Goal: Task Accomplishment & Management: Manage account settings

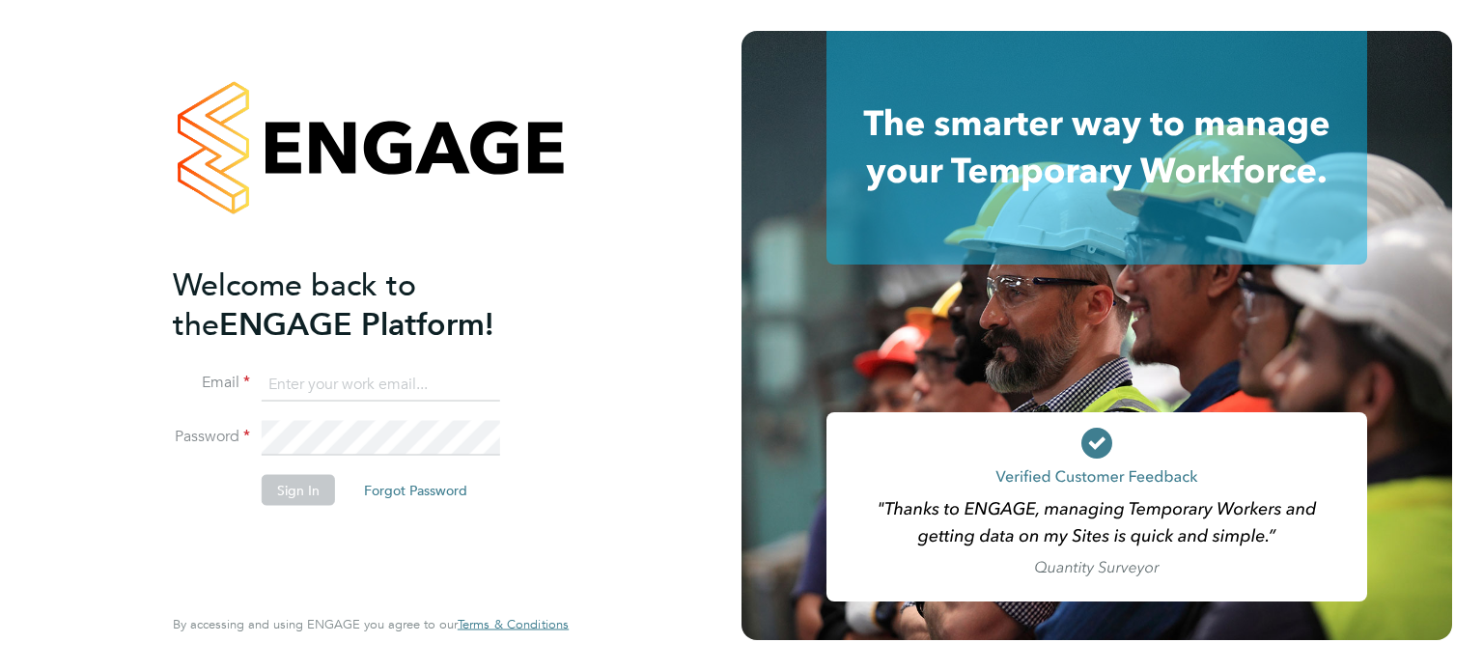
type input "audits@randstad.co.uk"
click at [314, 488] on button "Sign In" at bounding box center [298, 489] width 73 height 31
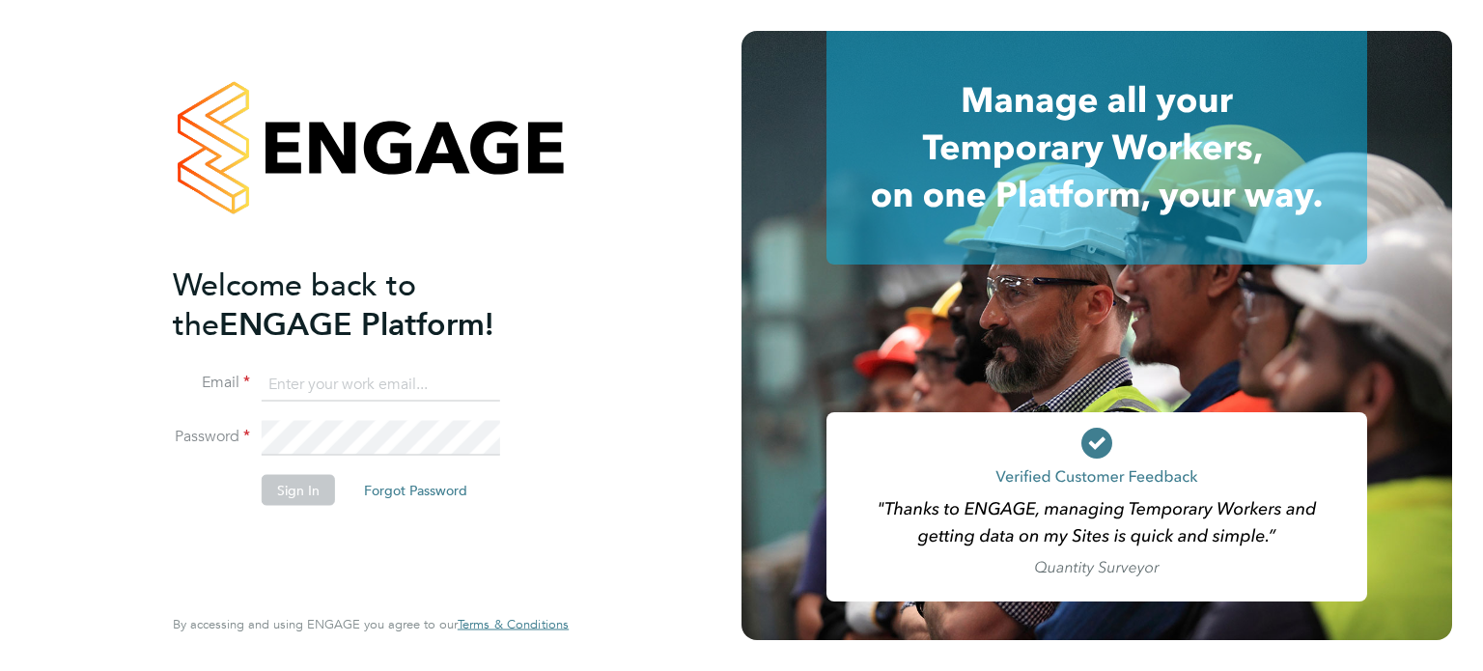
type input "[EMAIL_ADDRESS][DOMAIN_NAME]"
click at [284, 495] on button "Sign In" at bounding box center [298, 489] width 73 height 31
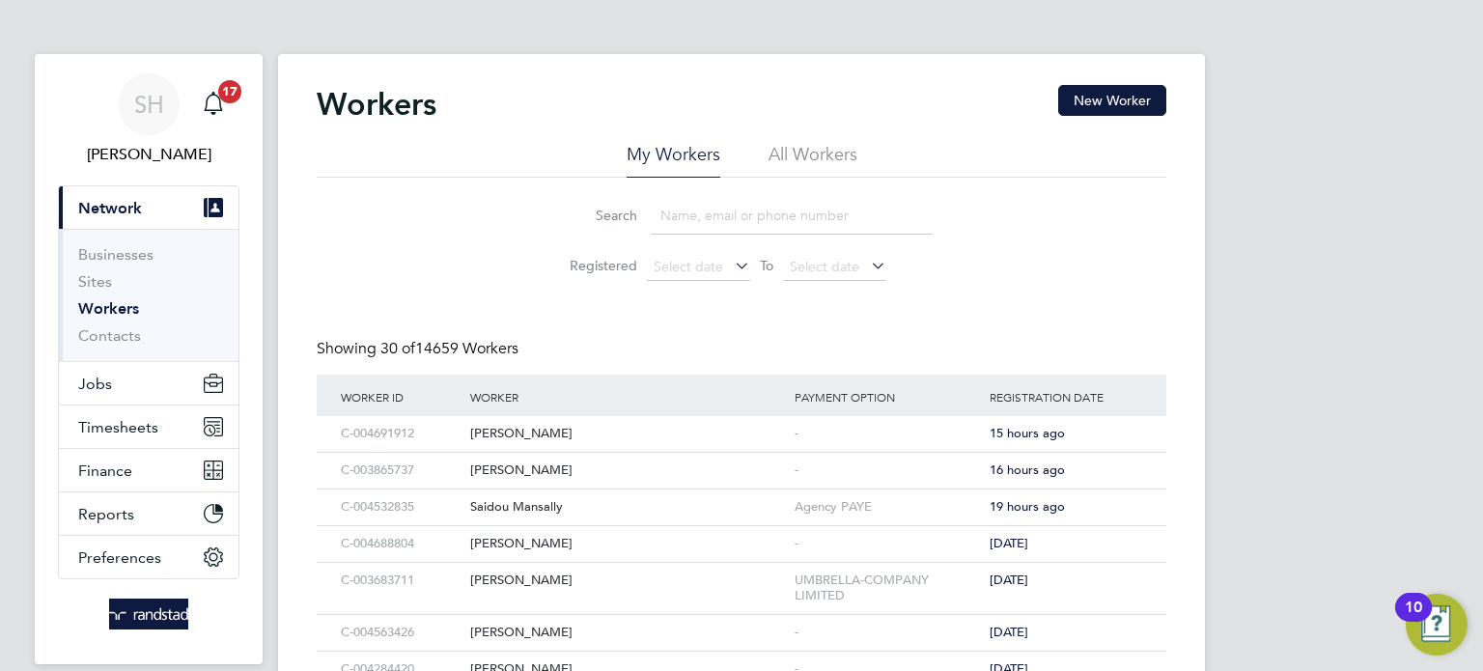
click at [826, 141] on div "Workers New Worker" at bounding box center [742, 114] width 850 height 58
click at [806, 160] on li "All Workers" at bounding box center [813, 160] width 89 height 35
click at [699, 223] on input at bounding box center [792, 216] width 282 height 38
paste input "C-004490768"
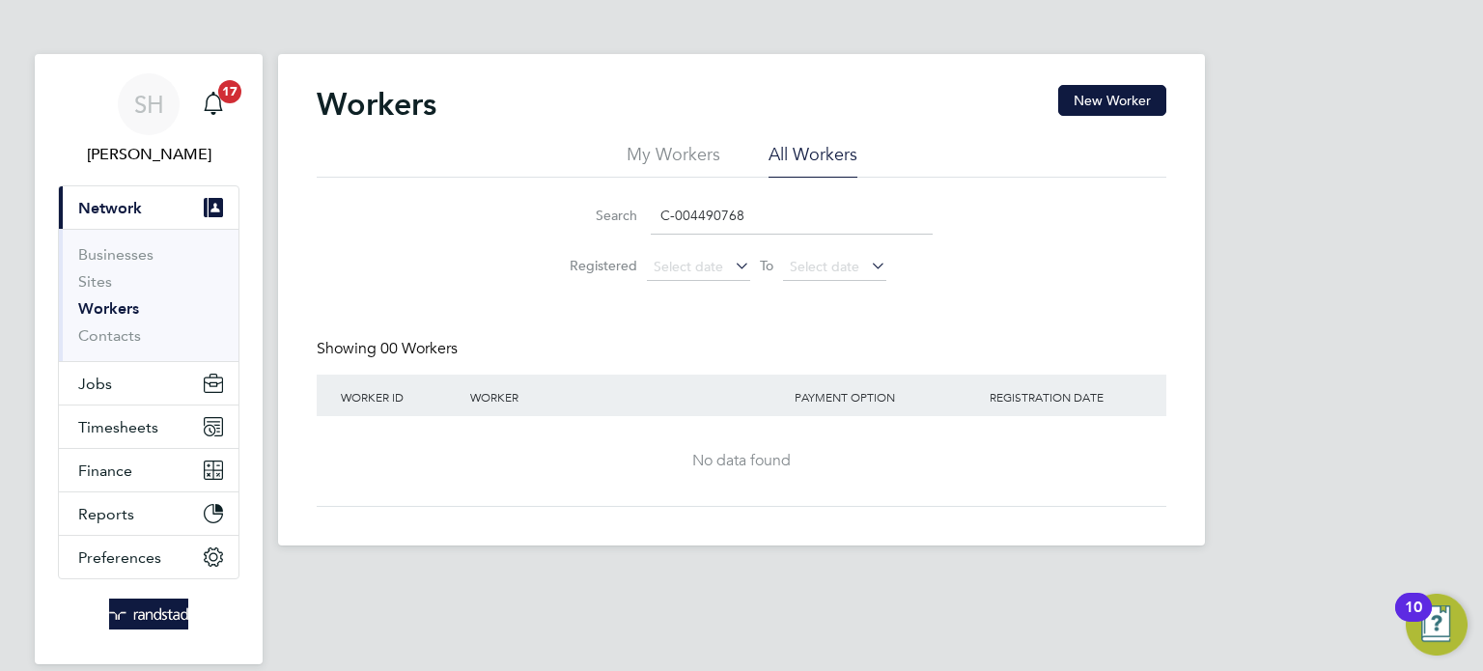
click at [128, 309] on link "Workers" at bounding box center [108, 308] width 61 height 18
click at [709, 210] on input "C-004490768" at bounding box center [792, 216] width 282 height 38
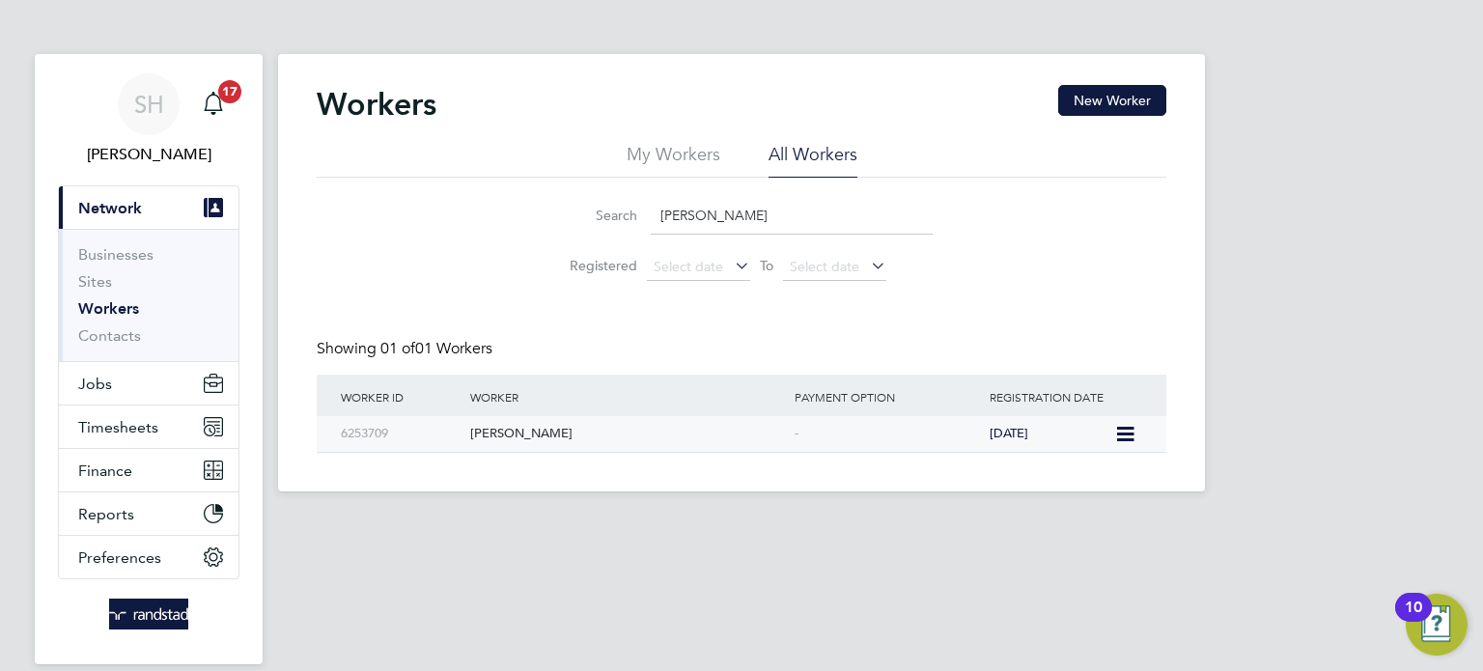
click at [524, 426] on div "Peter Kelly" at bounding box center [627, 434] width 324 height 36
click at [690, 213] on input "Peter Kelly" at bounding box center [792, 216] width 282 height 38
paste input "C-003141754"
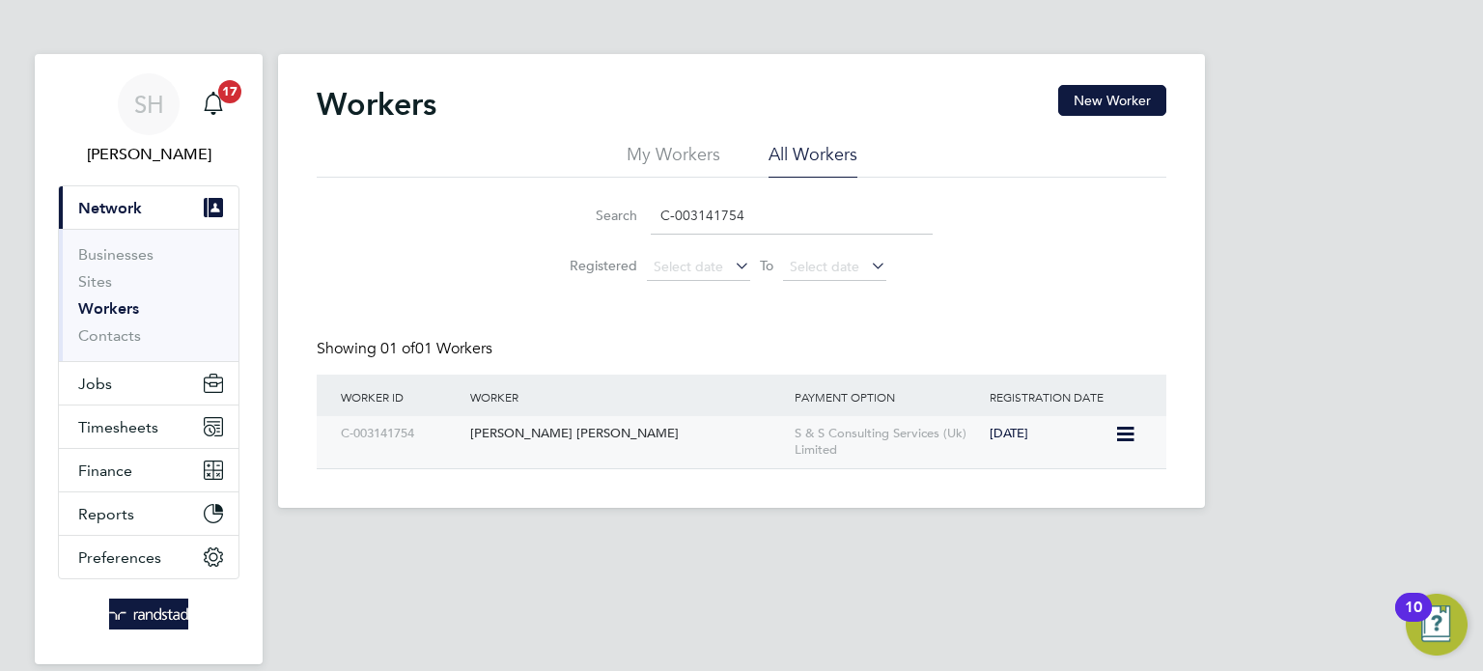
click at [525, 437] on div "Quintino Mendes Vaz" at bounding box center [627, 434] width 324 height 36
click at [692, 218] on input "C-003141754" at bounding box center [792, 216] width 282 height 38
click at [692, 217] on input "C-003141754" at bounding box center [792, 216] width 282 height 38
paste input "1764702"
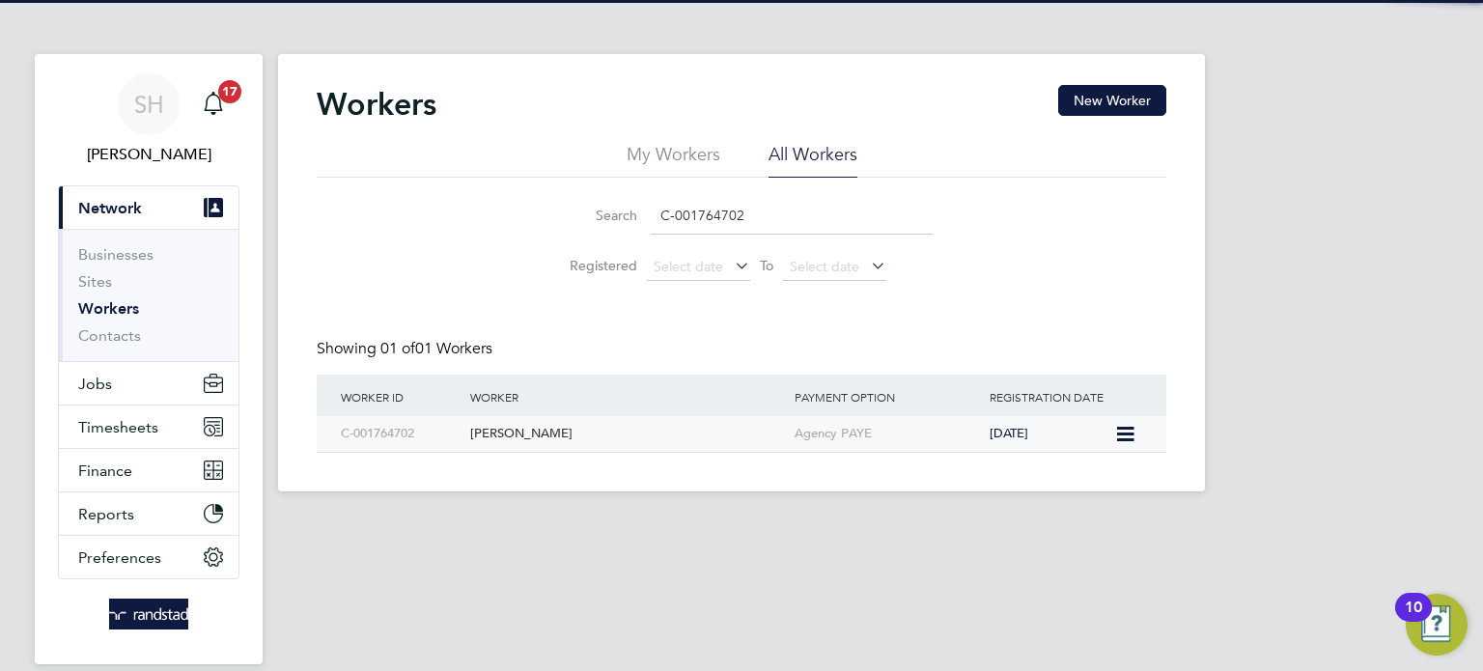
click at [502, 431] on div "Reece Reed" at bounding box center [627, 434] width 324 height 36
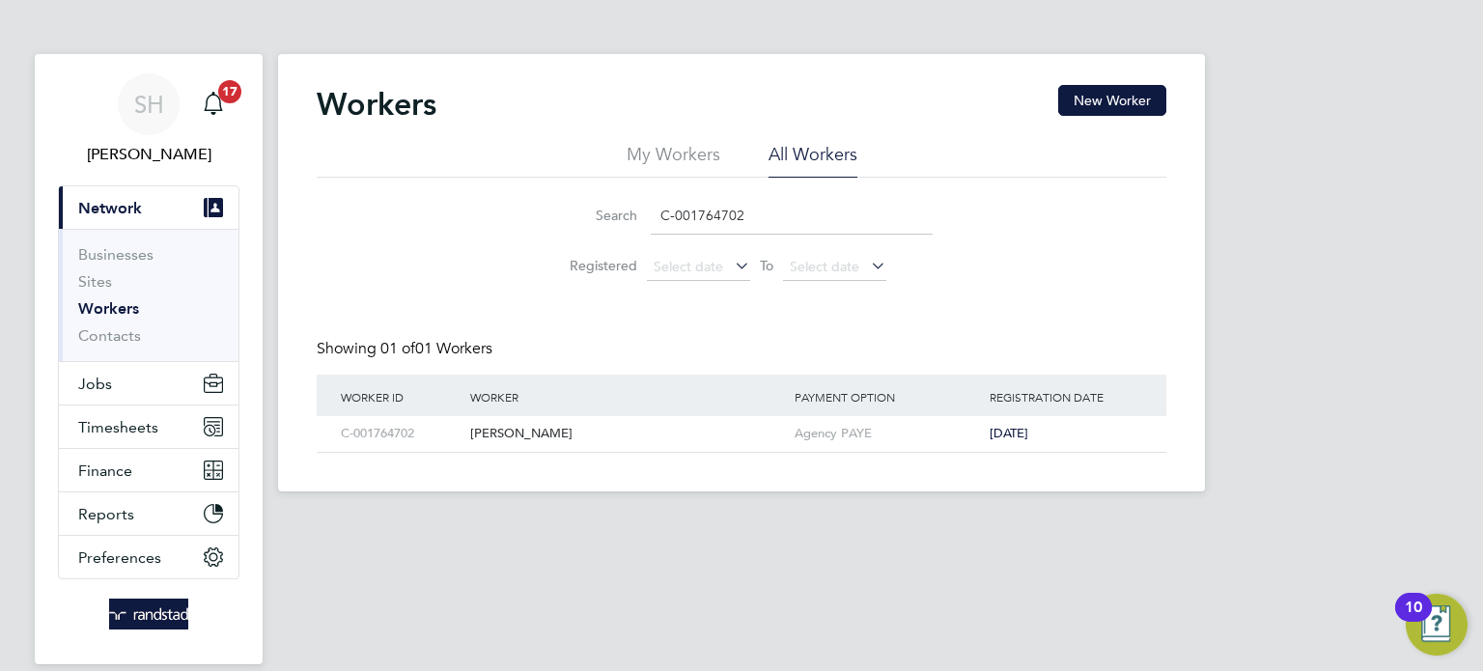
click at [703, 198] on input "C-001764702" at bounding box center [792, 216] width 282 height 38
click at [699, 208] on input "C-001764702" at bounding box center [792, 216] width 282 height 38
type input "Richard Wood"
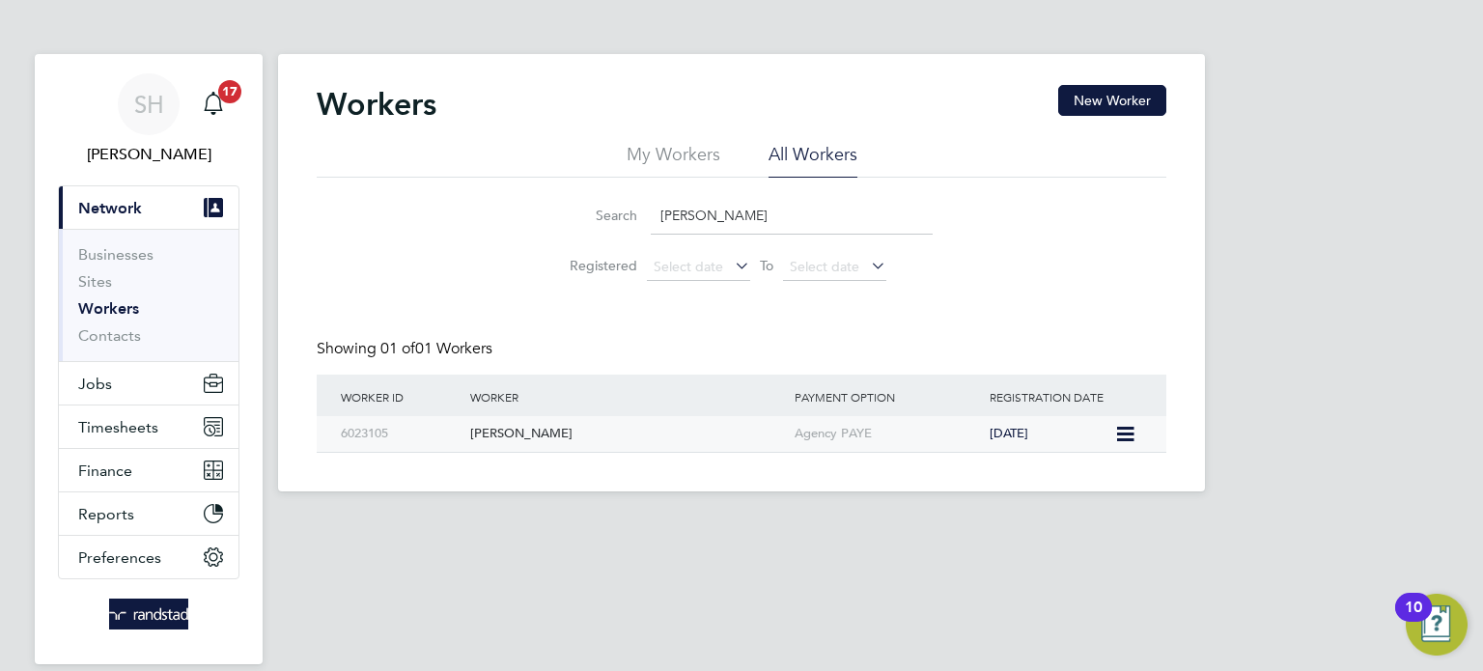
click at [519, 441] on div "Richard Wood" at bounding box center [627, 434] width 324 height 36
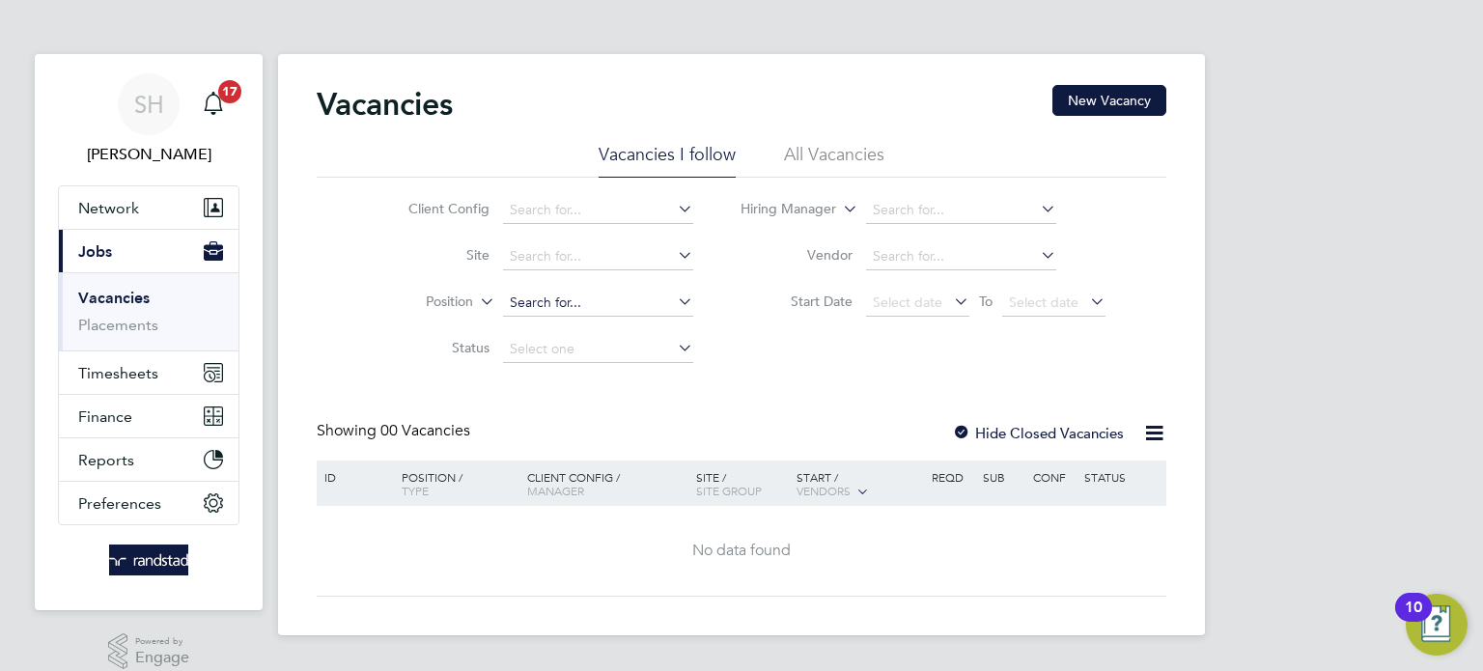
click at [519, 296] on input at bounding box center [598, 303] width 190 height 27
click at [116, 313] on li "Vacancies" at bounding box center [150, 302] width 145 height 27
click at [110, 339] on ul "Vacancies Placements" at bounding box center [149, 311] width 180 height 78
click at [113, 324] on link "Placements" at bounding box center [118, 325] width 80 height 18
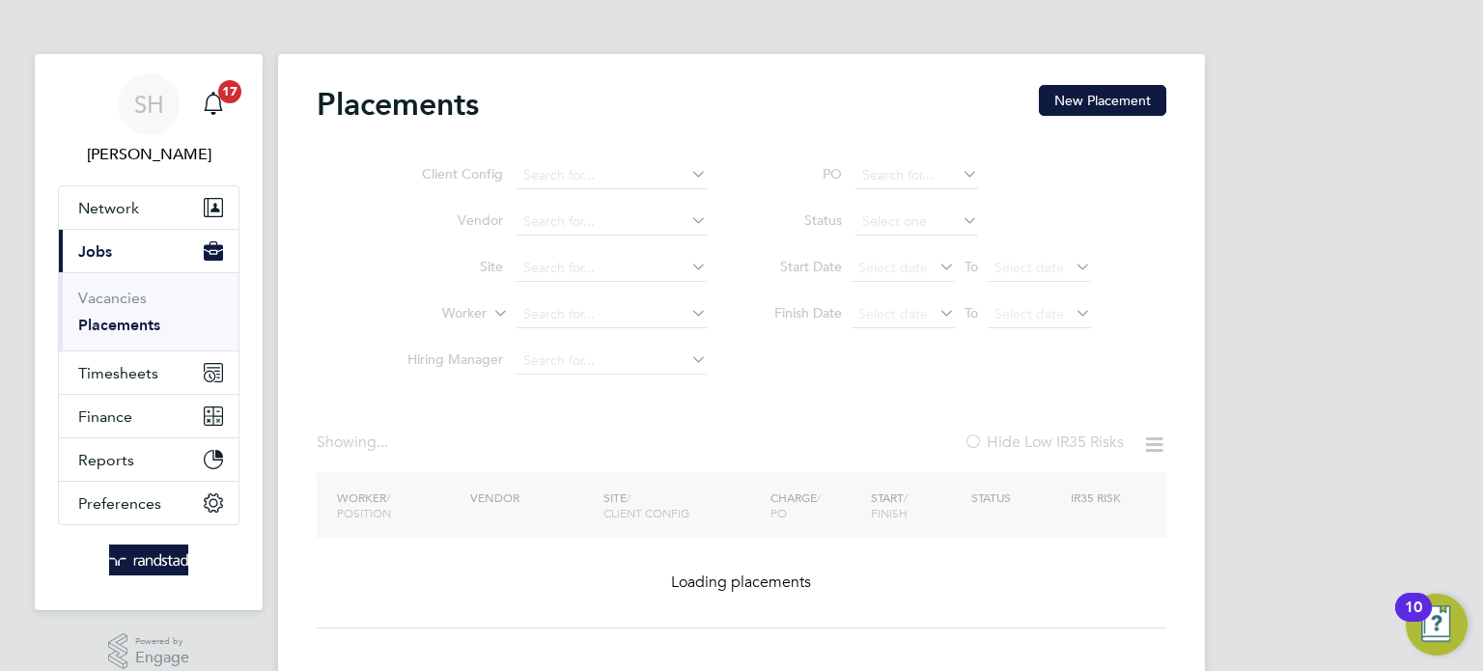
click at [548, 296] on ul "Client Config Vendor Site Worker Hiring Manager" at bounding box center [549, 269] width 363 height 232
click at [547, 306] on ul "Client Config Vendor Site Worker Hiring Manager" at bounding box center [549, 269] width 363 height 232
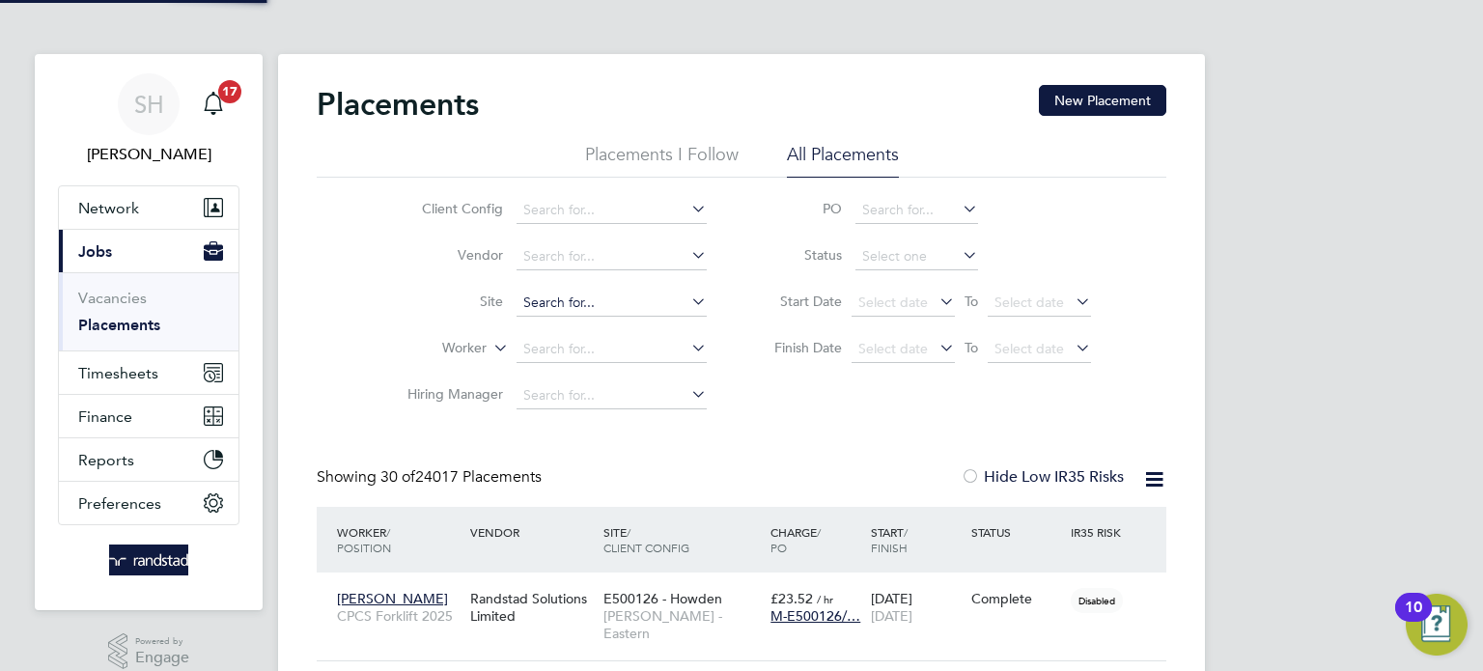
click at [542, 310] on input at bounding box center [612, 303] width 190 height 27
click at [545, 338] on li "Loading data" at bounding box center [612, 328] width 191 height 25
click at [543, 345] on input at bounding box center [612, 349] width 190 height 27
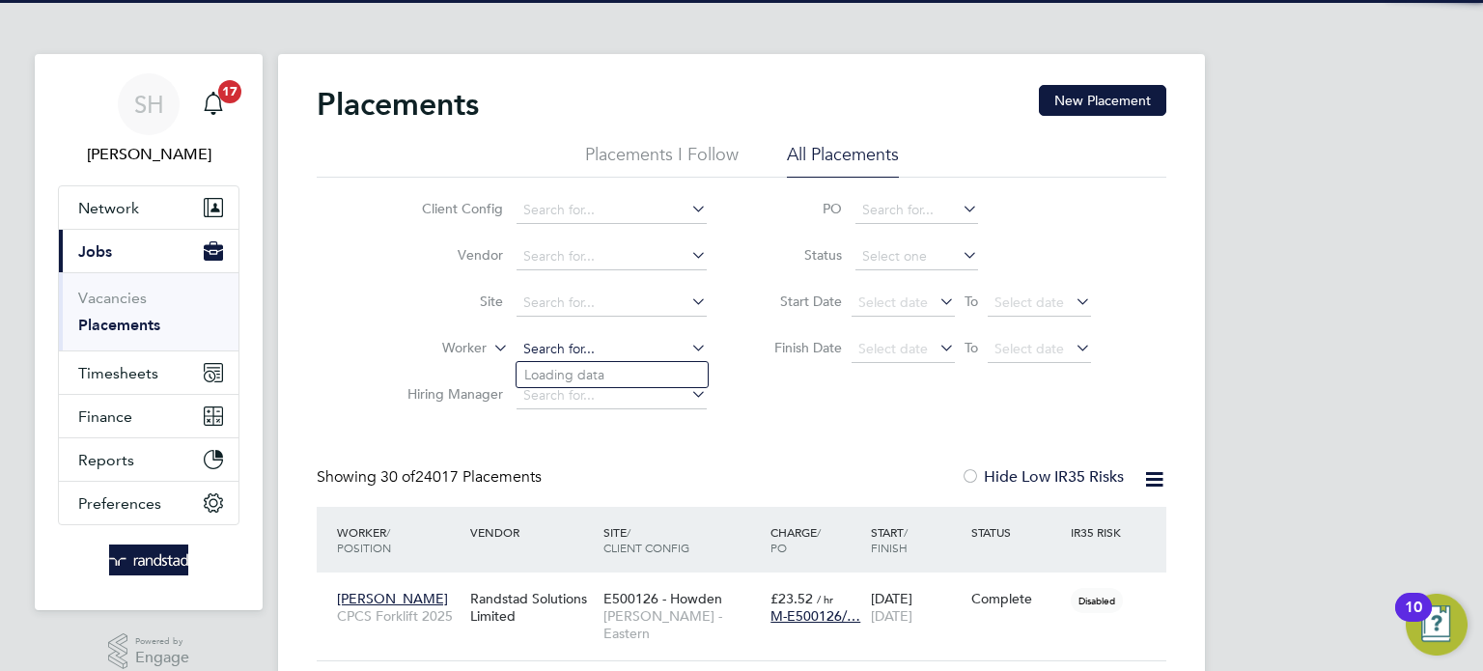
paste input "C-004490768"
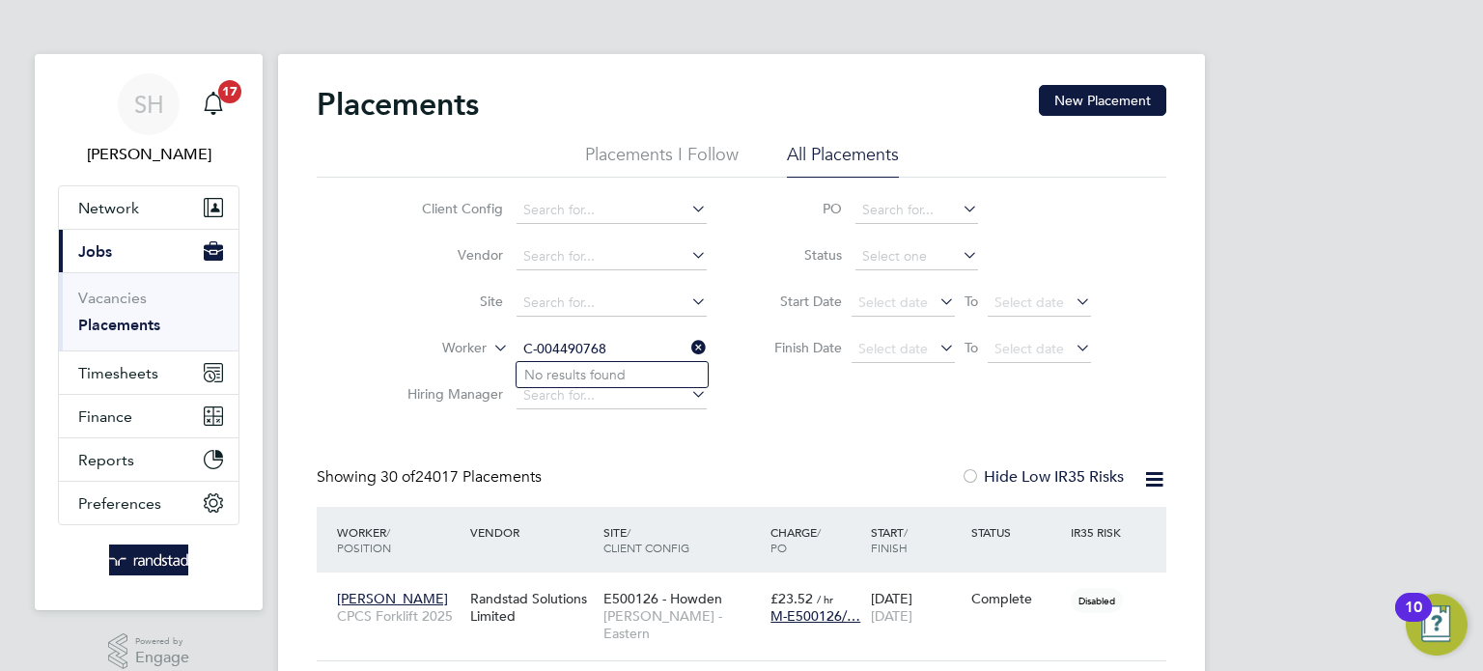
click at [556, 344] on input "C-004490768" at bounding box center [612, 349] width 190 height 27
type input "C"
type input "Peter Kelly"
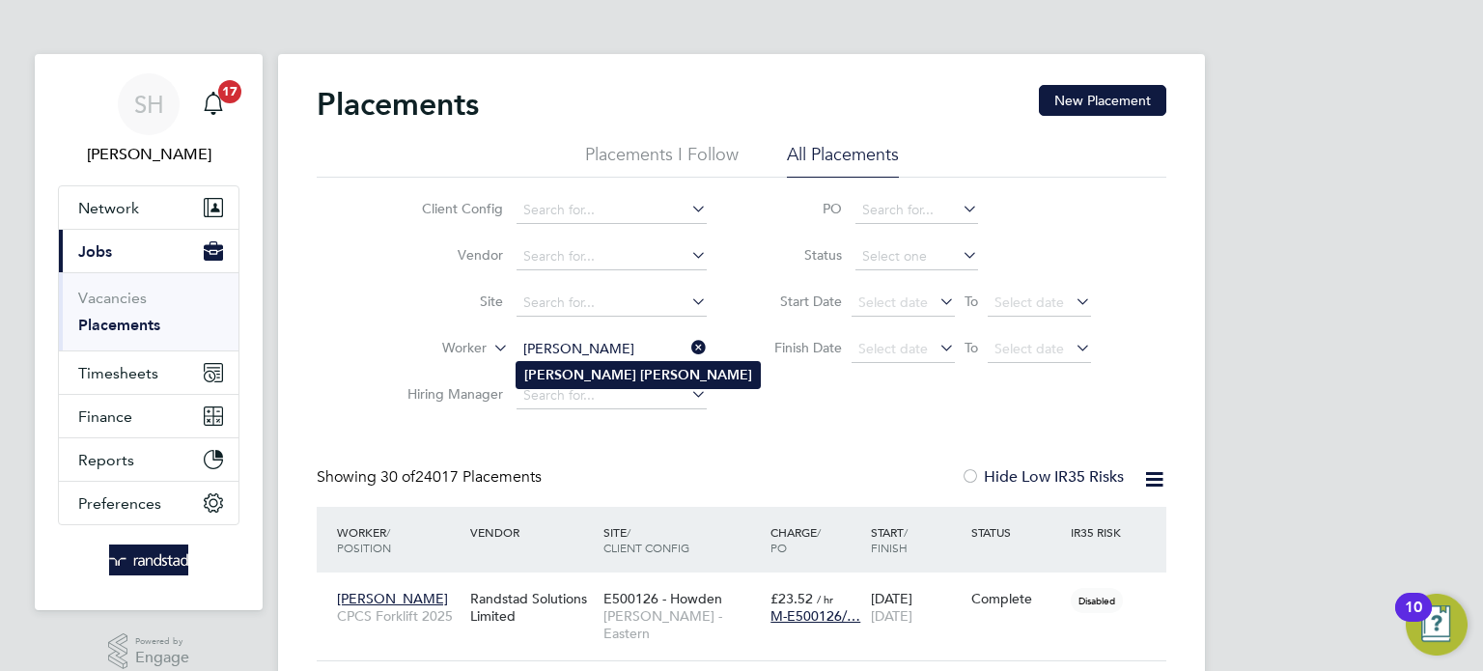
click at [640, 377] on b "Kelly" at bounding box center [696, 375] width 112 height 16
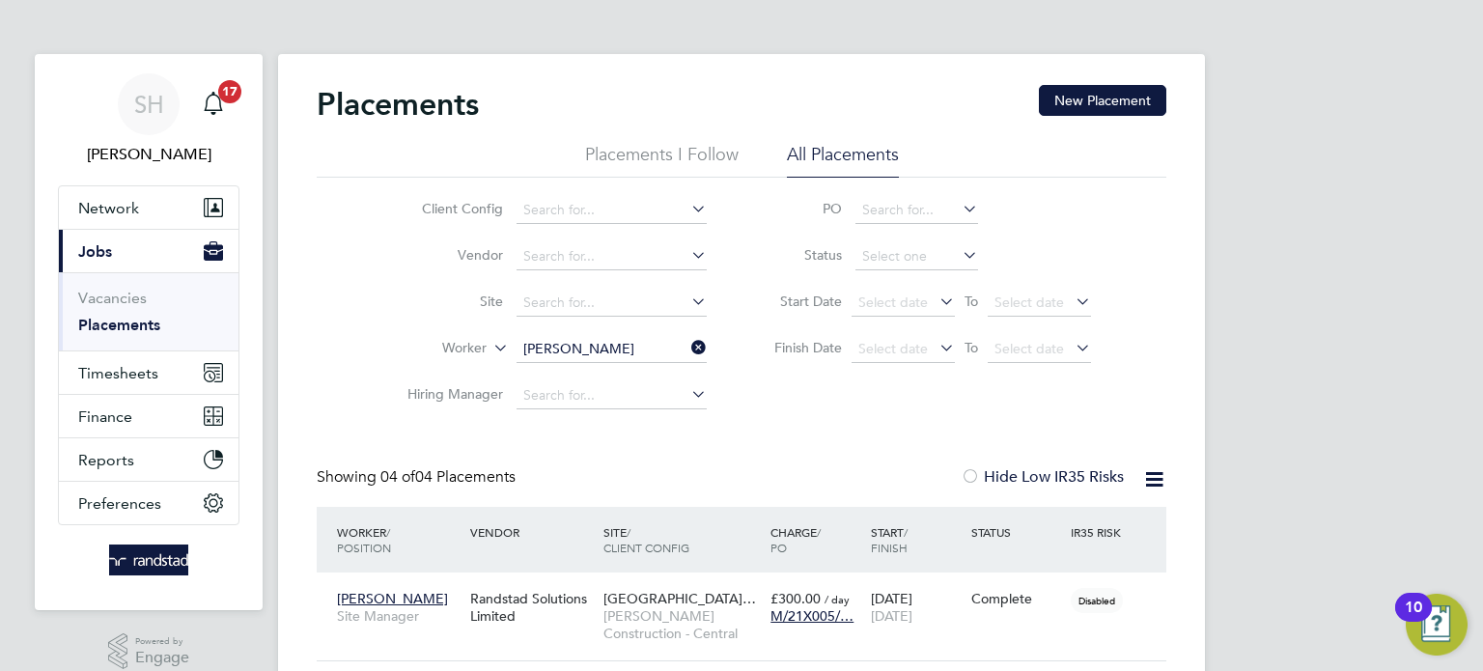
click at [688, 351] on icon at bounding box center [688, 347] width 0 height 27
click at [589, 348] on input at bounding box center [612, 349] width 190 height 27
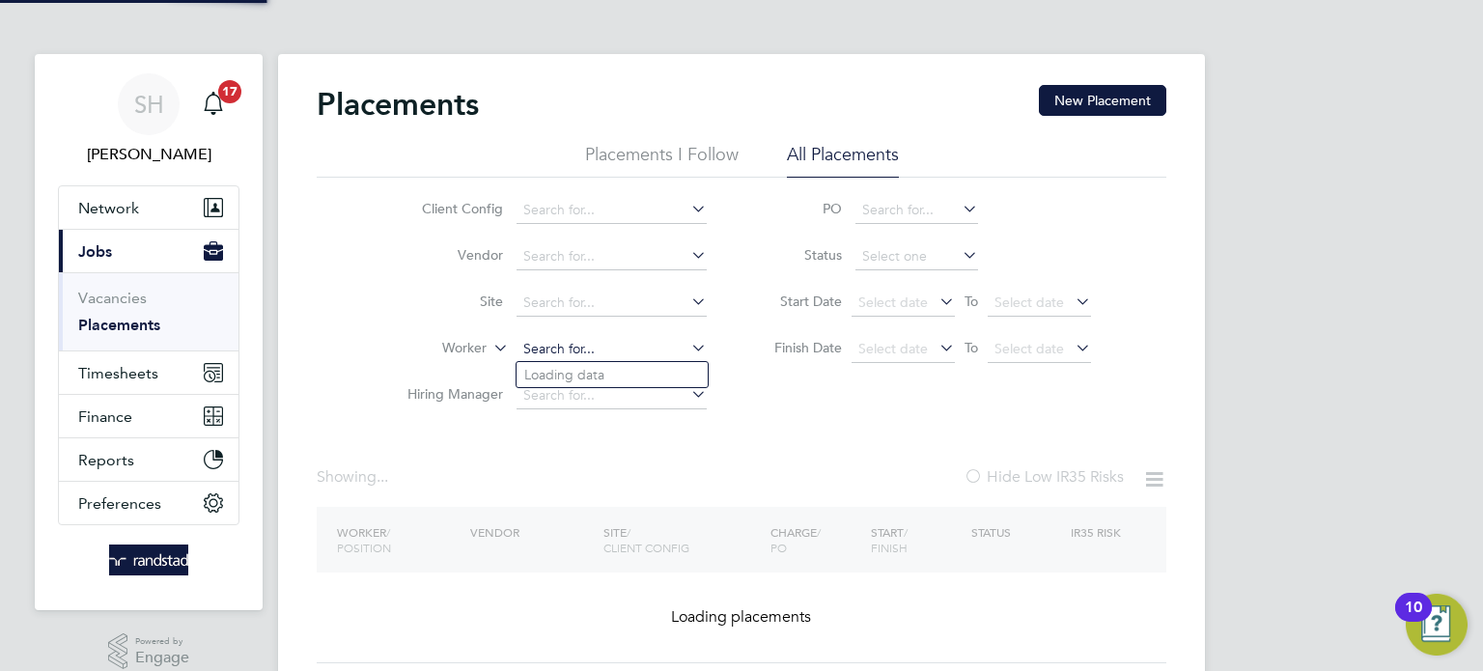
paste input "C-003141754"
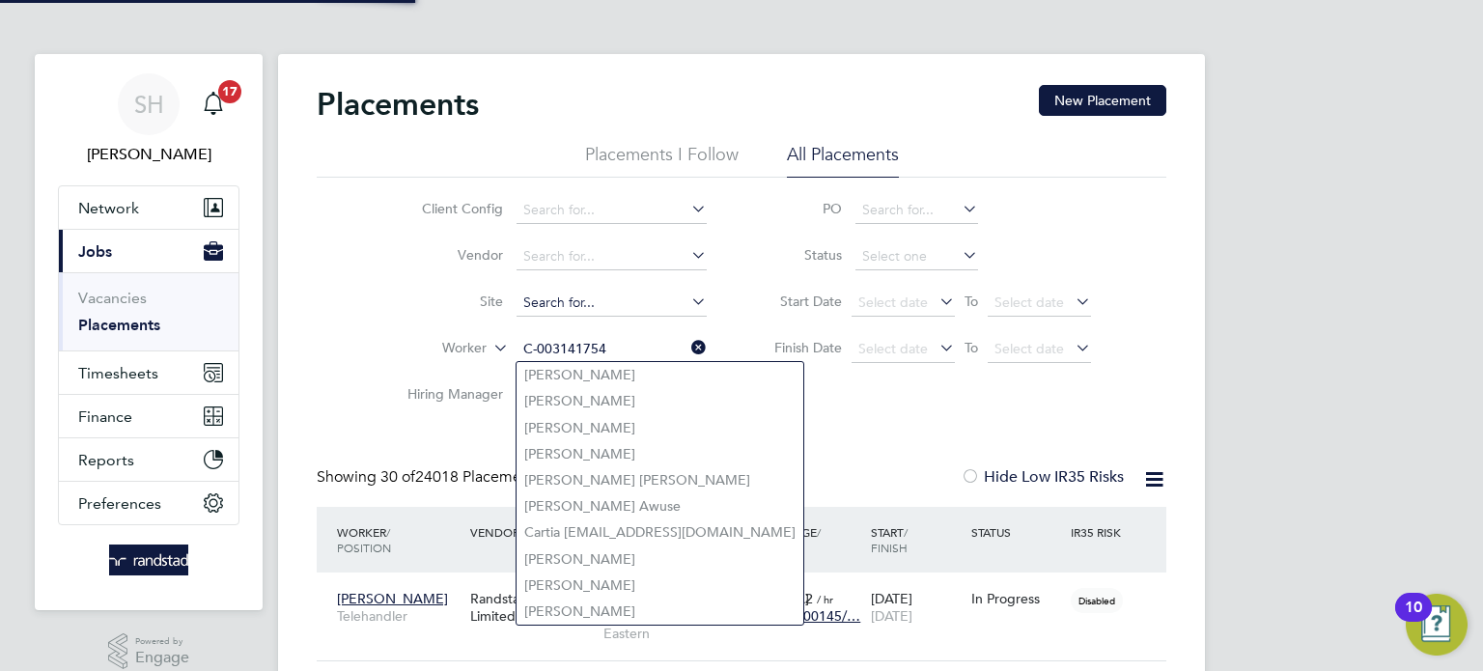
scroll to position [72, 168]
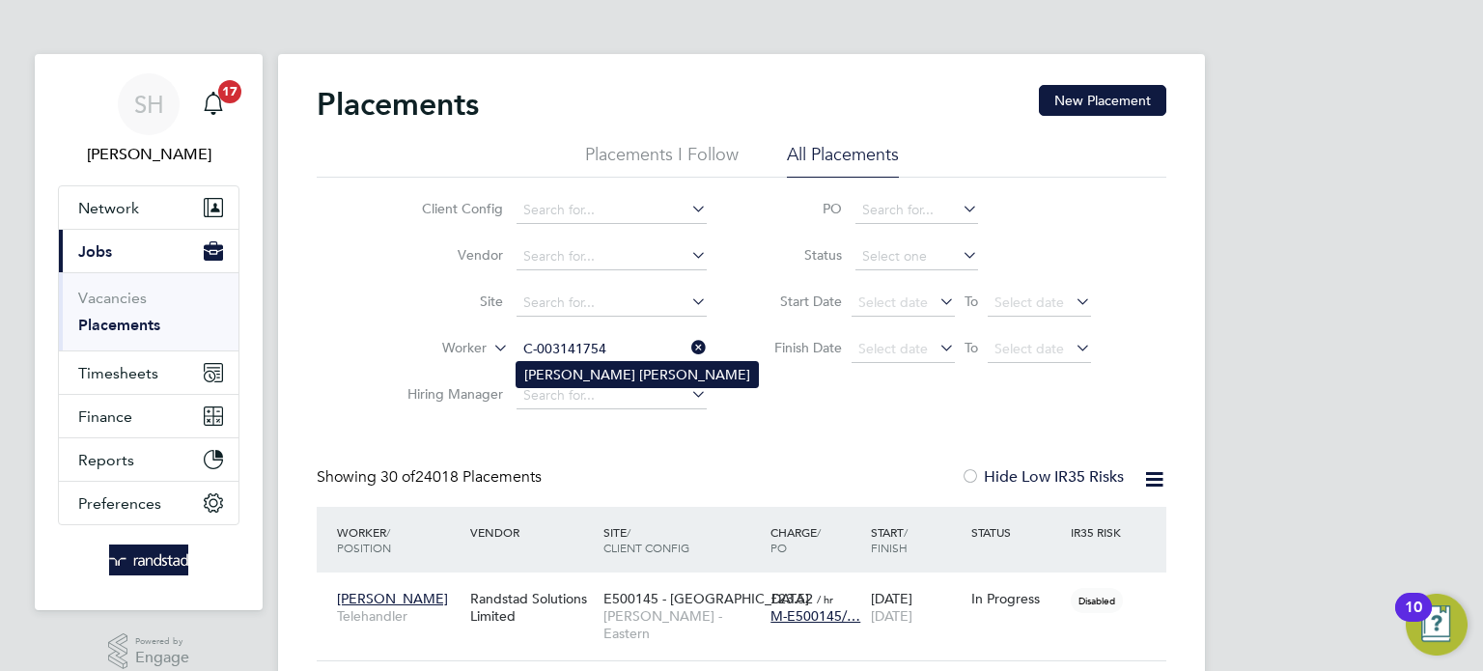
click at [635, 381] on li "[PERSON_NAME] [PERSON_NAME]" at bounding box center [637, 374] width 241 height 25
type input "[PERSON_NAME] [PERSON_NAME]"
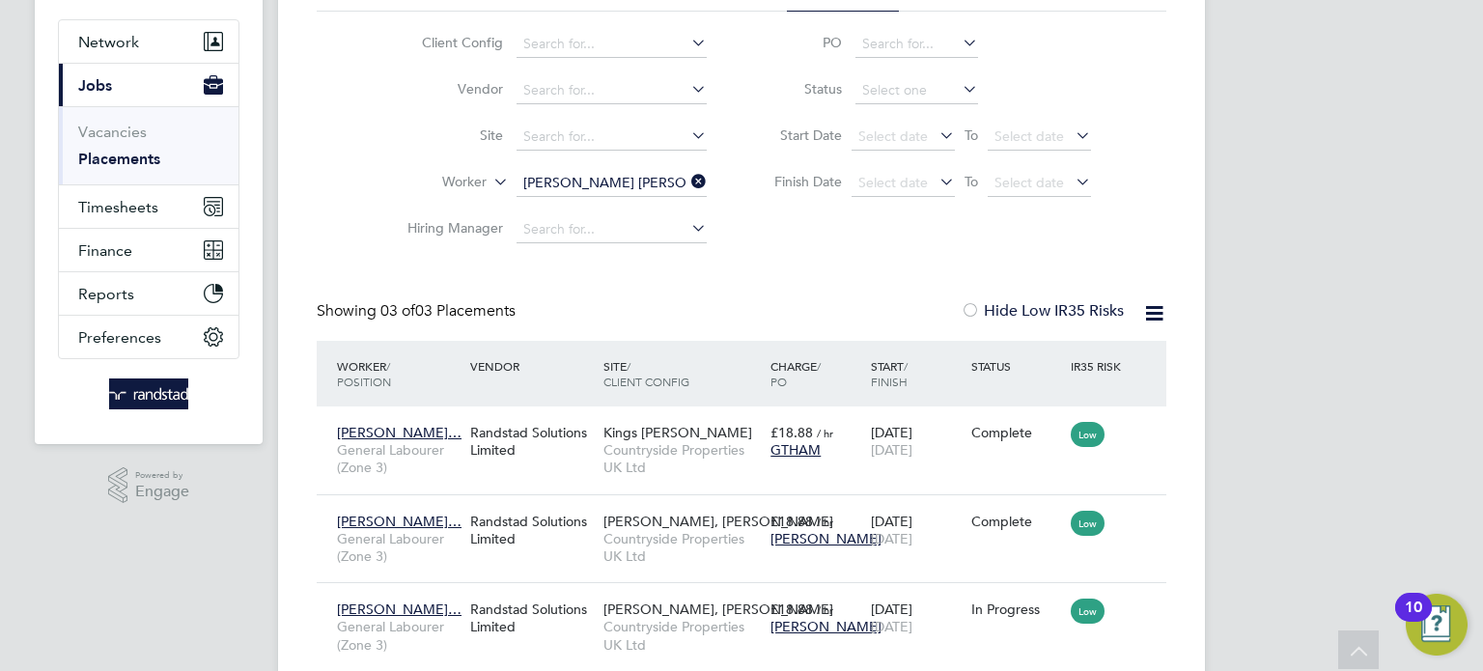
scroll to position [14, 0]
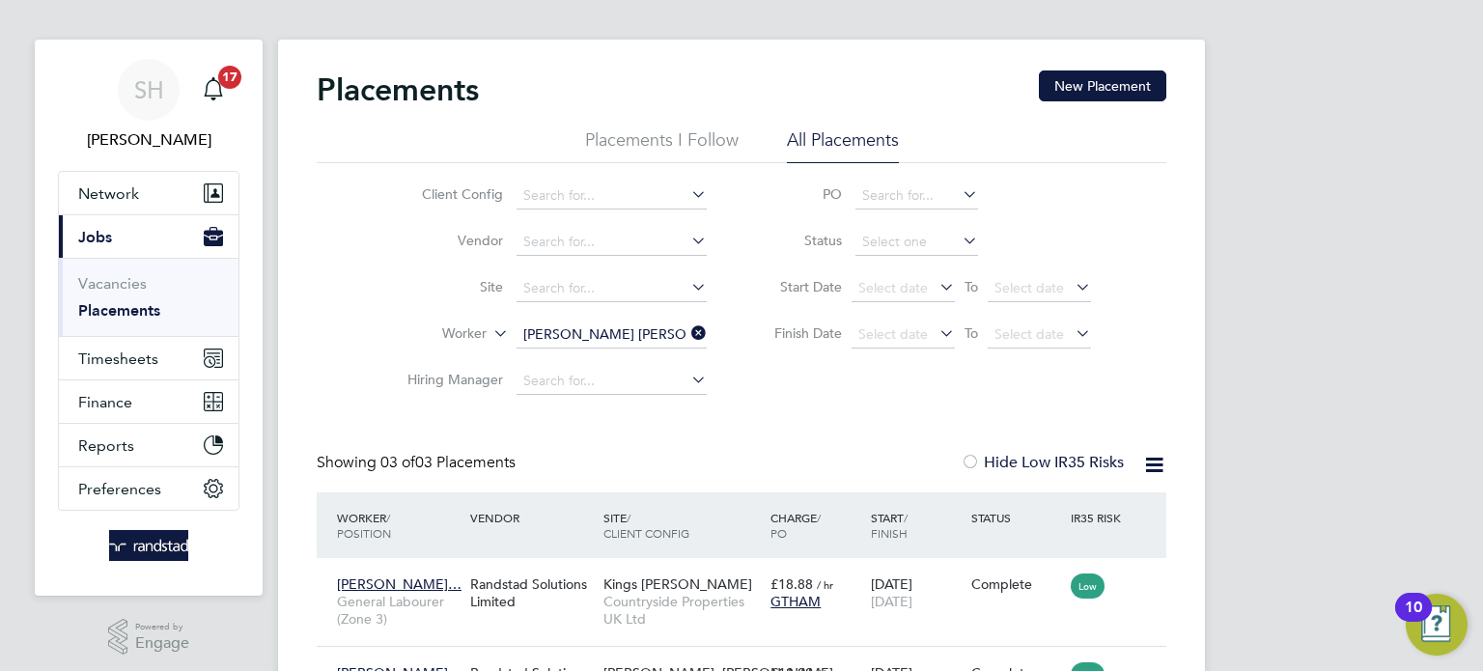
click at [696, 320] on li "Worker Quintino Mendes Vaz" at bounding box center [549, 335] width 363 height 46
click at [688, 328] on icon at bounding box center [688, 333] width 0 height 27
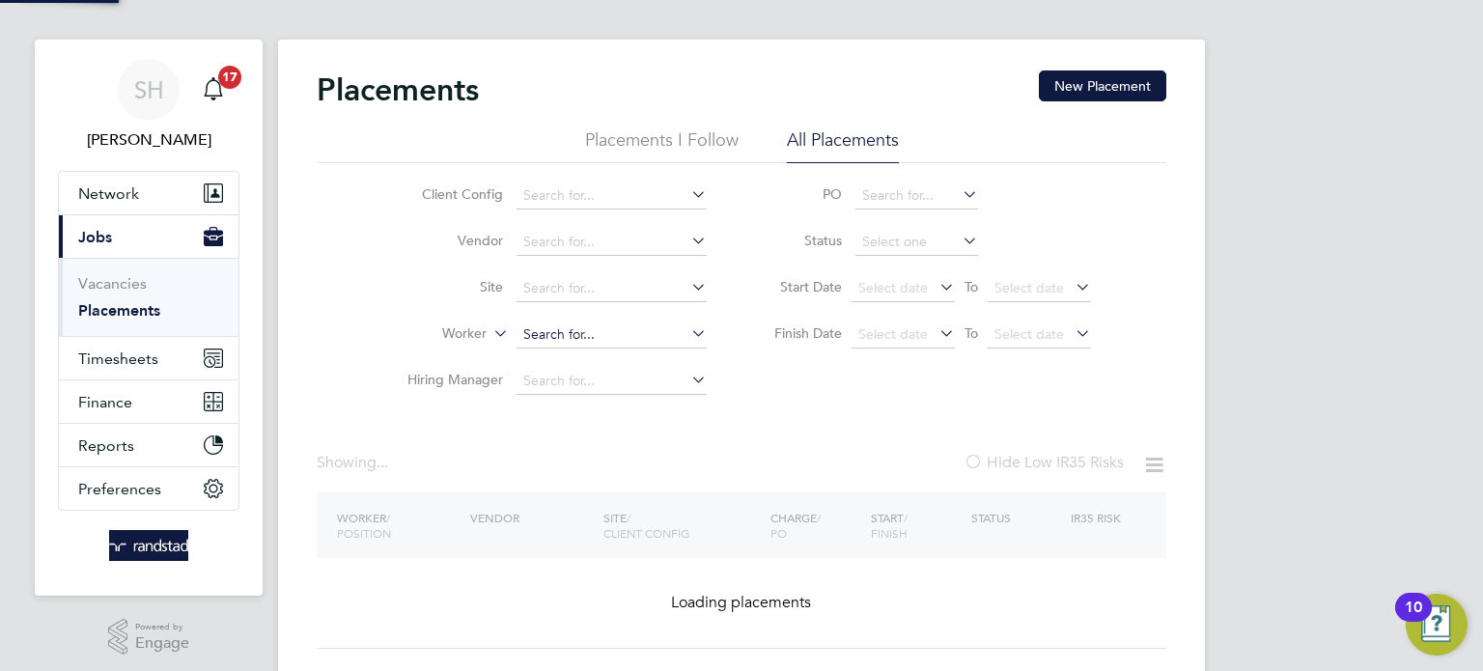
click at [591, 343] on input at bounding box center [612, 335] width 190 height 27
paste input "C-001764702"
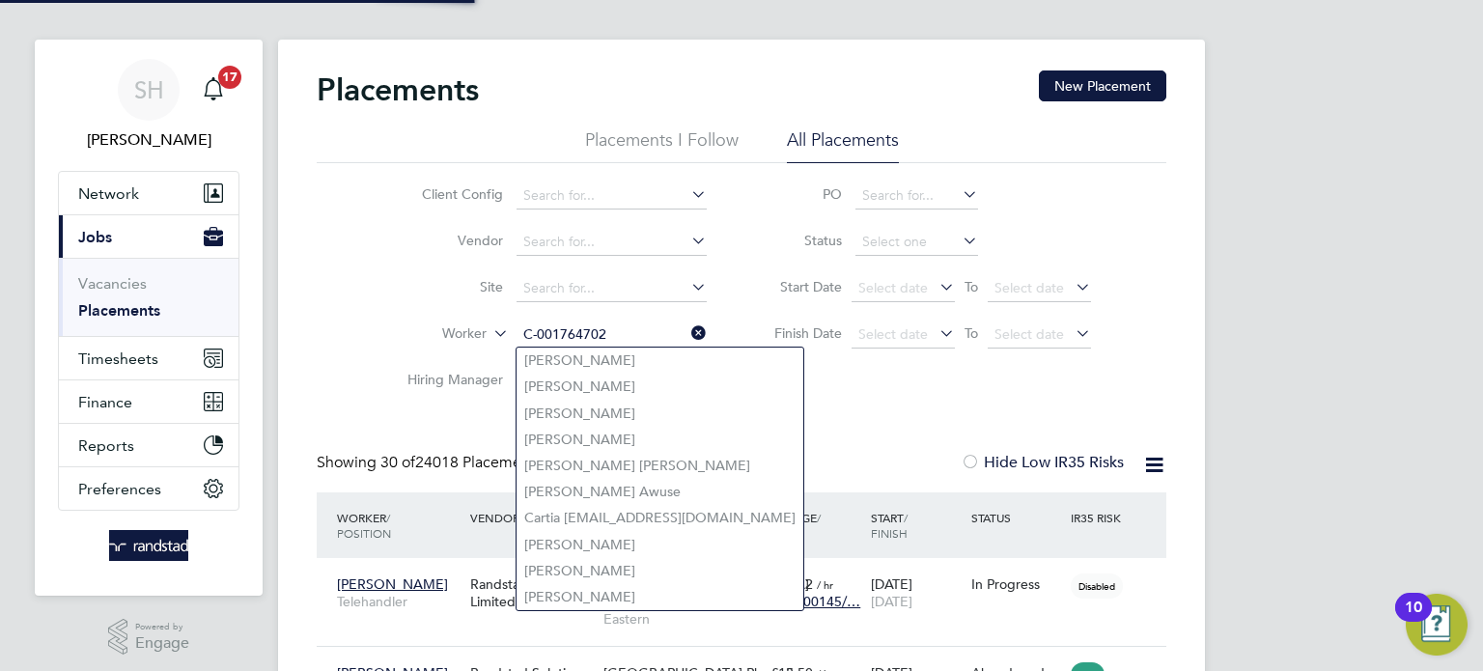
scroll to position [72, 168]
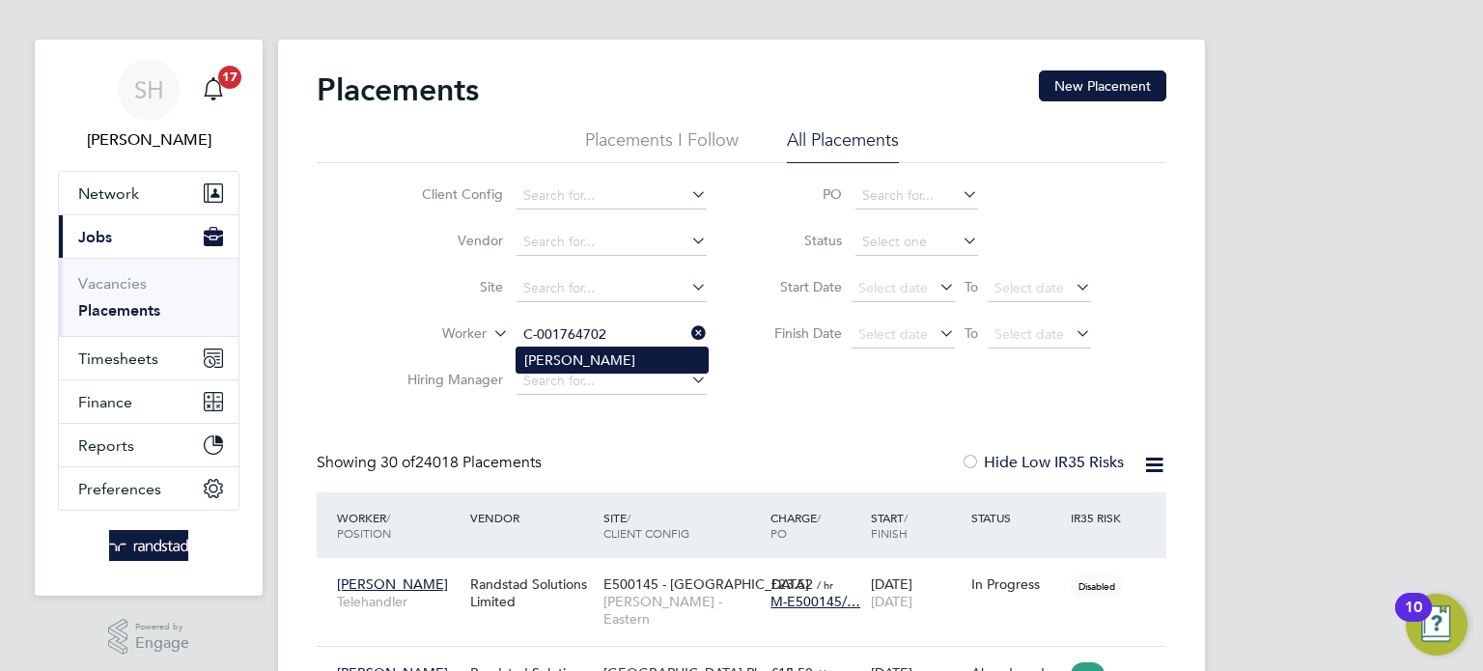
click at [578, 360] on li "Reece Reed" at bounding box center [612, 360] width 191 height 25
type input "Reece Reed"
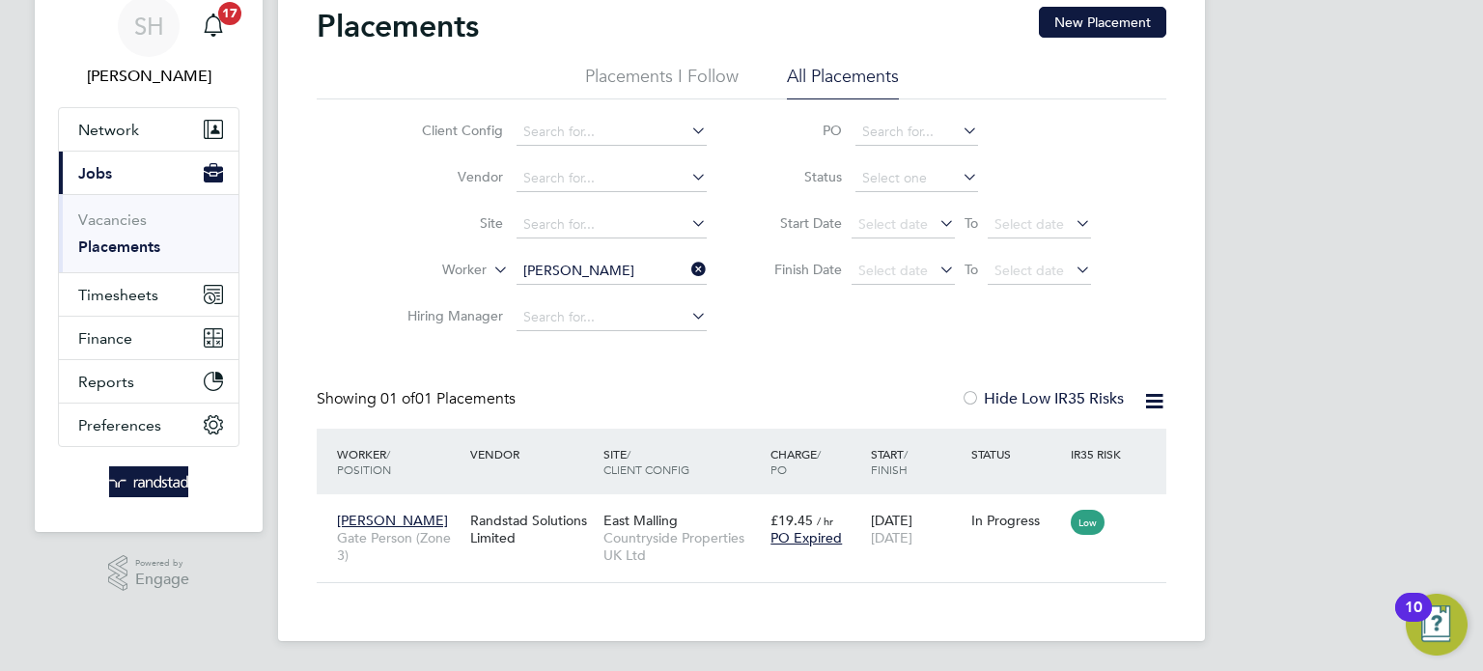
click at [688, 270] on icon at bounding box center [688, 269] width 0 height 27
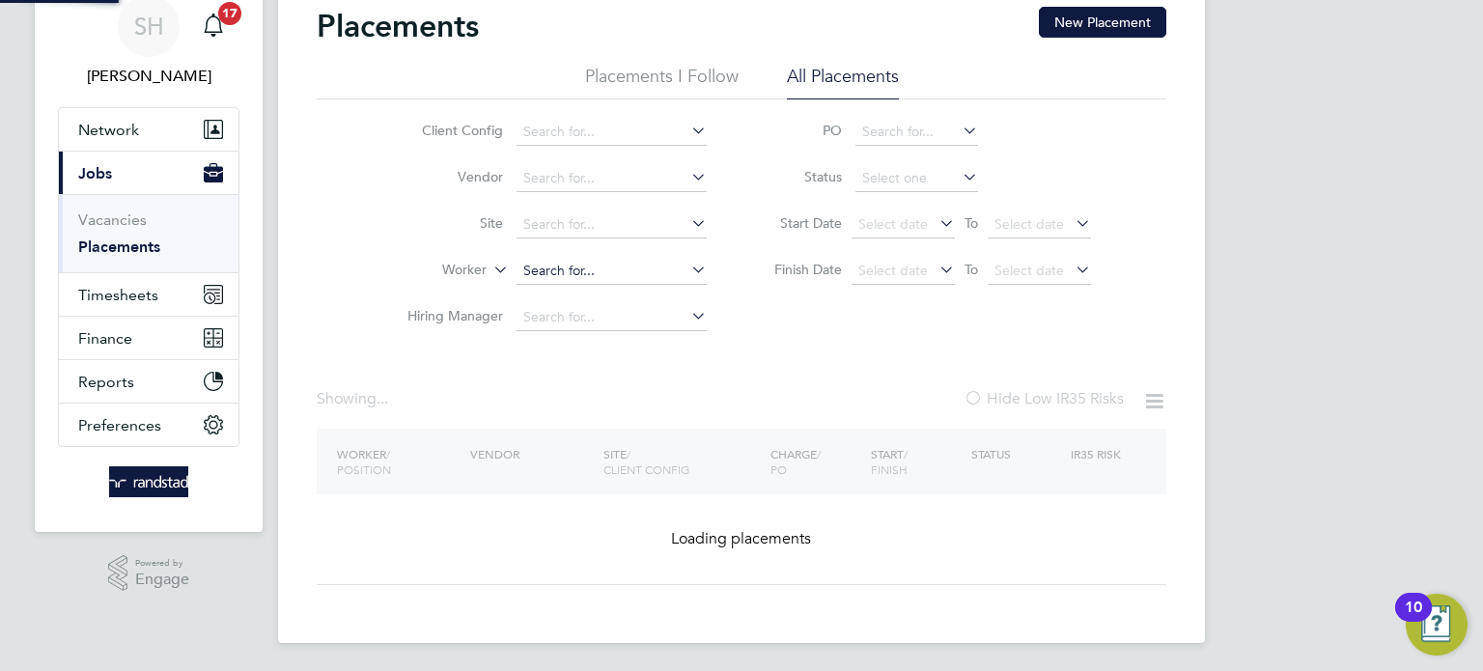
click at [608, 272] on input at bounding box center [612, 271] width 190 height 27
paste input "C-000741264"
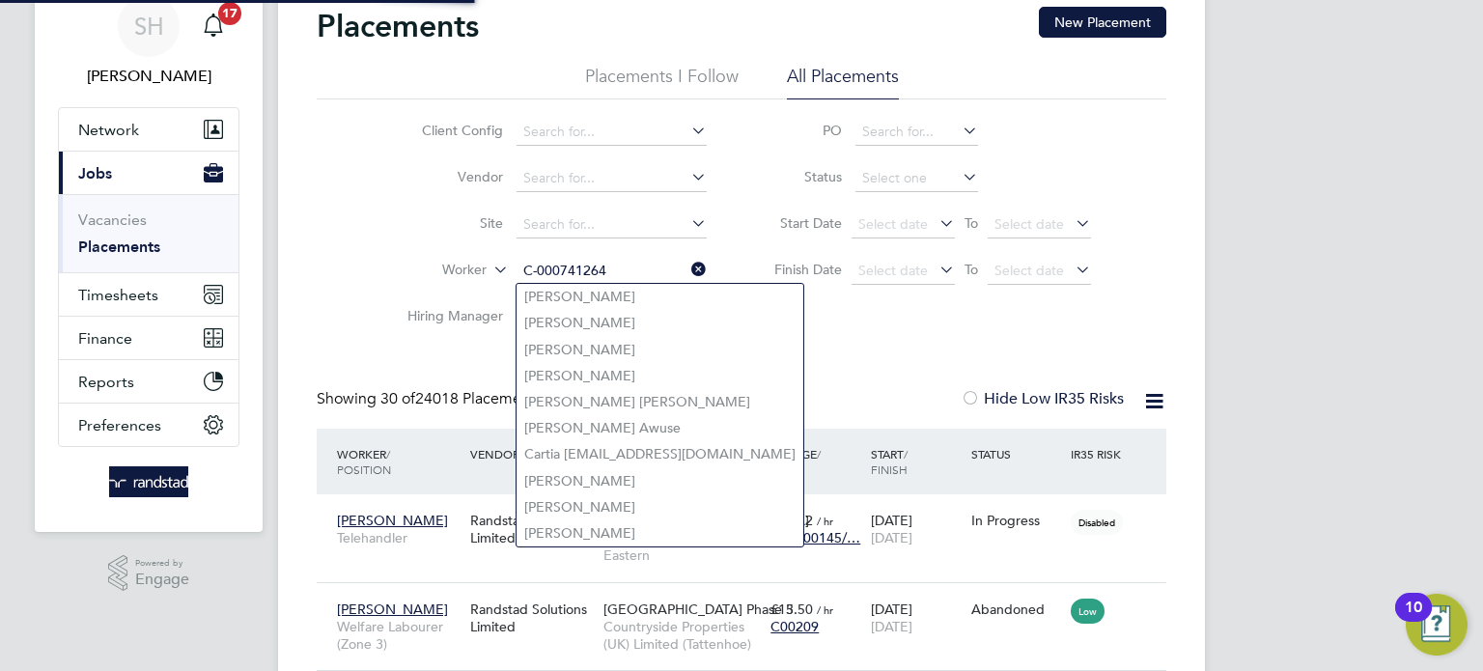
scroll to position [72, 168]
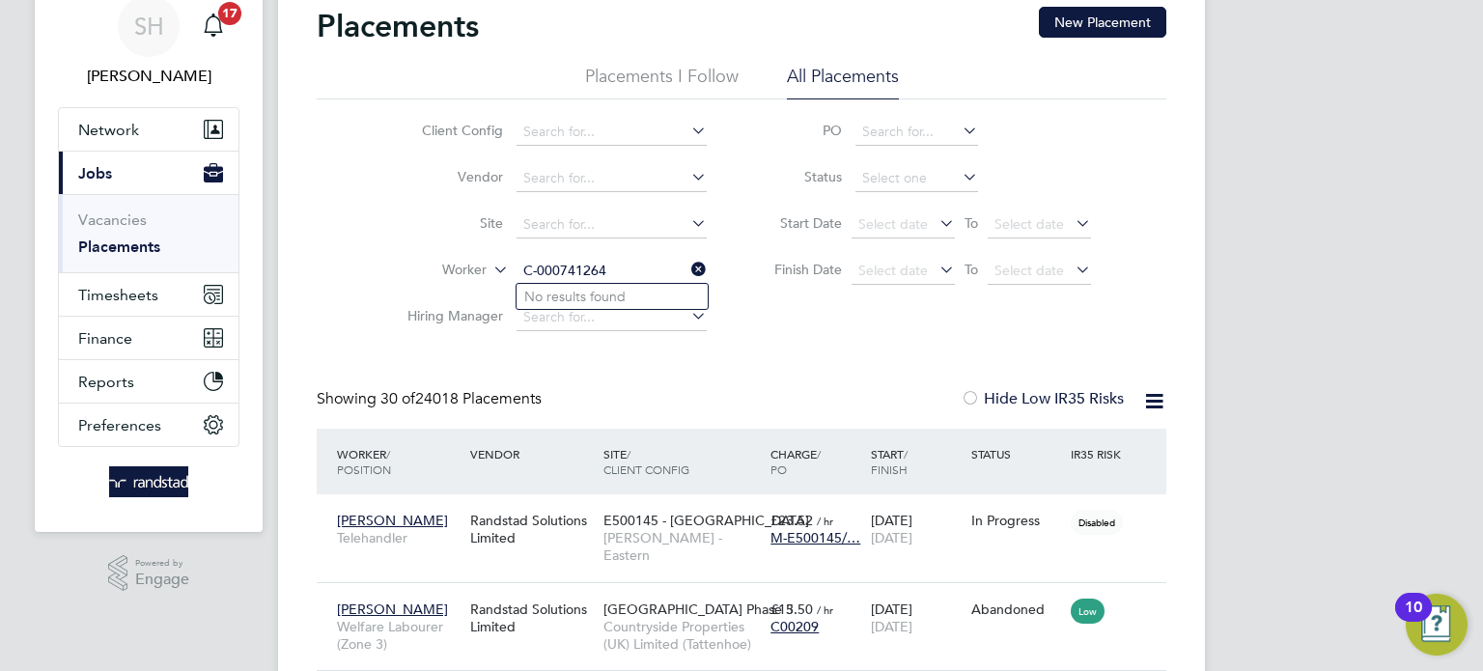
type input "C-000741264"
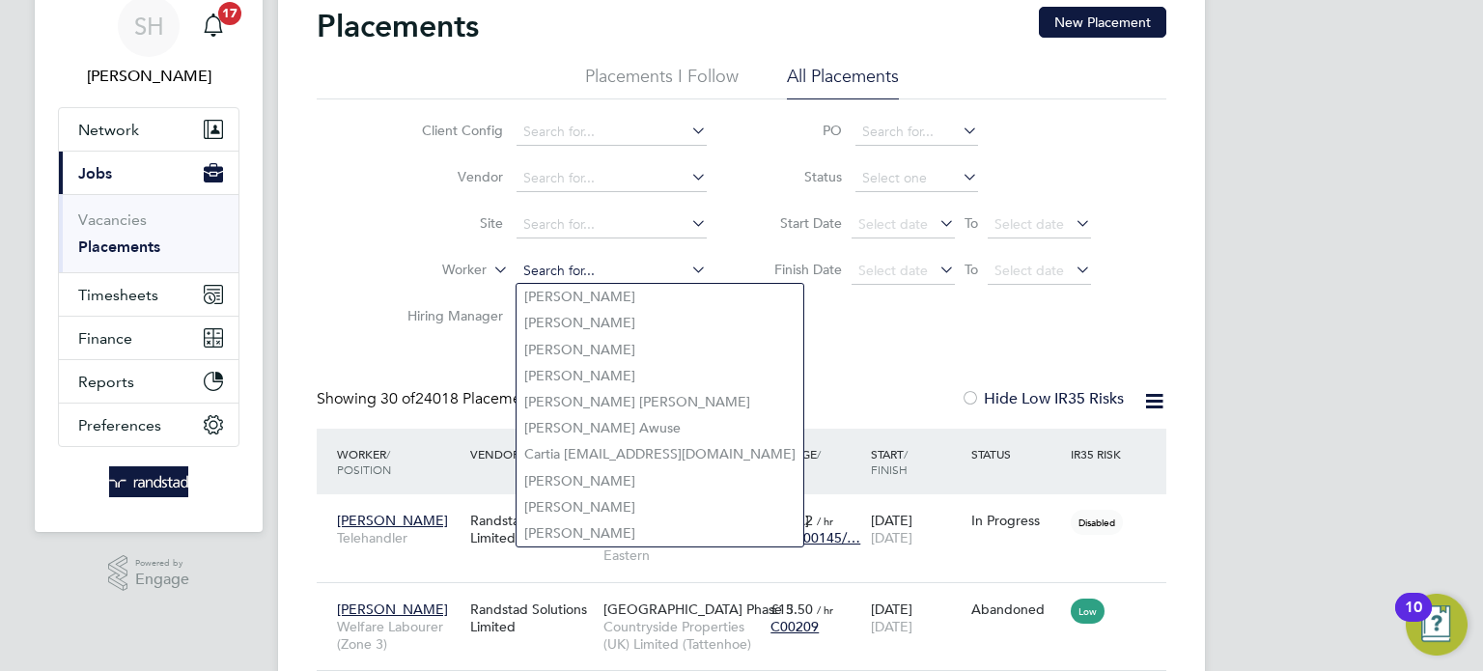
click at [548, 264] on input at bounding box center [612, 271] width 190 height 27
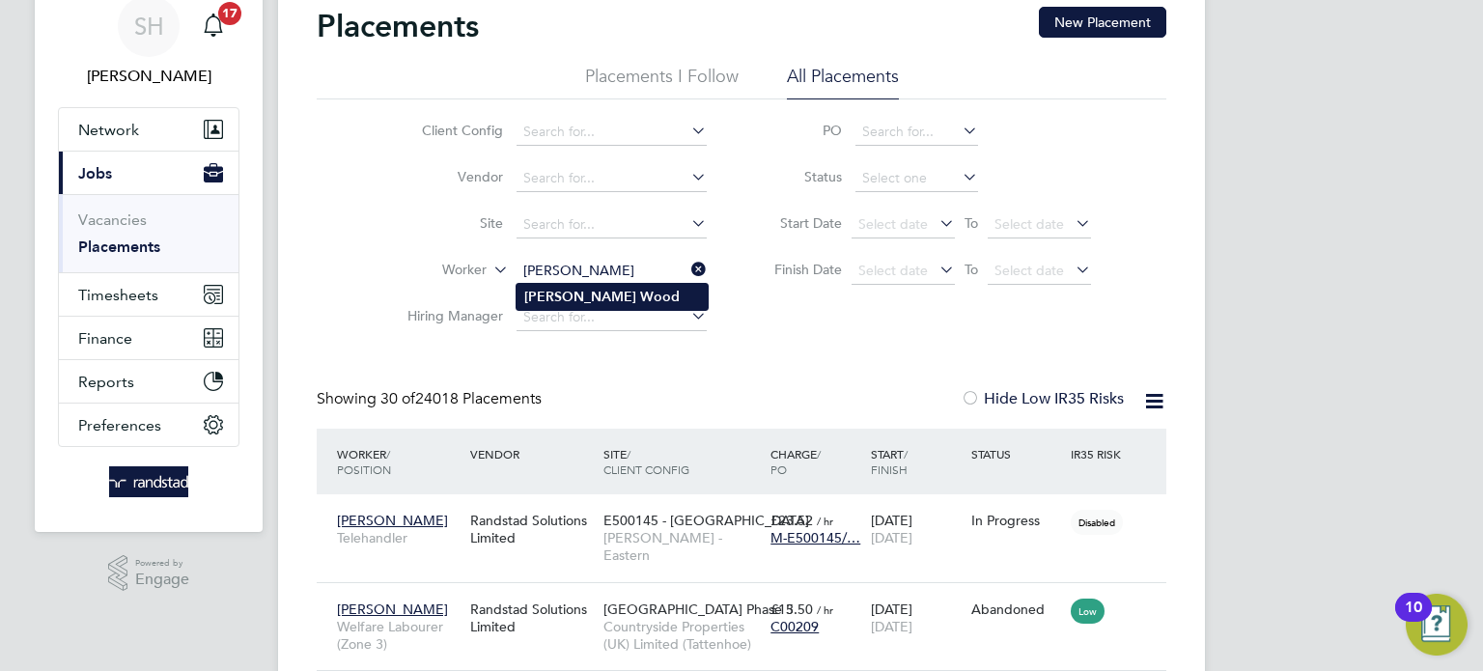
type input "Richard Wood"
click at [568, 294] on b "Richard" at bounding box center [580, 297] width 112 height 16
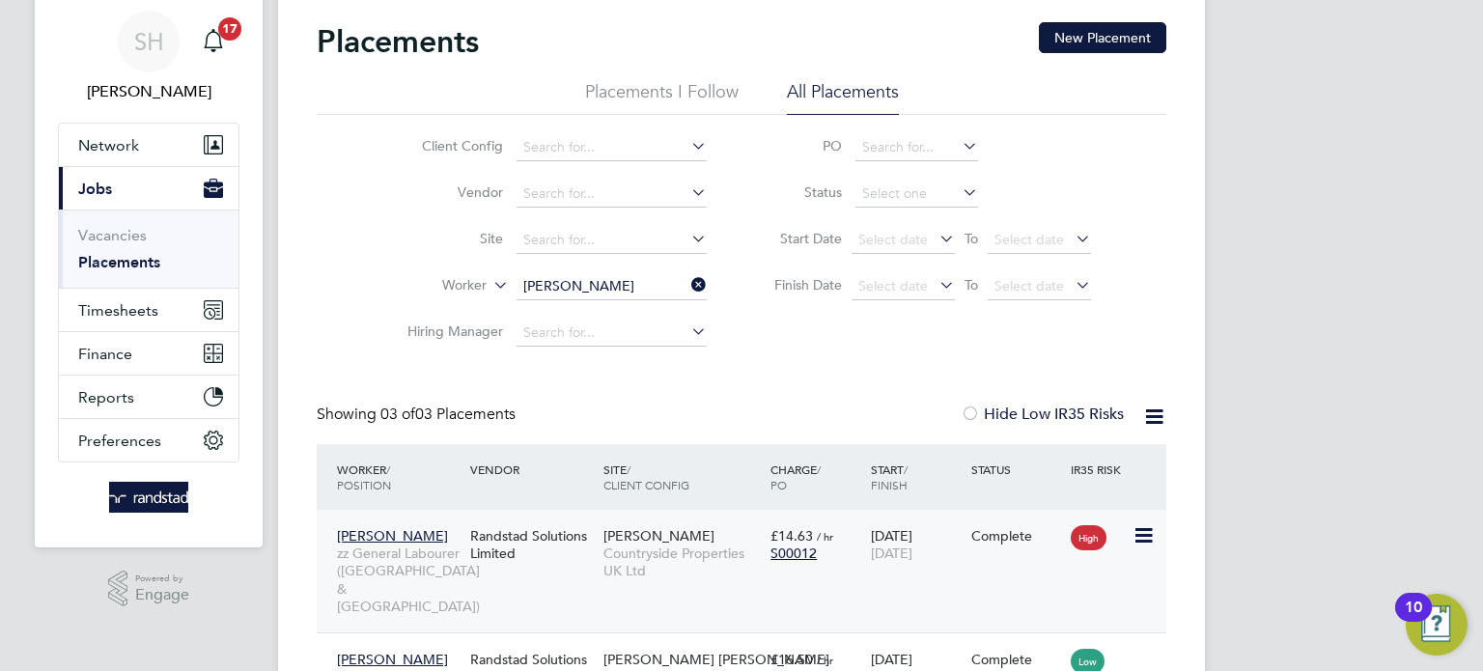
scroll to position [272, 0]
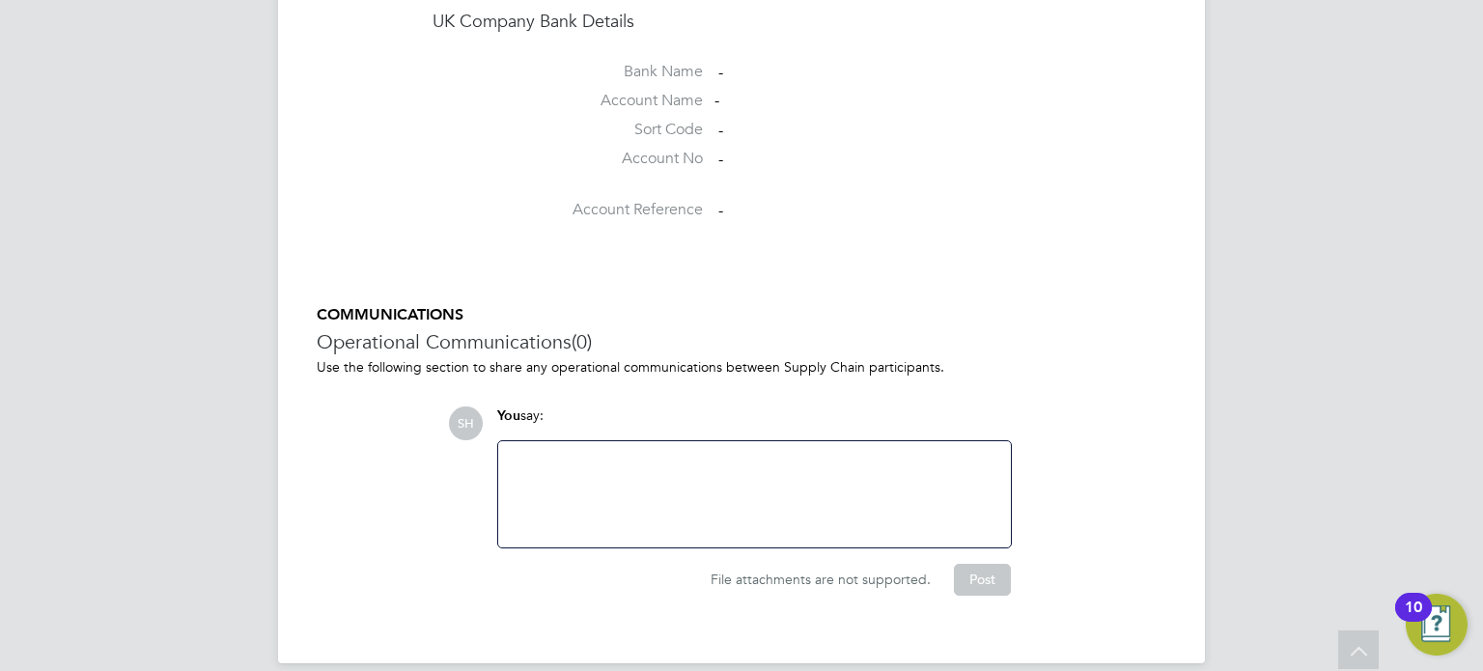
scroll to position [1772, 0]
click at [751, 405] on div "You say:" at bounding box center [754, 422] width 515 height 34
click at [718, 451] on div at bounding box center [755, 492] width 490 height 83
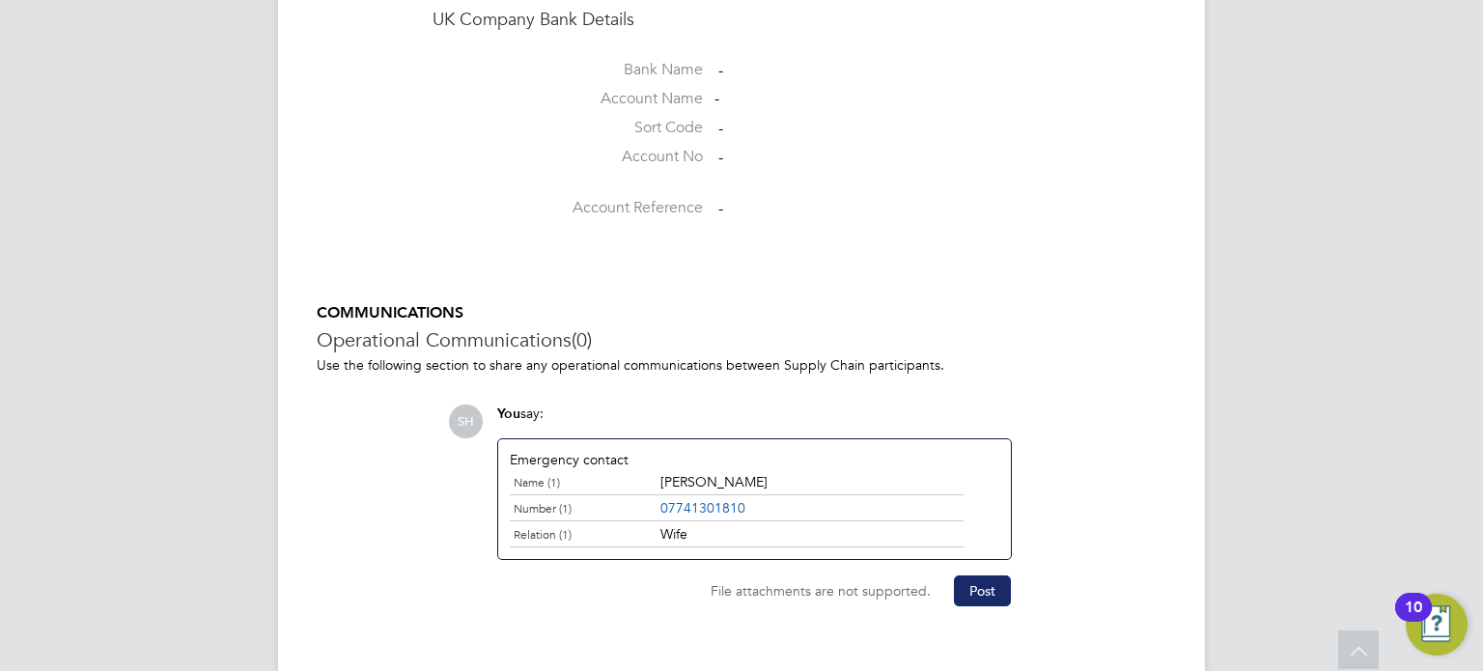
click at [966, 576] on button "Post" at bounding box center [982, 591] width 57 height 31
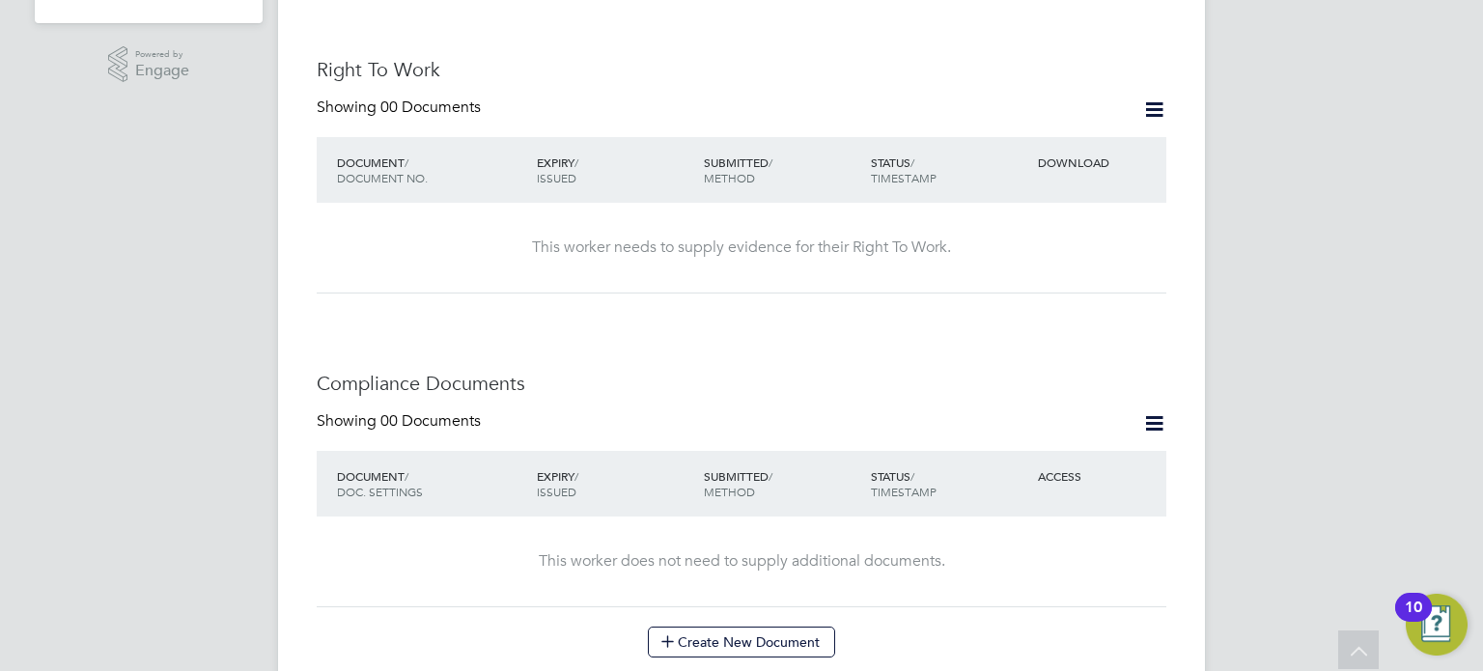
scroll to position [661, 0]
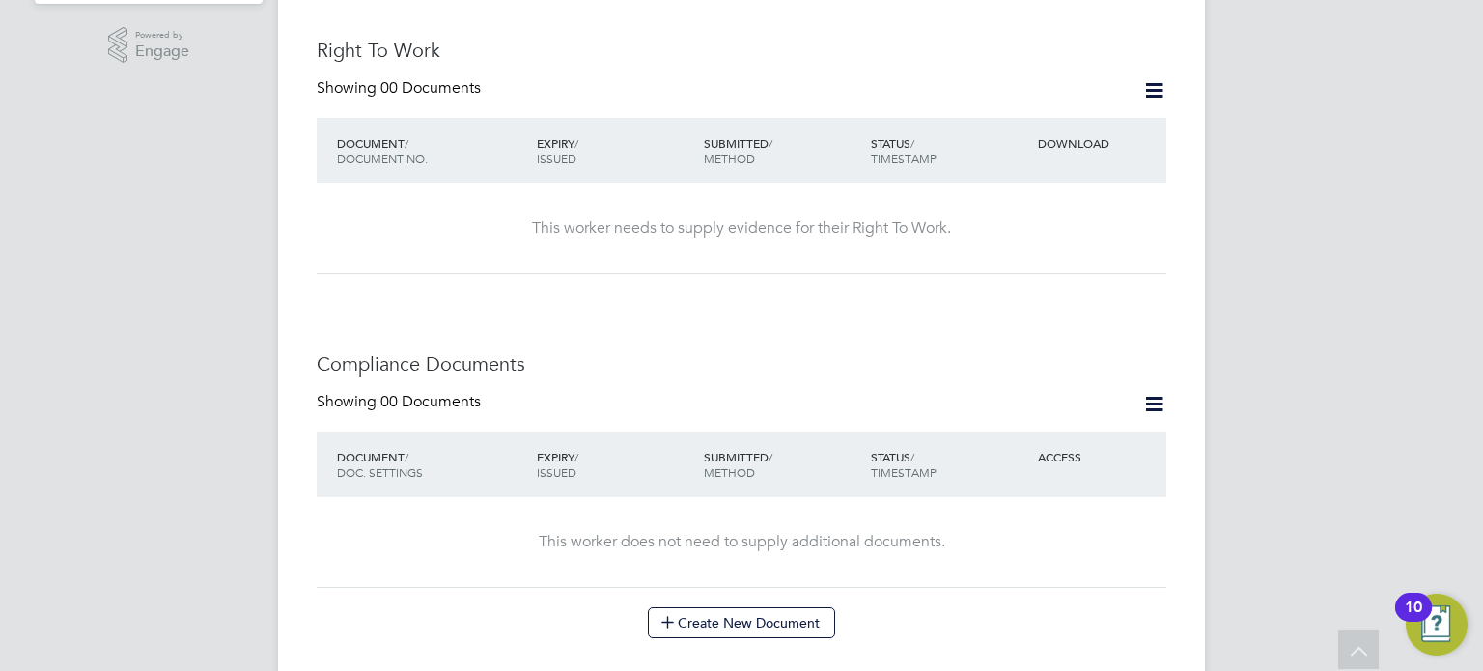
click at [1151, 78] on icon at bounding box center [1154, 90] width 24 height 24
click at [1117, 118] on li "Add Right To Work Document" at bounding box center [1047, 117] width 233 height 27
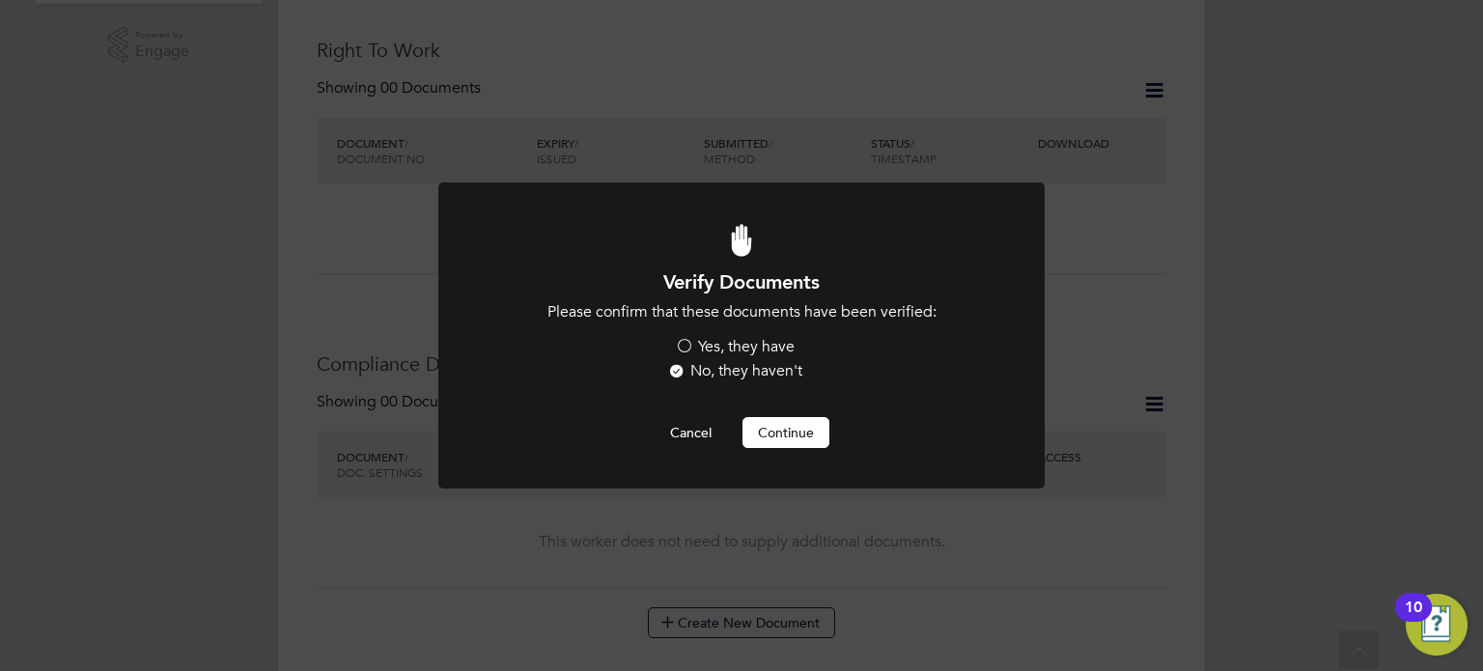
click at [736, 340] on label "Yes, they have" at bounding box center [735, 347] width 120 height 20
click at [0, 0] on input "Yes, they have" at bounding box center [0, 0] width 0 height 0
click at [780, 417] on button "Continue" at bounding box center [786, 432] width 87 height 31
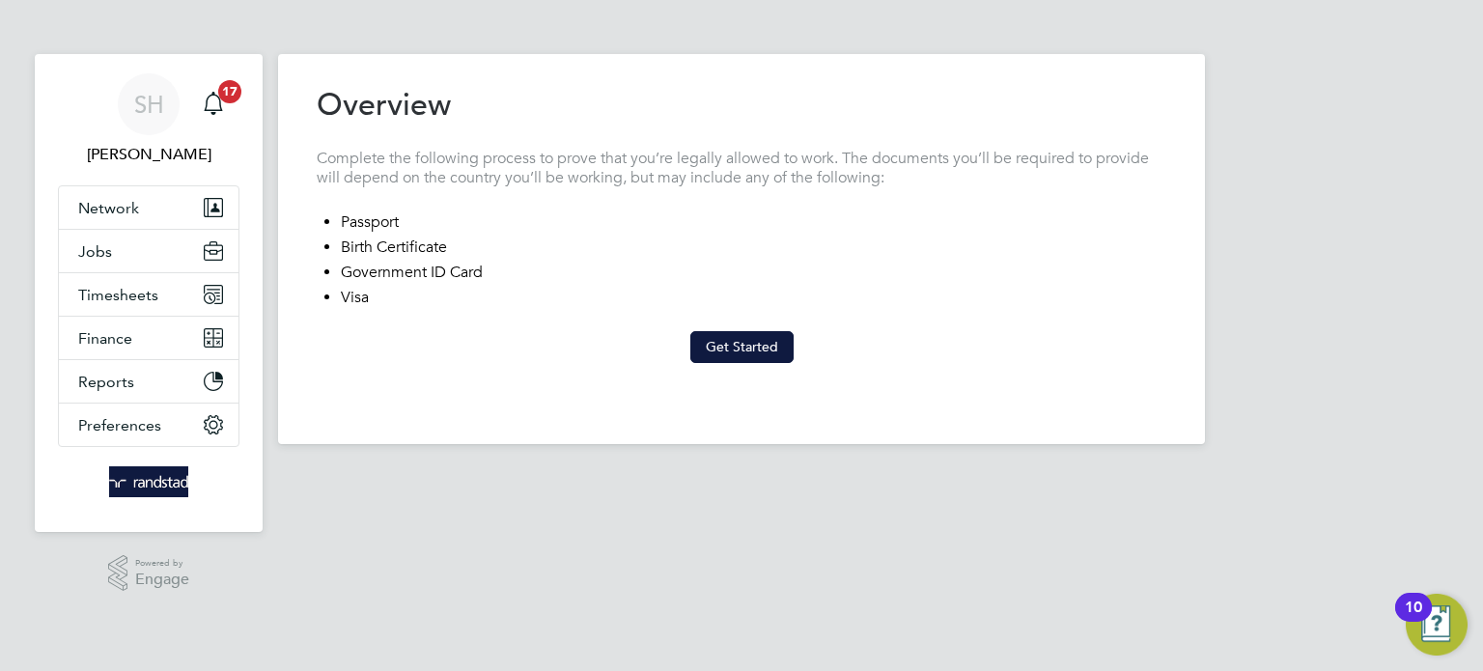
click at [739, 355] on button "Get Started" at bounding box center [742, 346] width 103 height 31
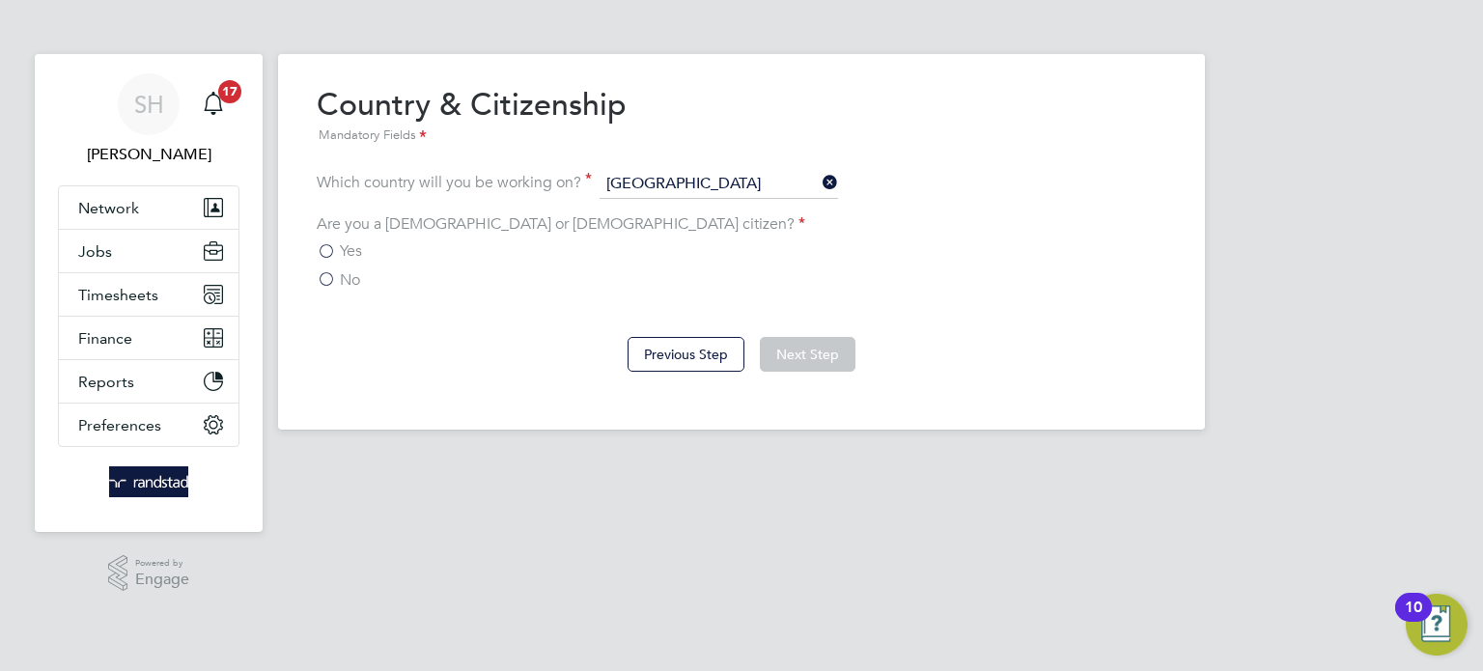
click at [376, 252] on div "Yes" at bounding box center [742, 251] width 850 height 20
click at [355, 250] on span "Yes" at bounding box center [351, 250] width 22 height 19
click at [0, 0] on input "Yes" at bounding box center [0, 0] width 0 height 0
click at [843, 370] on div "Previous Step Next Step" at bounding box center [742, 352] width 850 height 77
click at [841, 368] on button "Next Step" at bounding box center [808, 354] width 96 height 35
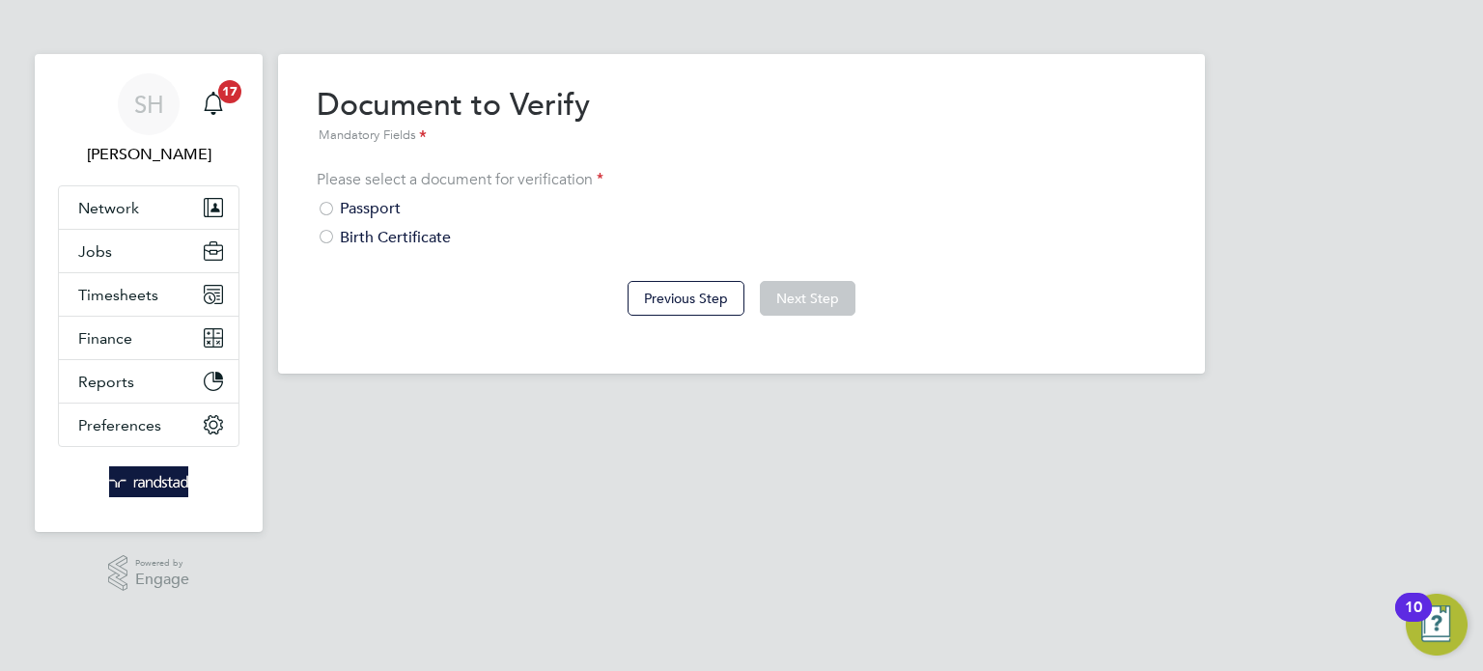
click at [353, 213] on div "Passport" at bounding box center [742, 209] width 850 height 20
click at [766, 296] on button "Next Step" at bounding box center [808, 298] width 96 height 35
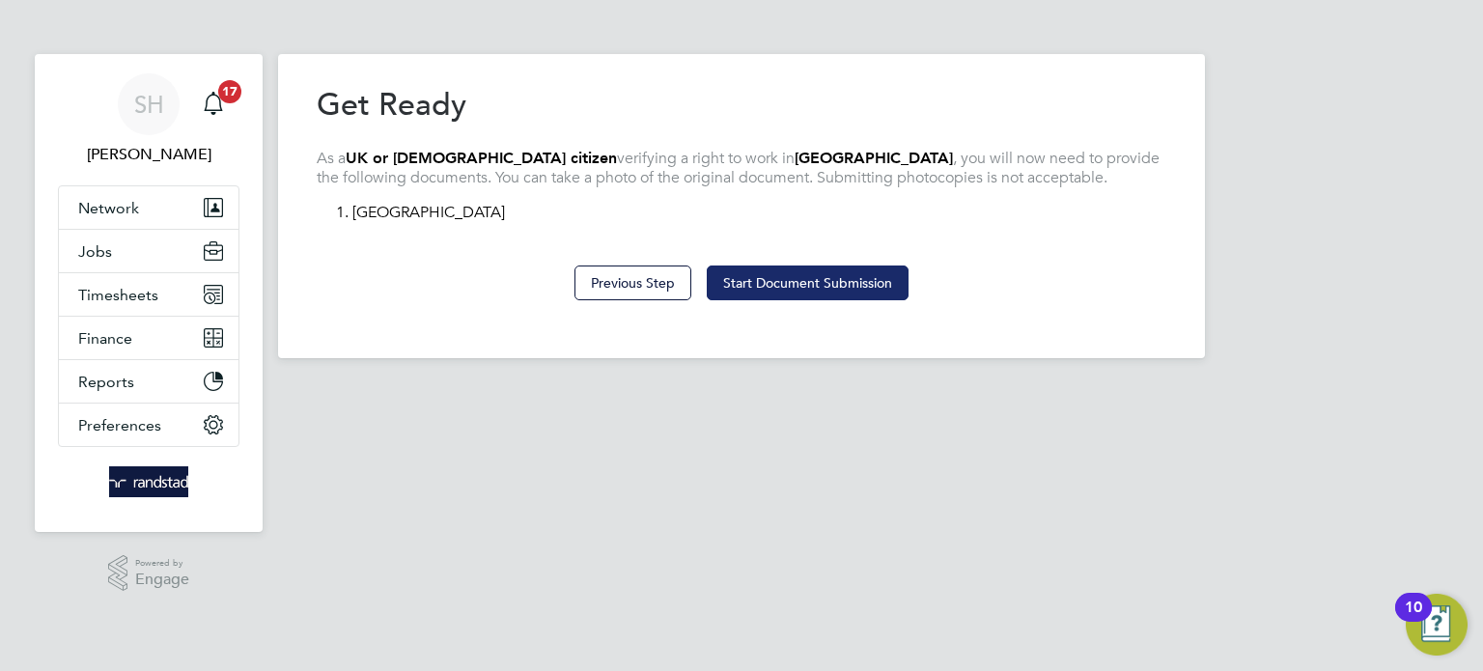
click at [795, 299] on button "Start Document Submission" at bounding box center [808, 283] width 202 height 35
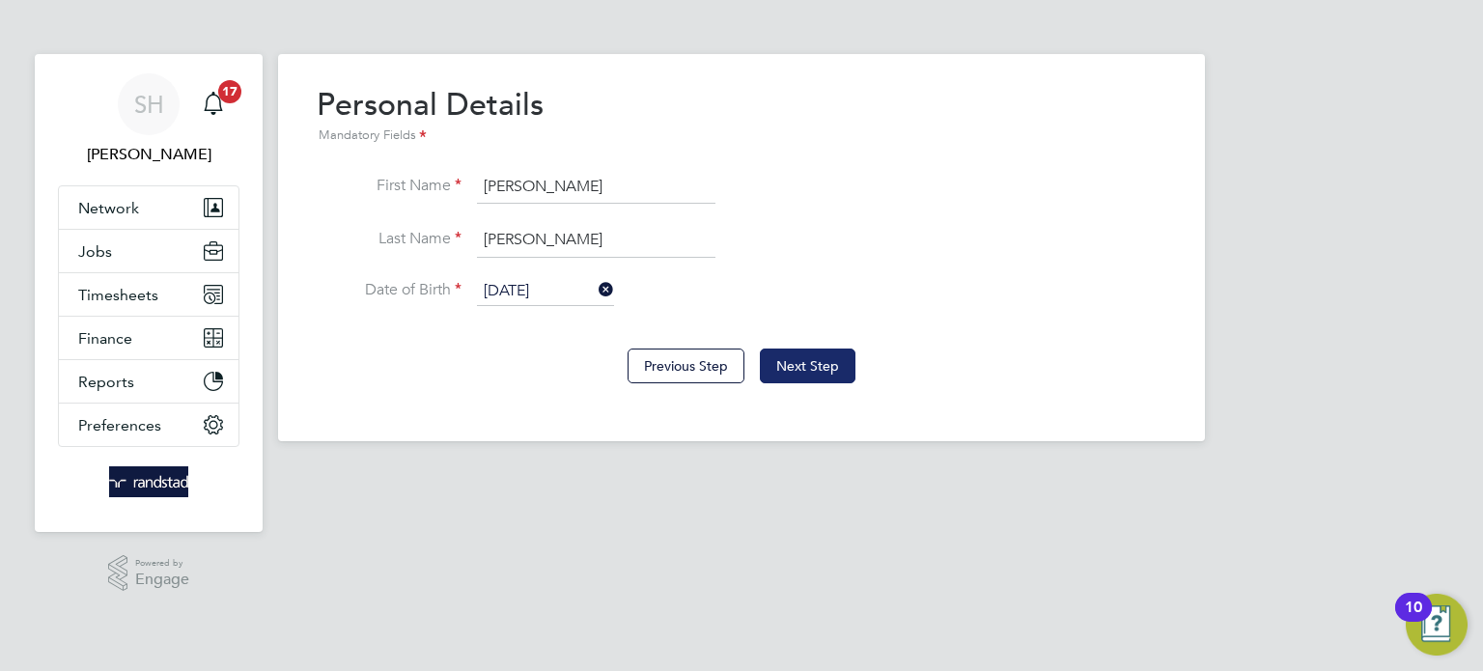
click at [796, 360] on button "Next Step" at bounding box center [808, 366] width 96 height 35
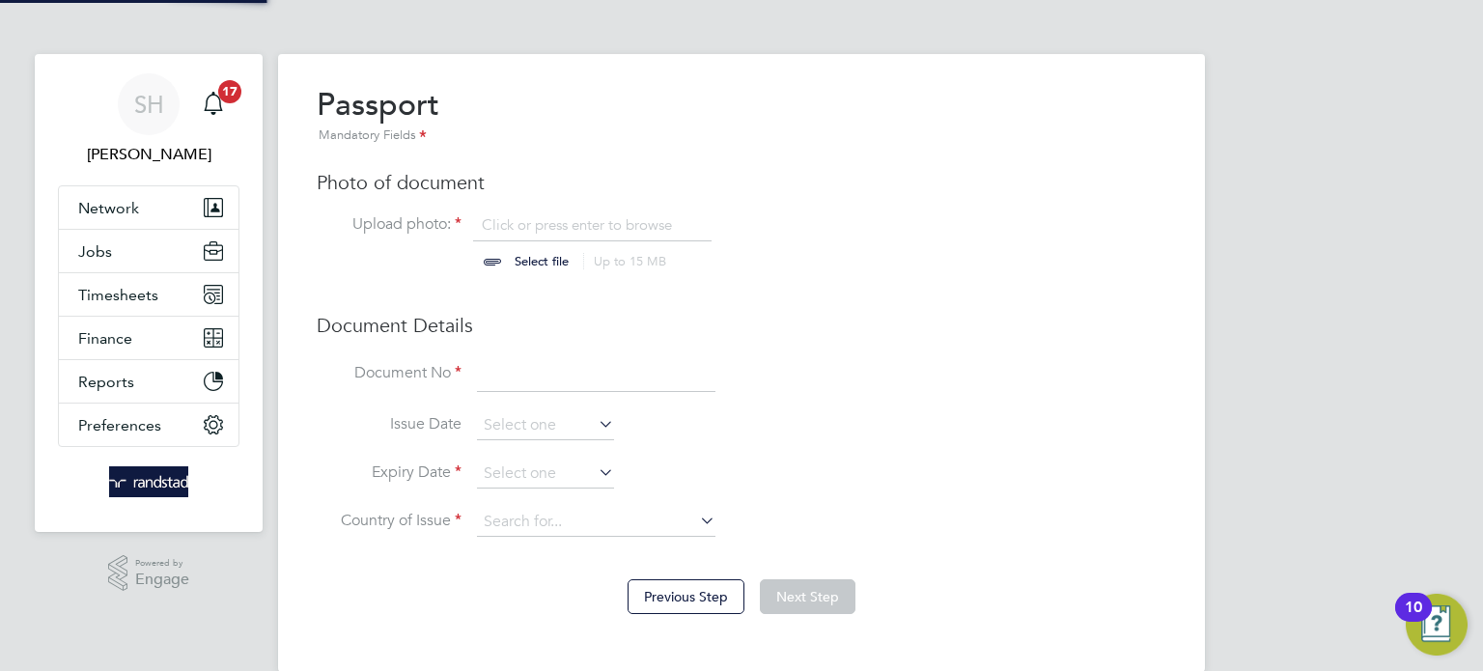
scroll to position [26, 240]
click at [1374, 456] on div "SH Soraya Horseman Notifications 17 Applications: Network Businesses Sites Work…" at bounding box center [741, 351] width 1483 height 703
click at [531, 281] on div "Passport Mandatory Fields Photo of document Upload photo: Click or press enter …" at bounding box center [742, 320] width 850 height 471
click at [548, 259] on input "file" at bounding box center [560, 244] width 303 height 58
type input "C:\fakepath\Screenshot 2025-06-30 13.49.39.png"
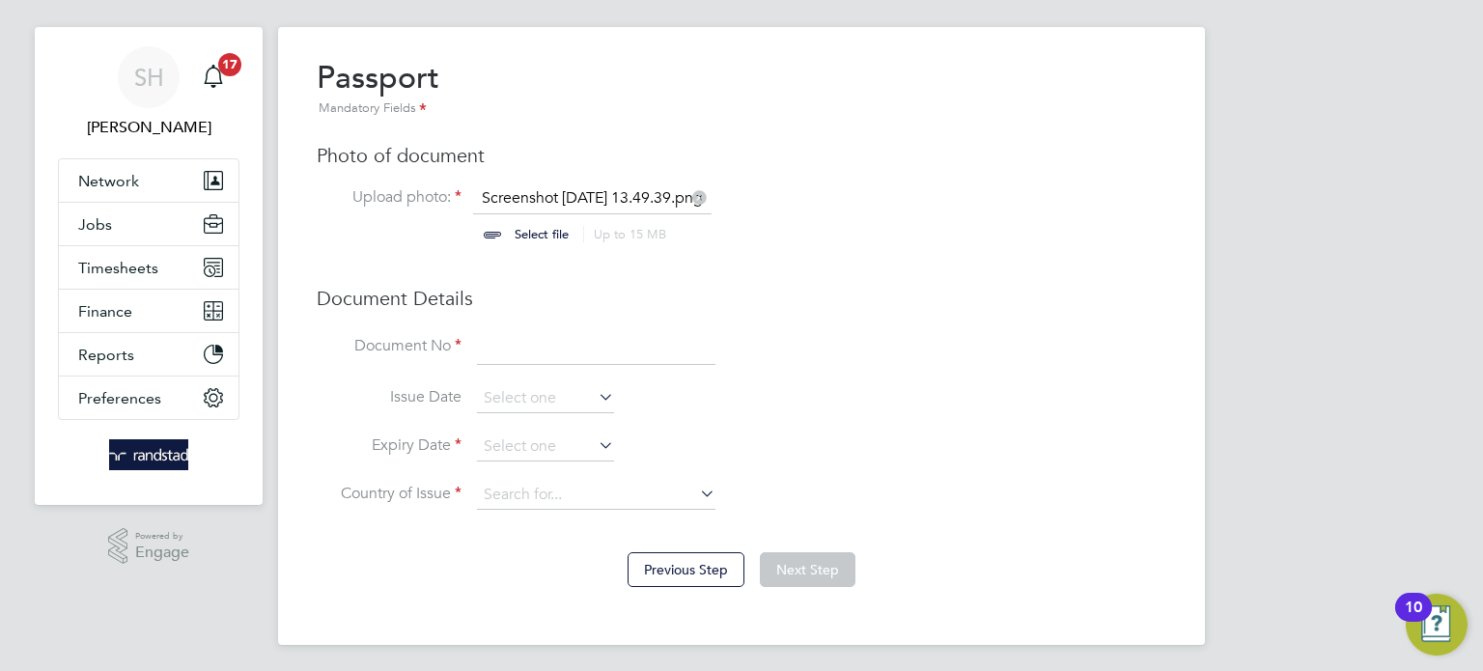
scroll to position [28, 0]
click at [508, 345] on input at bounding box center [596, 346] width 239 height 35
type input "146519113"
click at [519, 484] on input at bounding box center [596, 494] width 239 height 29
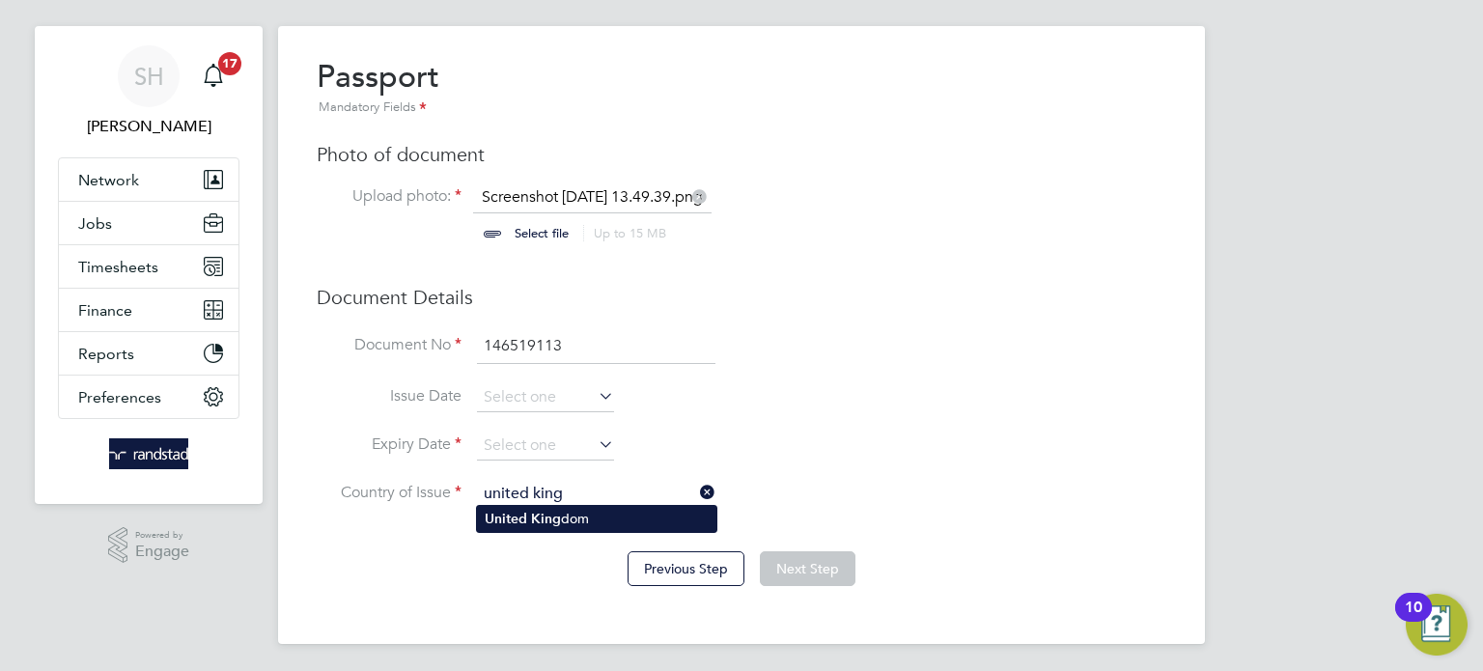
click at [532, 519] on b "King" at bounding box center [546, 519] width 30 height 16
type input "United Kingdom"
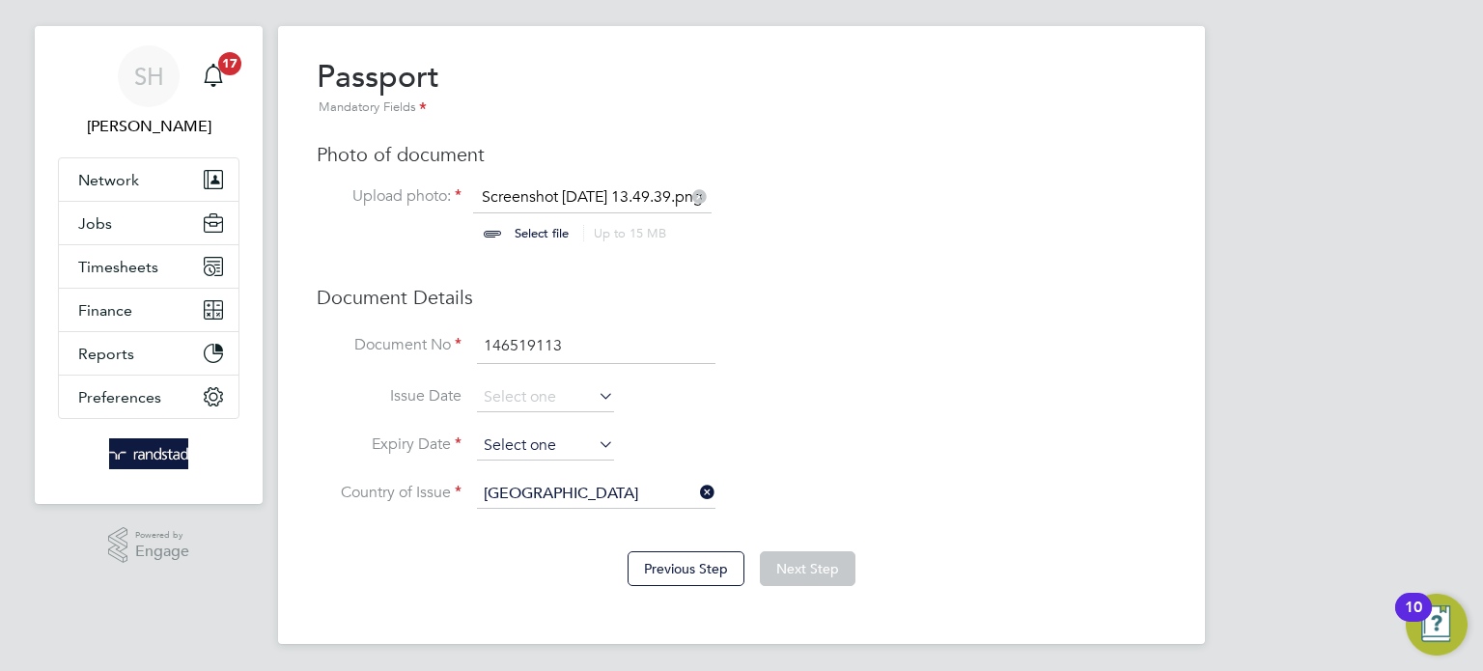
click at [566, 435] on input at bounding box center [545, 446] width 137 height 29
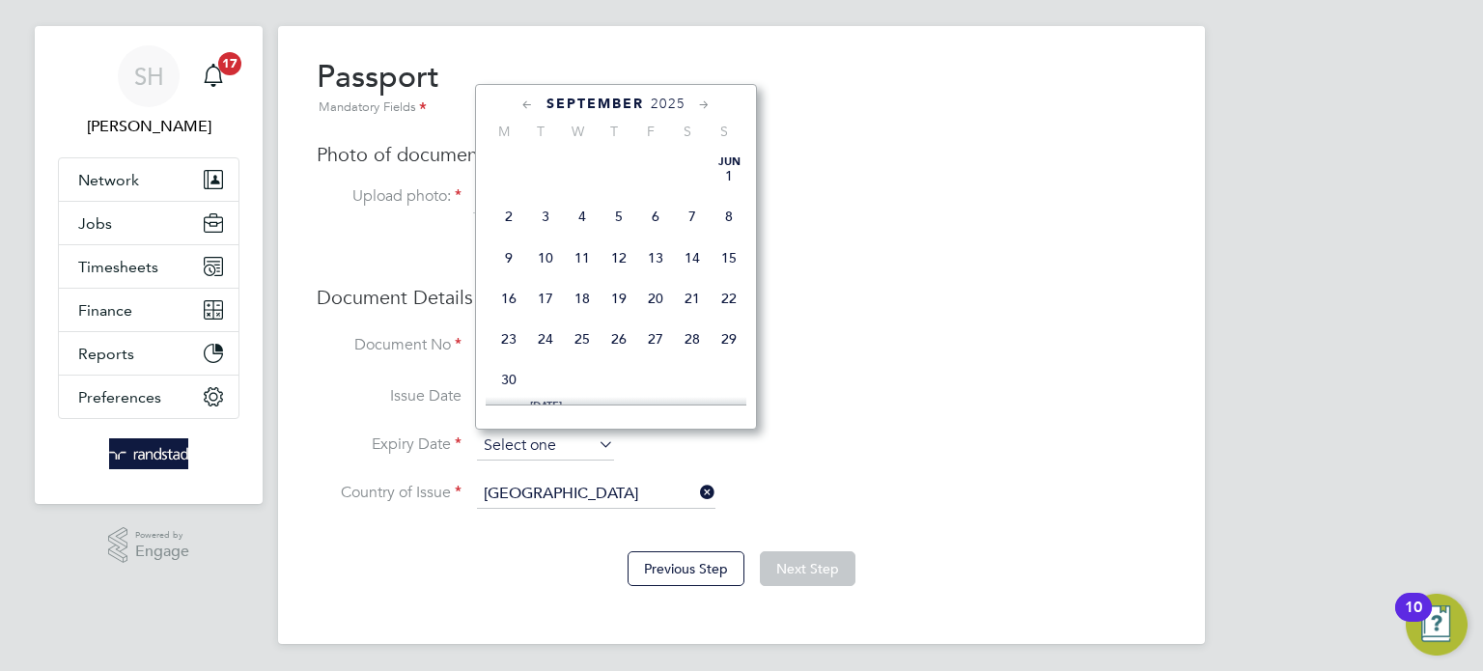
scroll to position [729, 0]
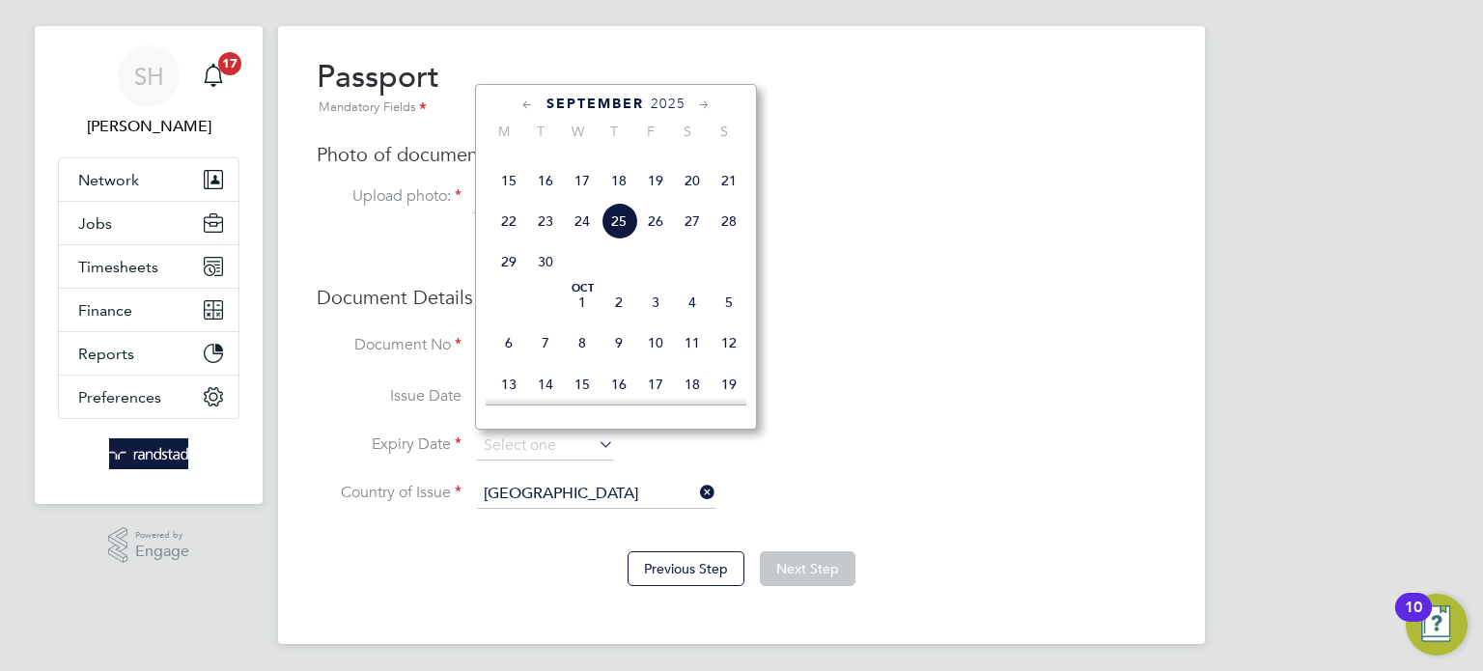
click at [675, 88] on div "September 2025 M T W T F S S Jun 1 2 3 4 5 6 7 8 9 10 11 12 13 14 15 16 17 18 1…" at bounding box center [616, 257] width 282 height 346
click at [675, 99] on span "2025" at bounding box center [668, 104] width 35 height 16
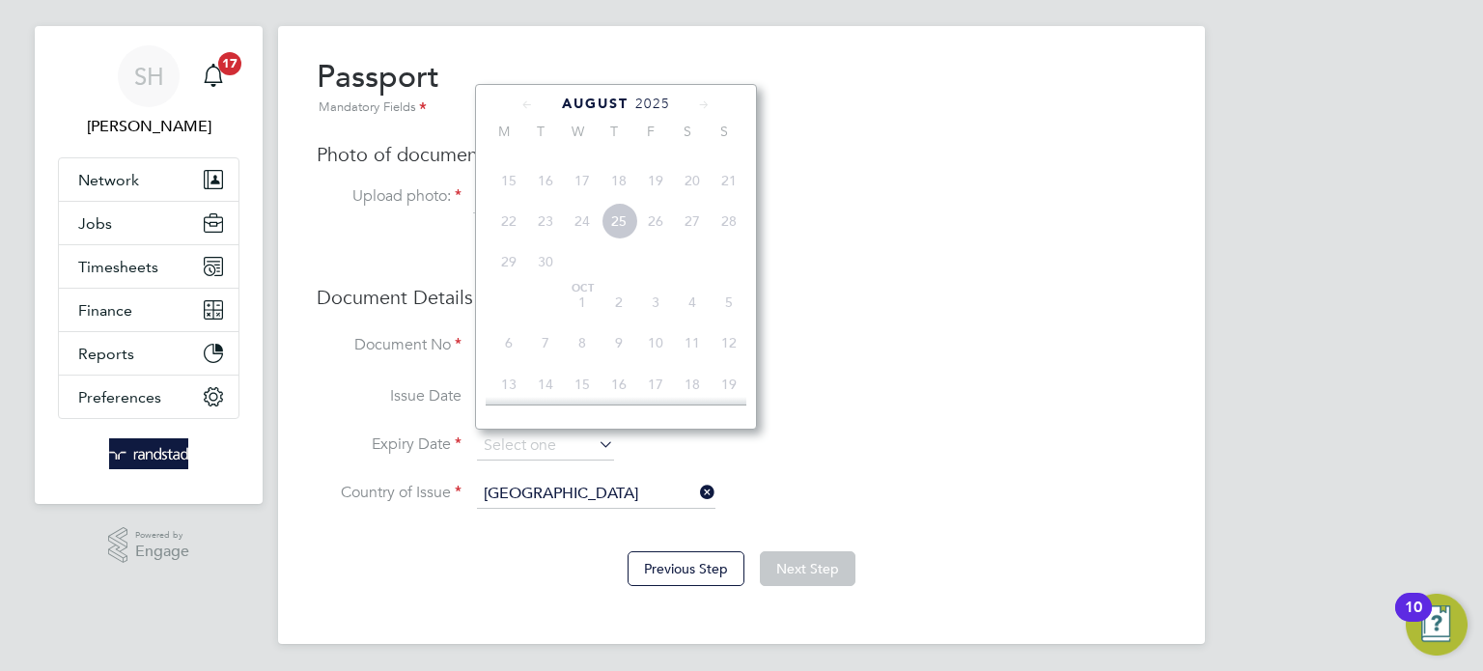
scroll to position [532, 0]
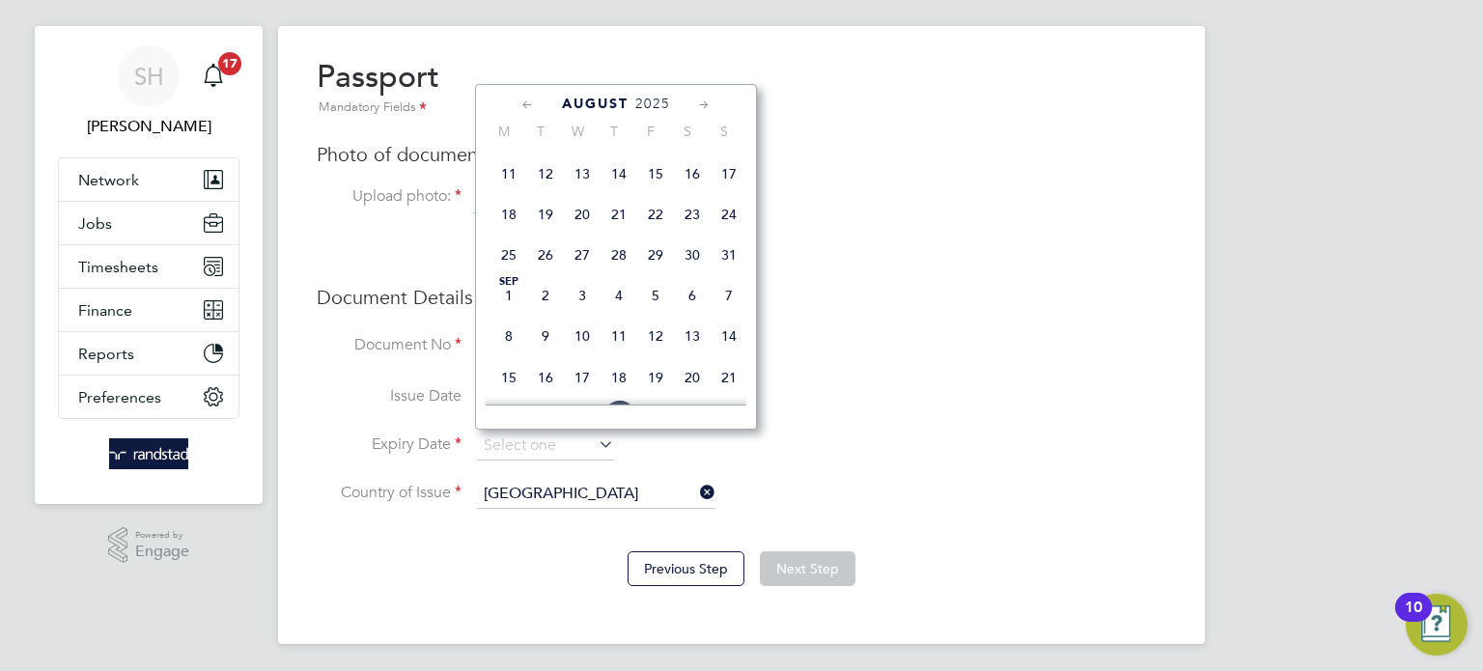
click at [663, 98] on span "2025" at bounding box center [652, 104] width 35 height 16
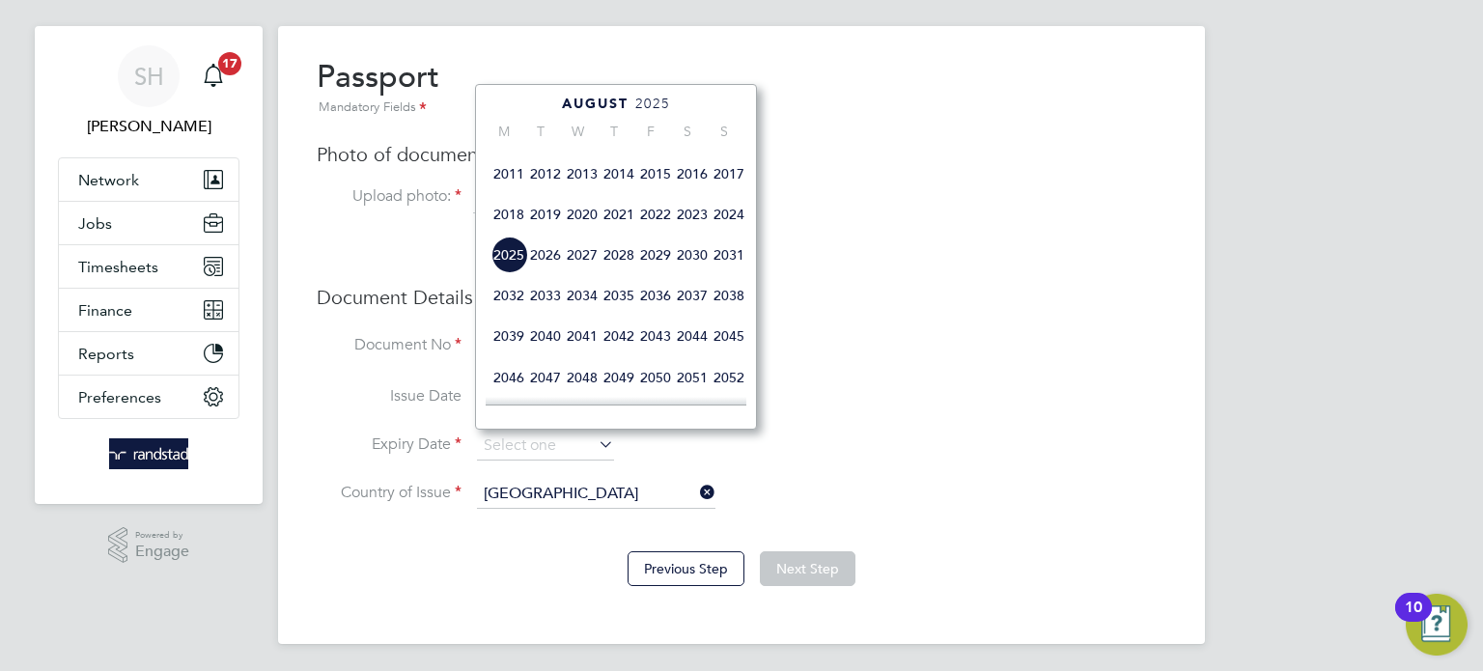
click at [579, 314] on span "2034" at bounding box center [582, 295] width 37 height 37
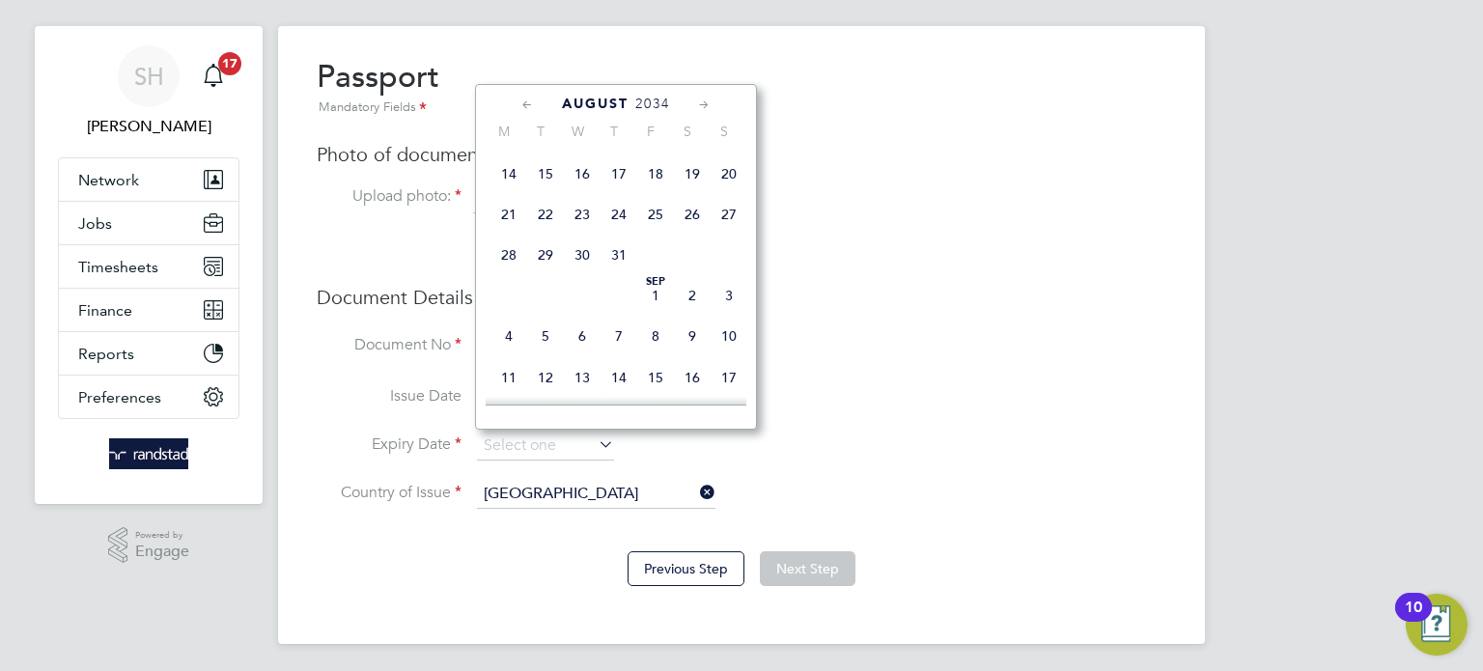
click at [531, 99] on icon at bounding box center [528, 105] width 18 height 21
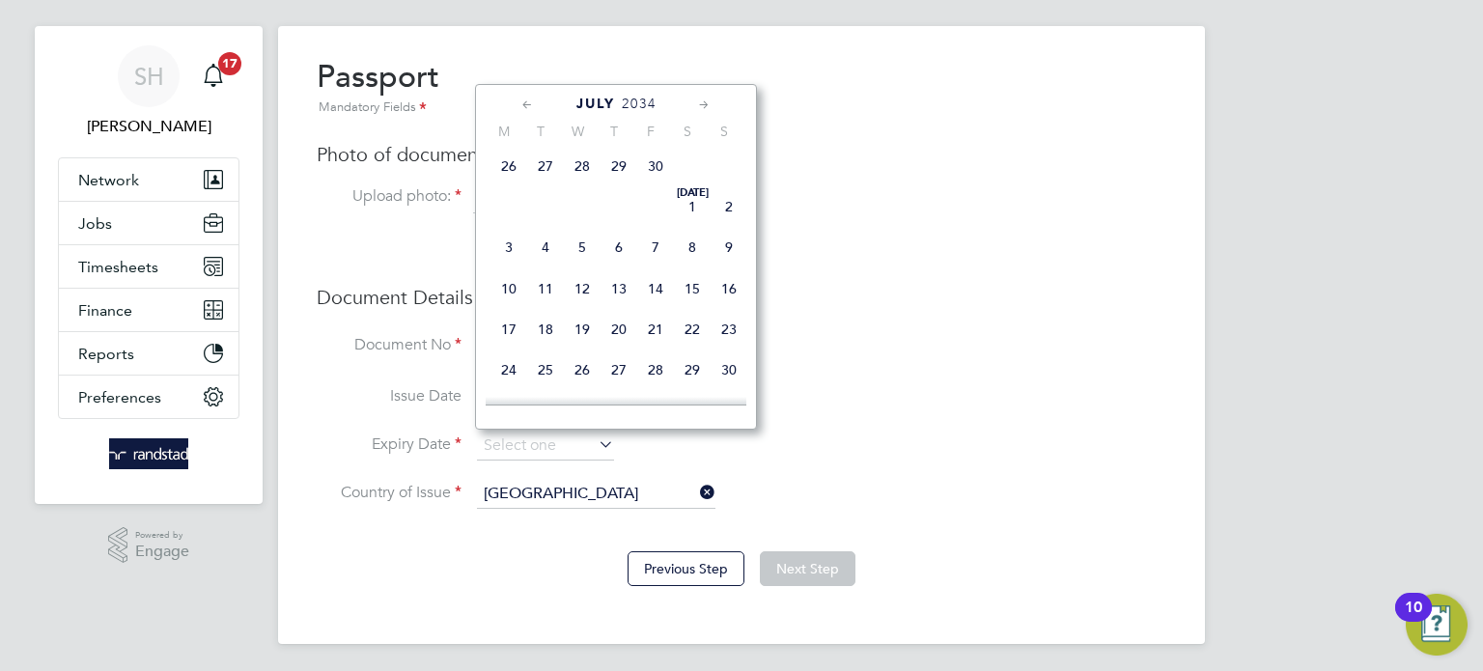
click at [531, 99] on icon at bounding box center [528, 105] width 18 height 21
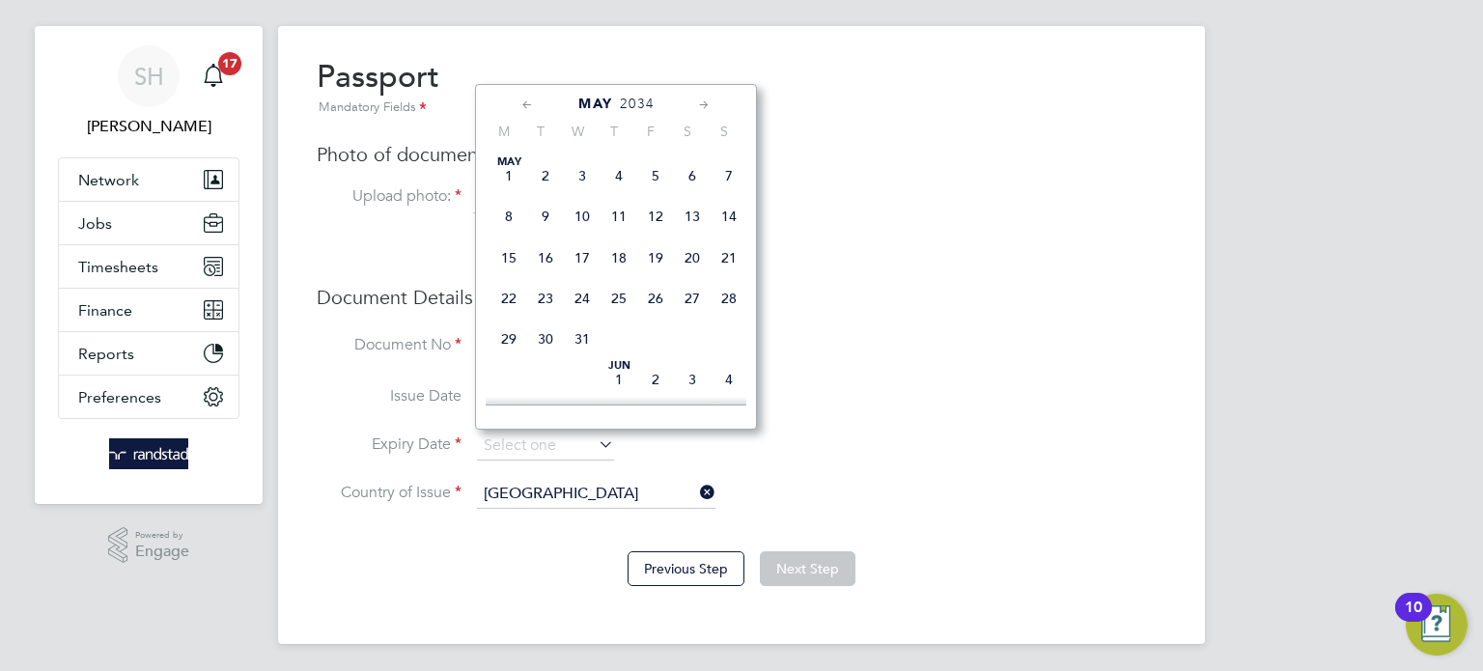
click at [531, 99] on icon at bounding box center [528, 105] width 18 height 21
click at [705, 99] on icon at bounding box center [704, 105] width 18 height 21
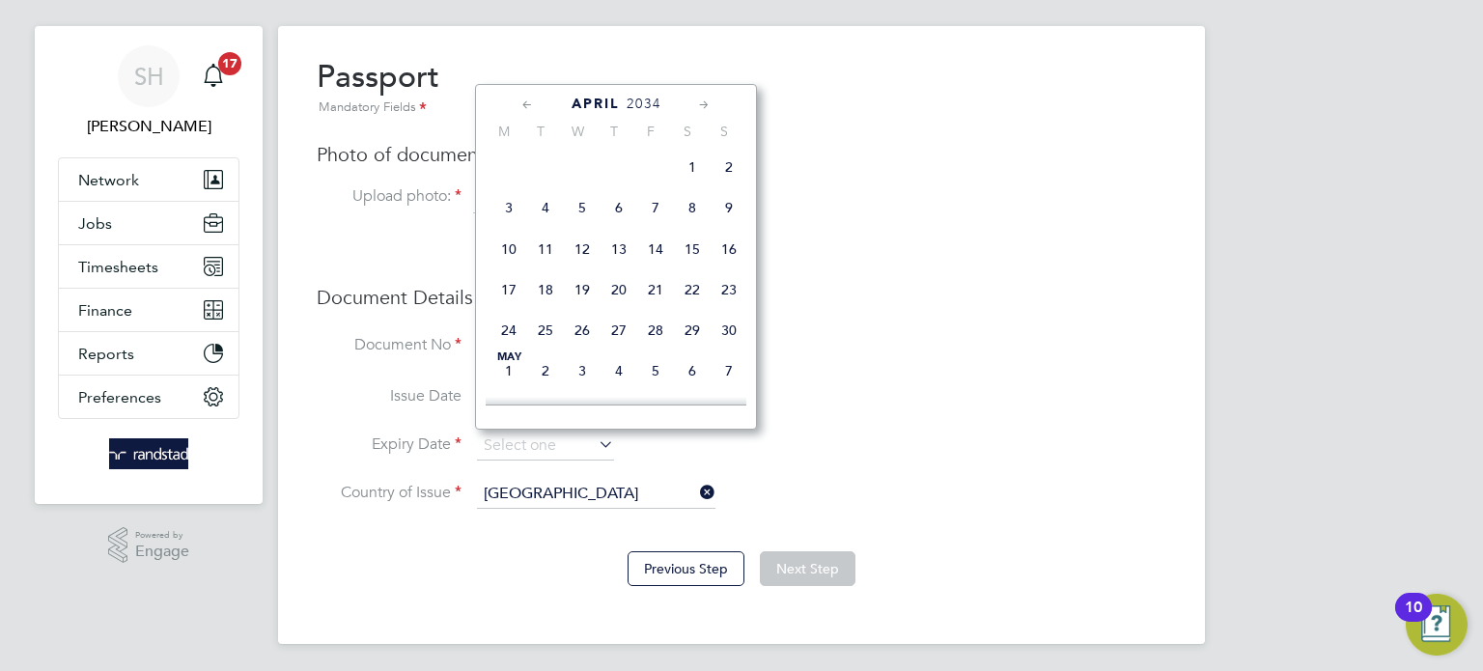
click at [560, 216] on span "4" at bounding box center [545, 207] width 37 height 37
type input "04 Apr 2034"
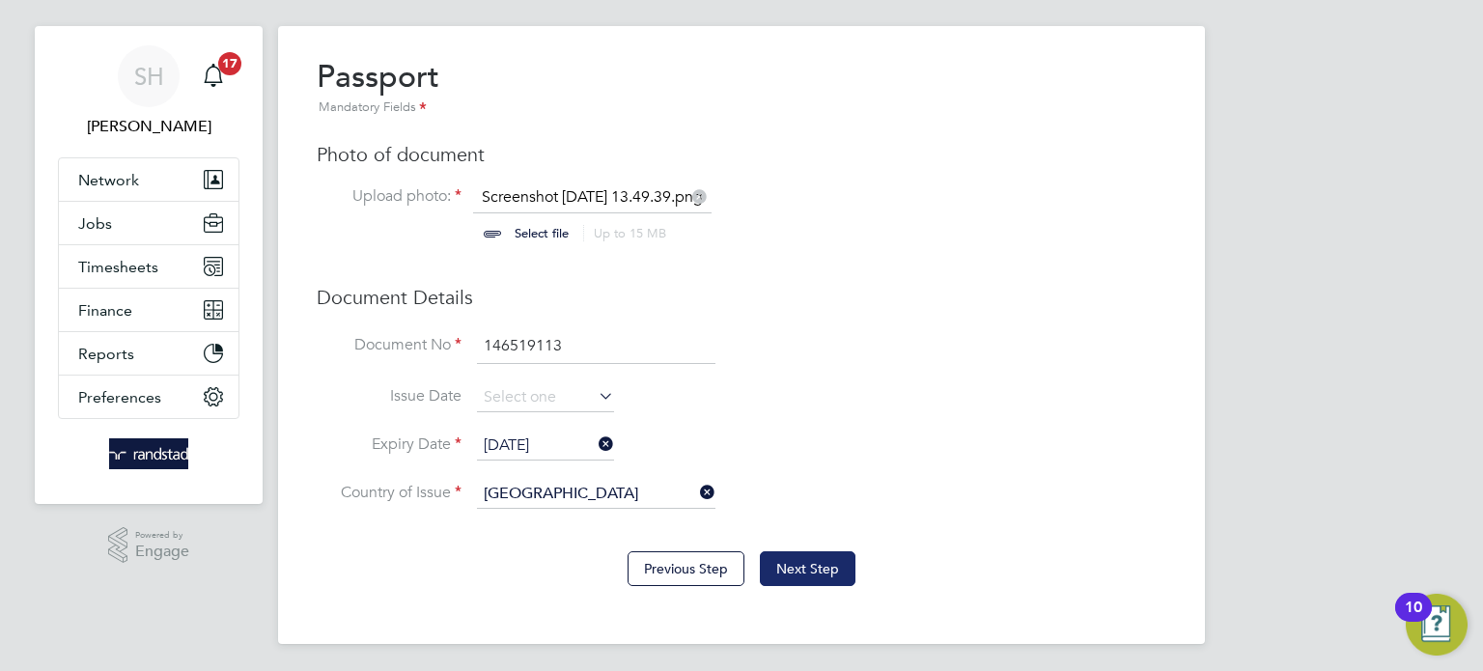
click at [814, 560] on button "Next Step" at bounding box center [808, 568] width 96 height 35
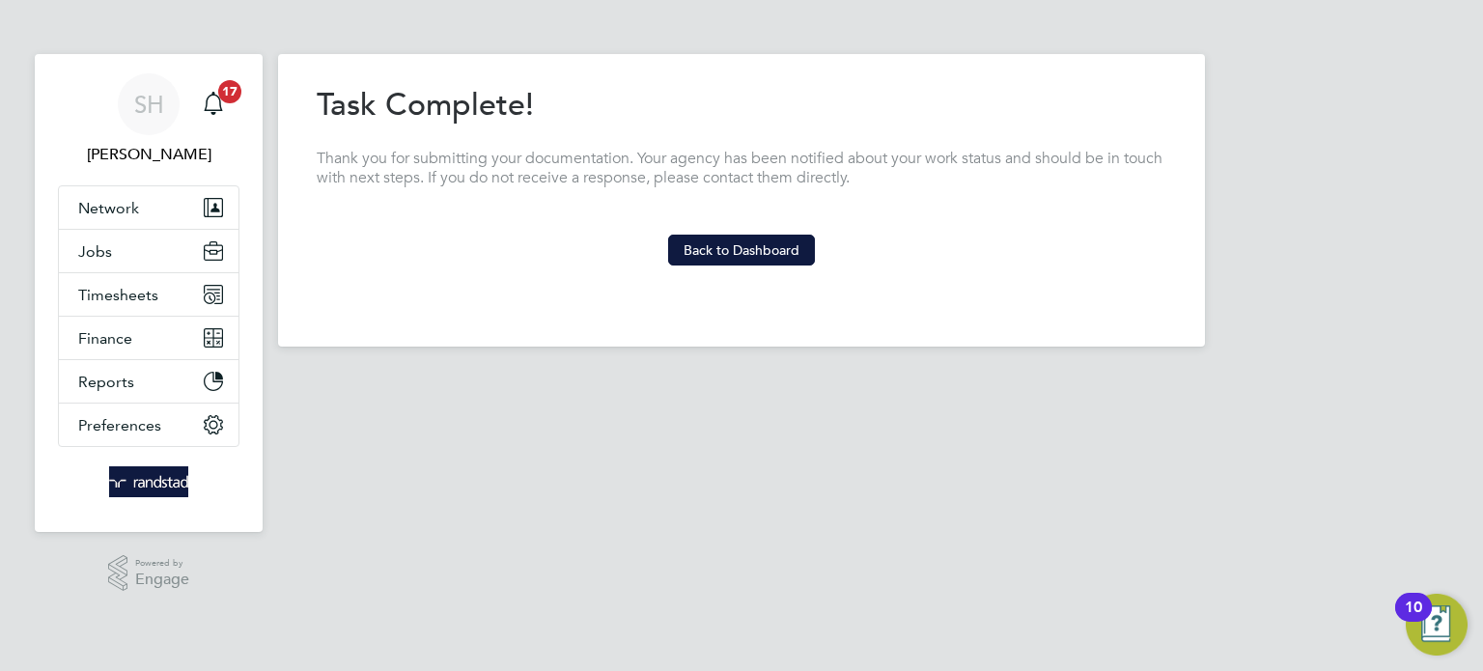
scroll to position [0, 0]
click at [728, 241] on button "Back to Dashboard" at bounding box center [741, 250] width 147 height 31
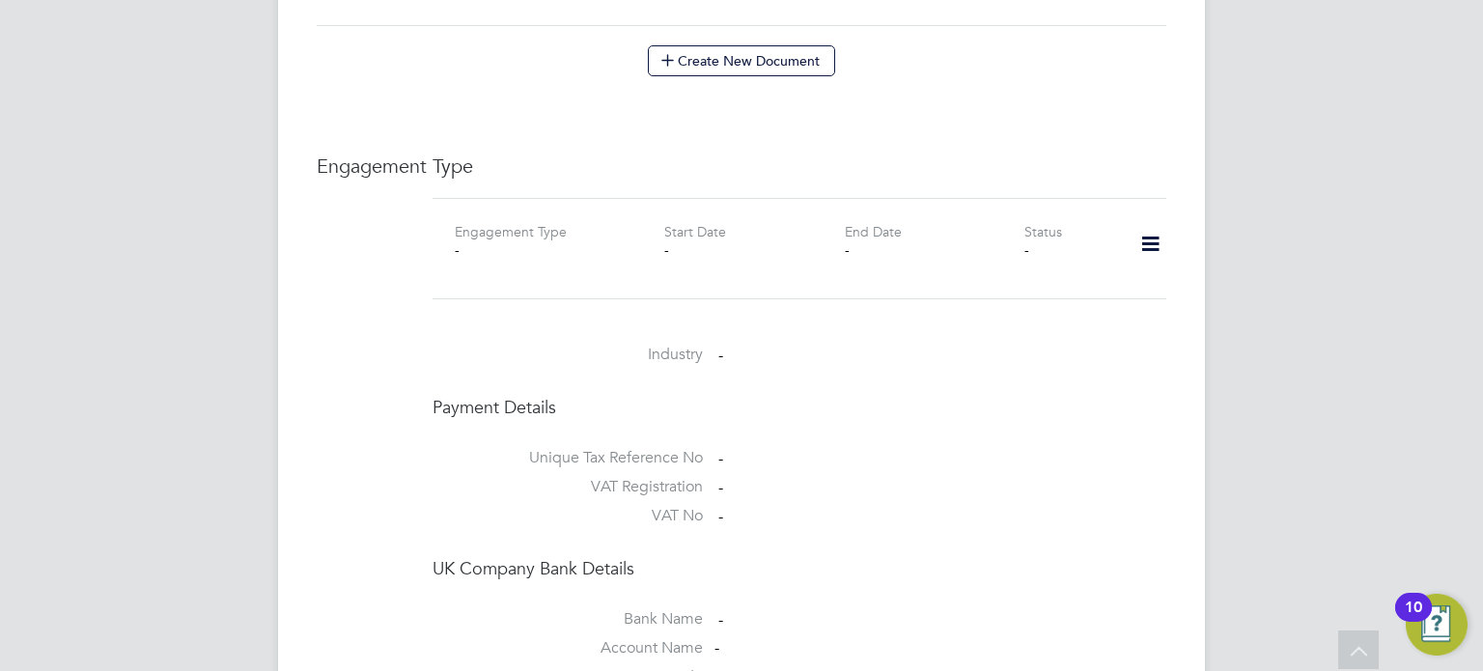
scroll to position [728, 0]
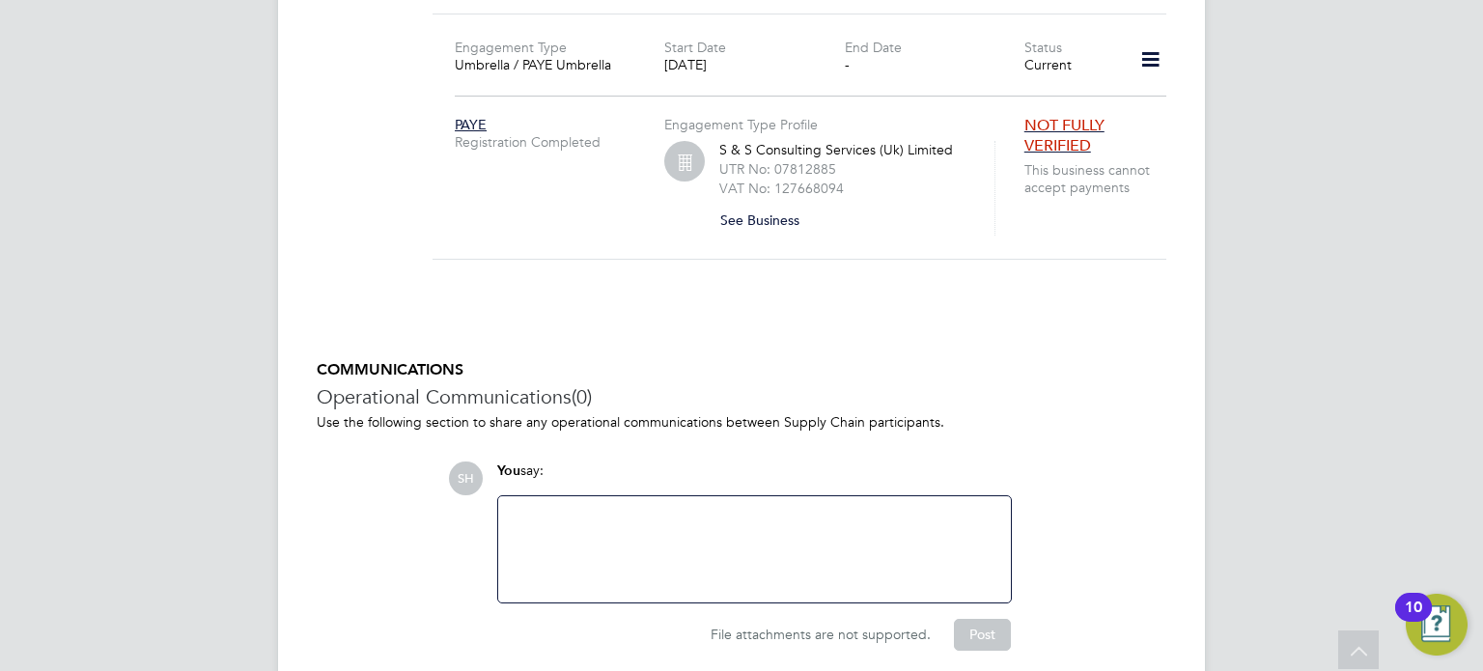
scroll to position [1652, 0]
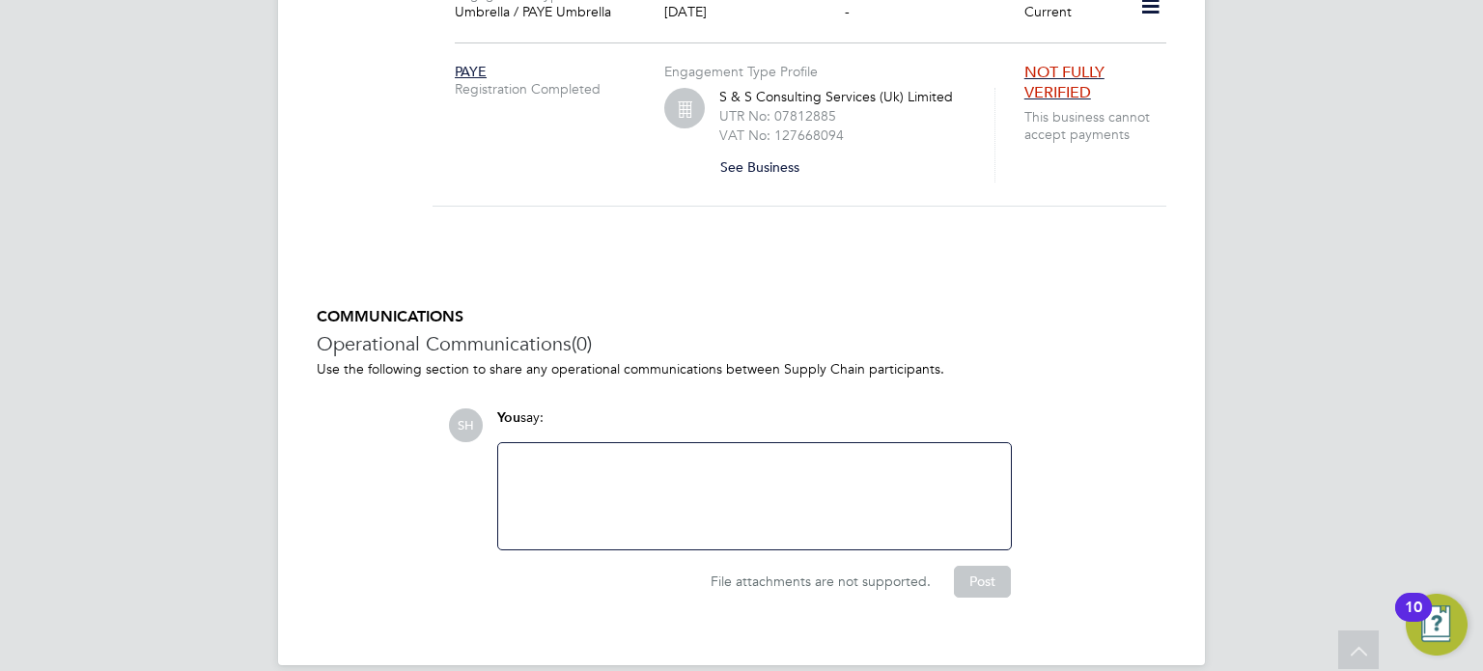
click at [699, 458] on div at bounding box center [755, 496] width 490 height 83
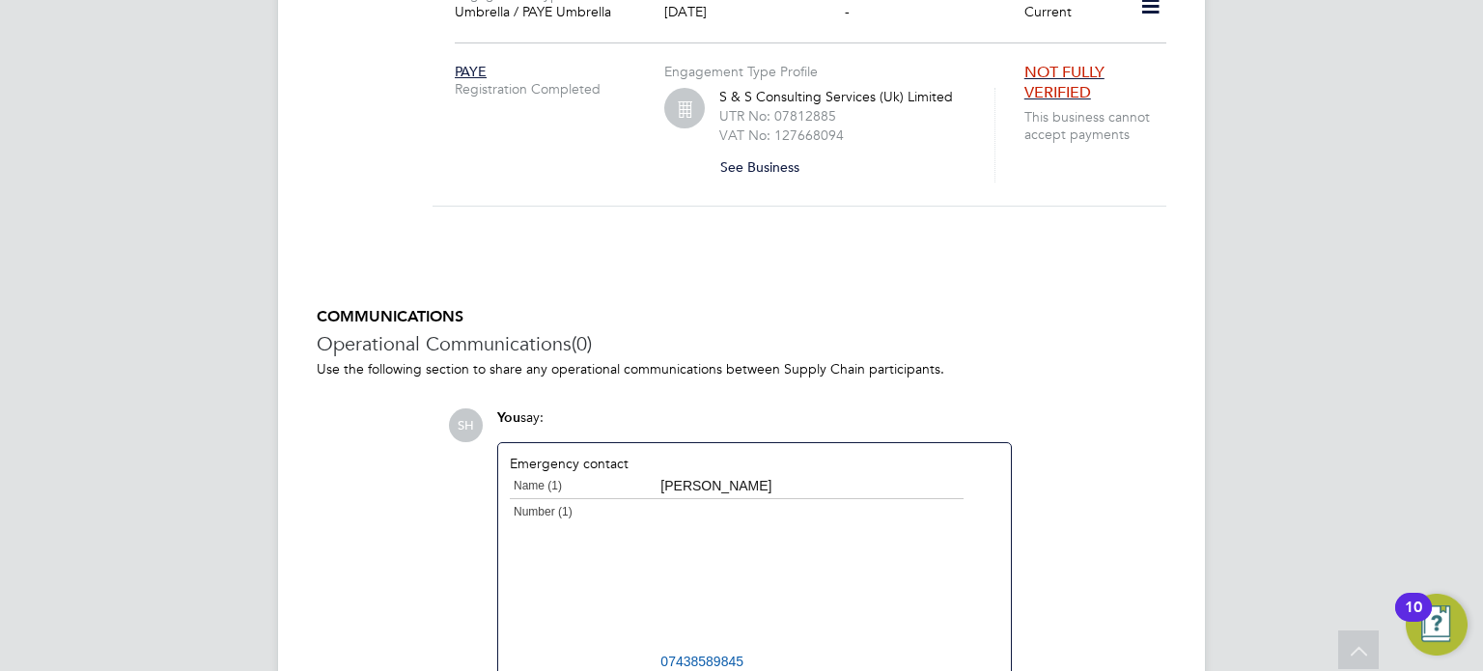
scroll to position [1653, 0]
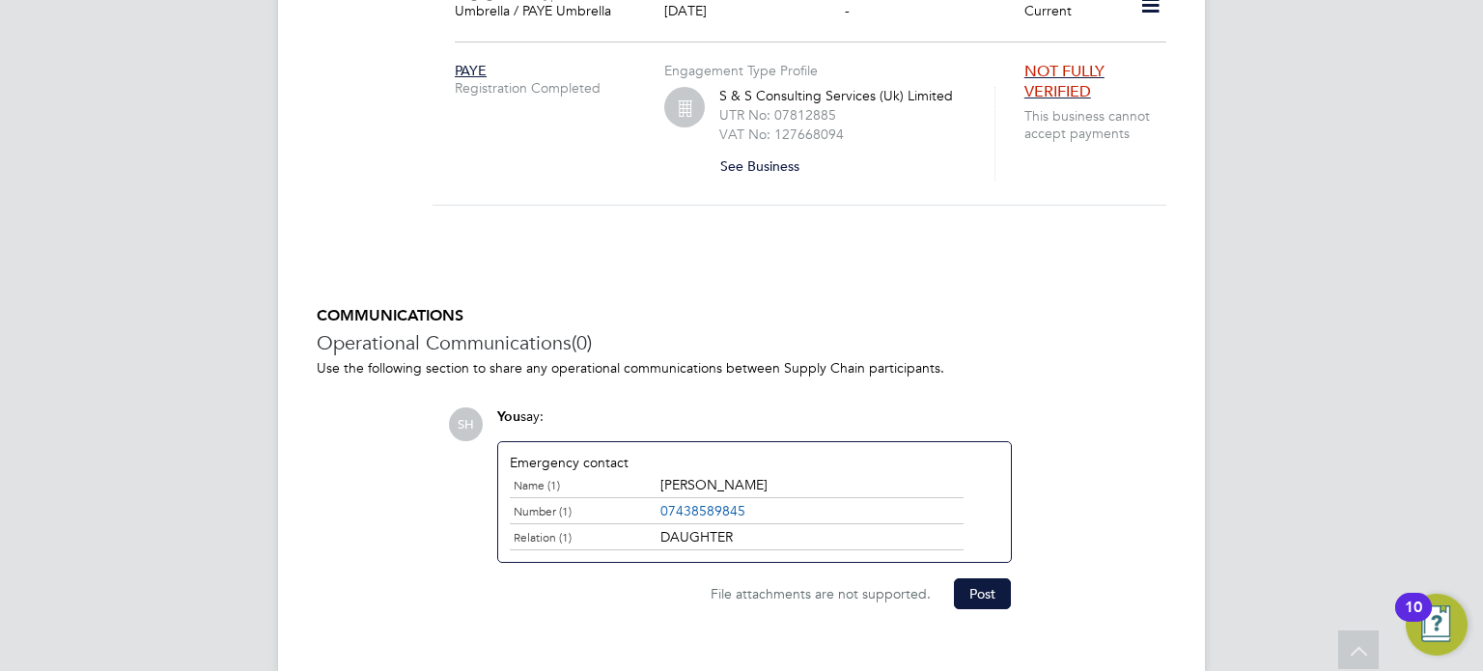
click at [1011, 563] on div "File attachments are not supported. Post" at bounding box center [754, 586] width 534 height 46
click at [999, 578] on button "Post" at bounding box center [982, 593] width 57 height 31
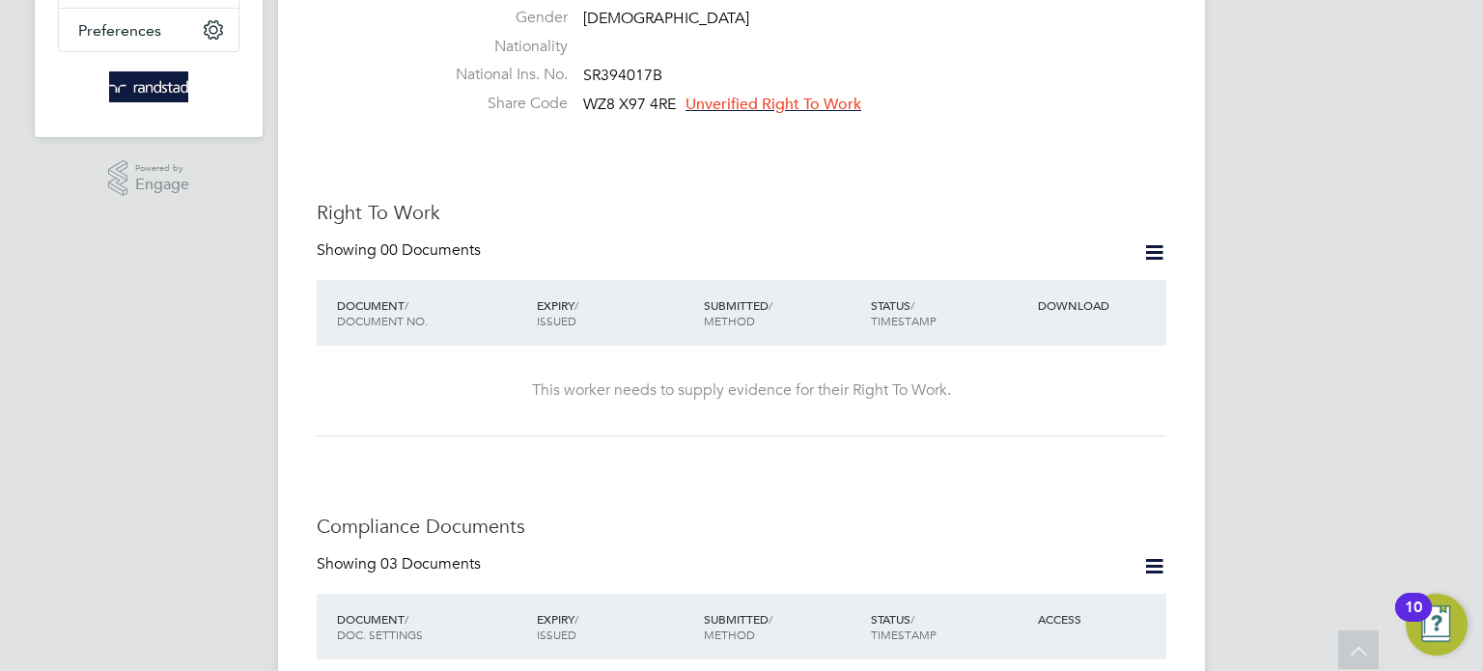
scroll to position [823, 0]
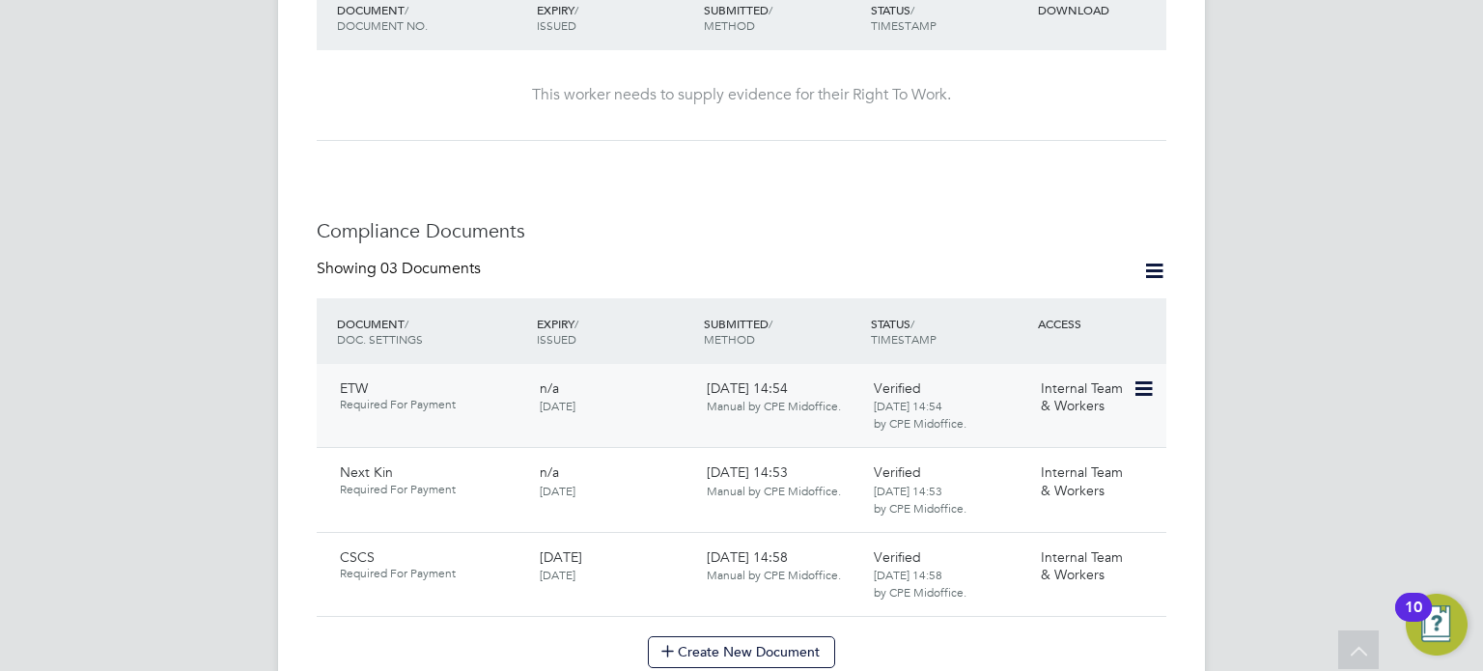
click at [1143, 378] on icon at bounding box center [1142, 389] width 19 height 23
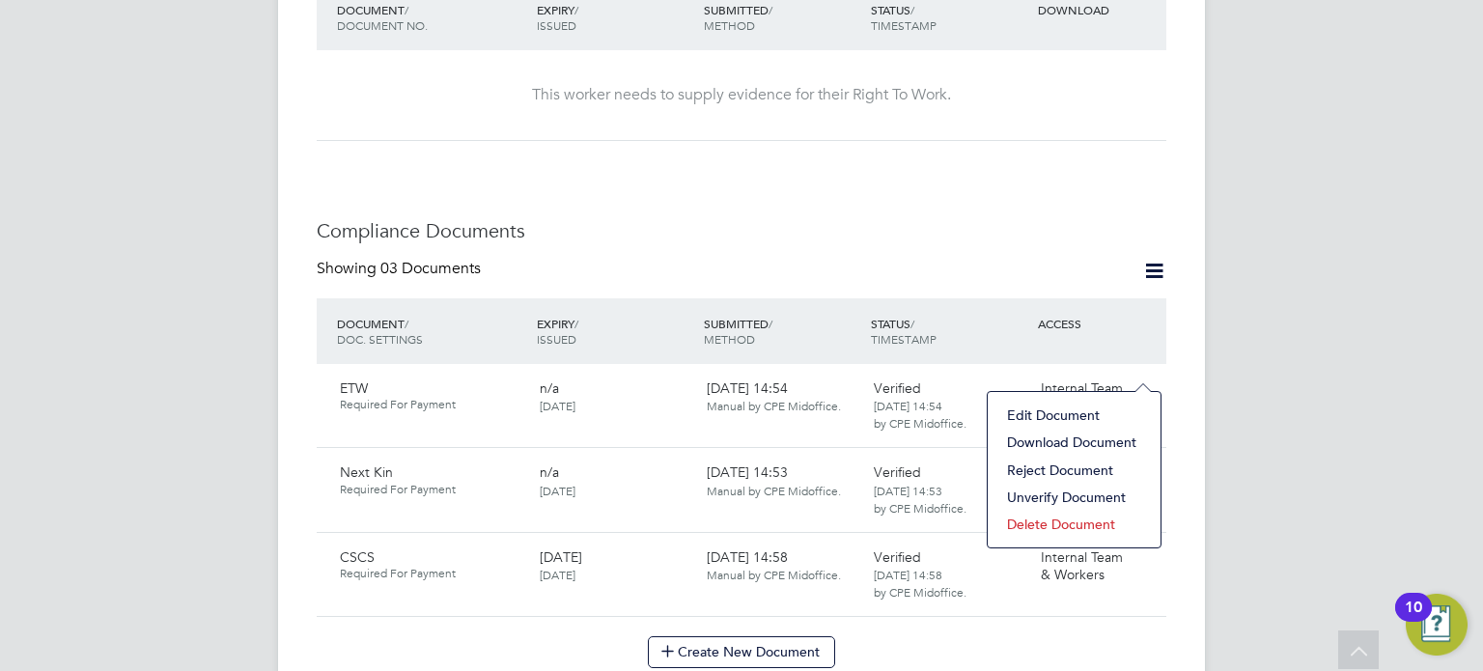
click at [1087, 415] on li "Edit Document" at bounding box center [1075, 415] width 154 height 27
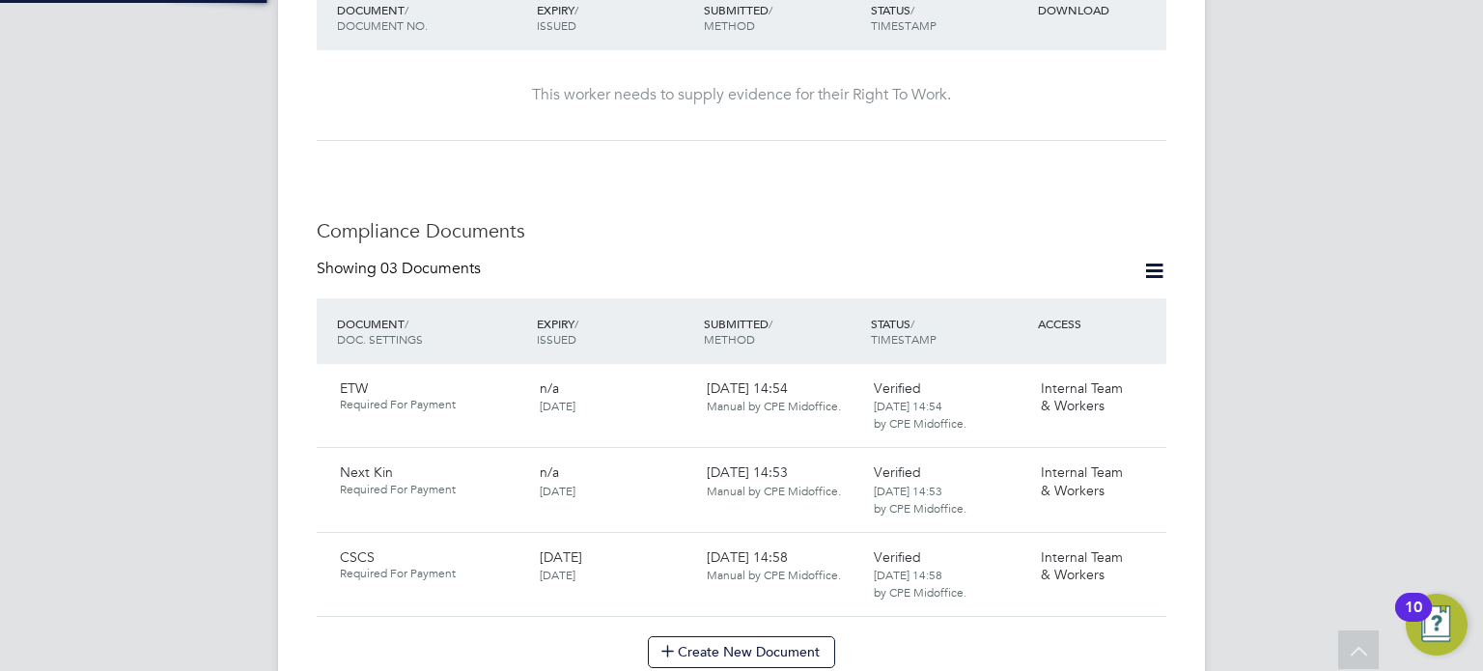
type input "ETW"
type input "[DATE]"
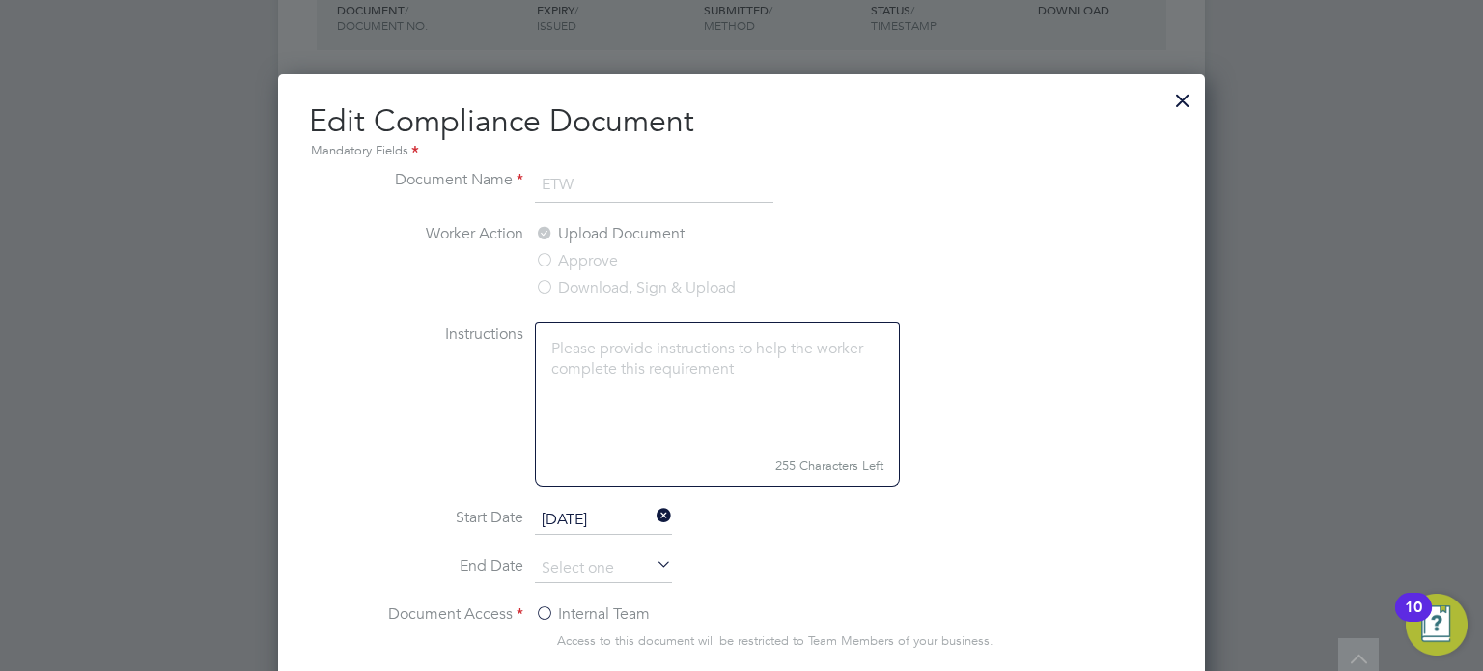
scroll to position [1138, 0]
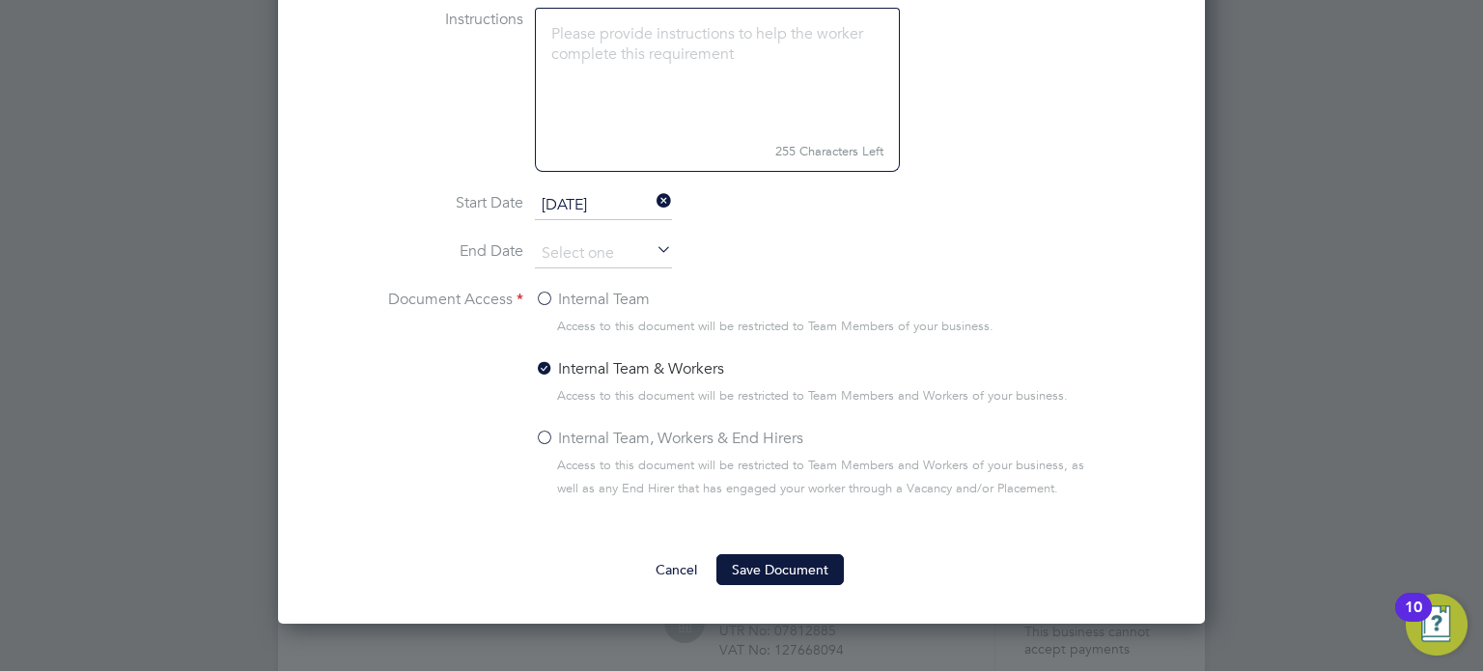
click at [612, 439] on label "Internal Team, Workers & End Hirers" at bounding box center [669, 438] width 268 height 23
click at [0, 0] on input "Internal Team, Workers & End Hirers" at bounding box center [0, 0] width 0 height 0
click at [844, 573] on div "Cancel Save Document" at bounding box center [741, 569] width 865 height 31
click at [812, 559] on button "Save Document" at bounding box center [780, 569] width 127 height 31
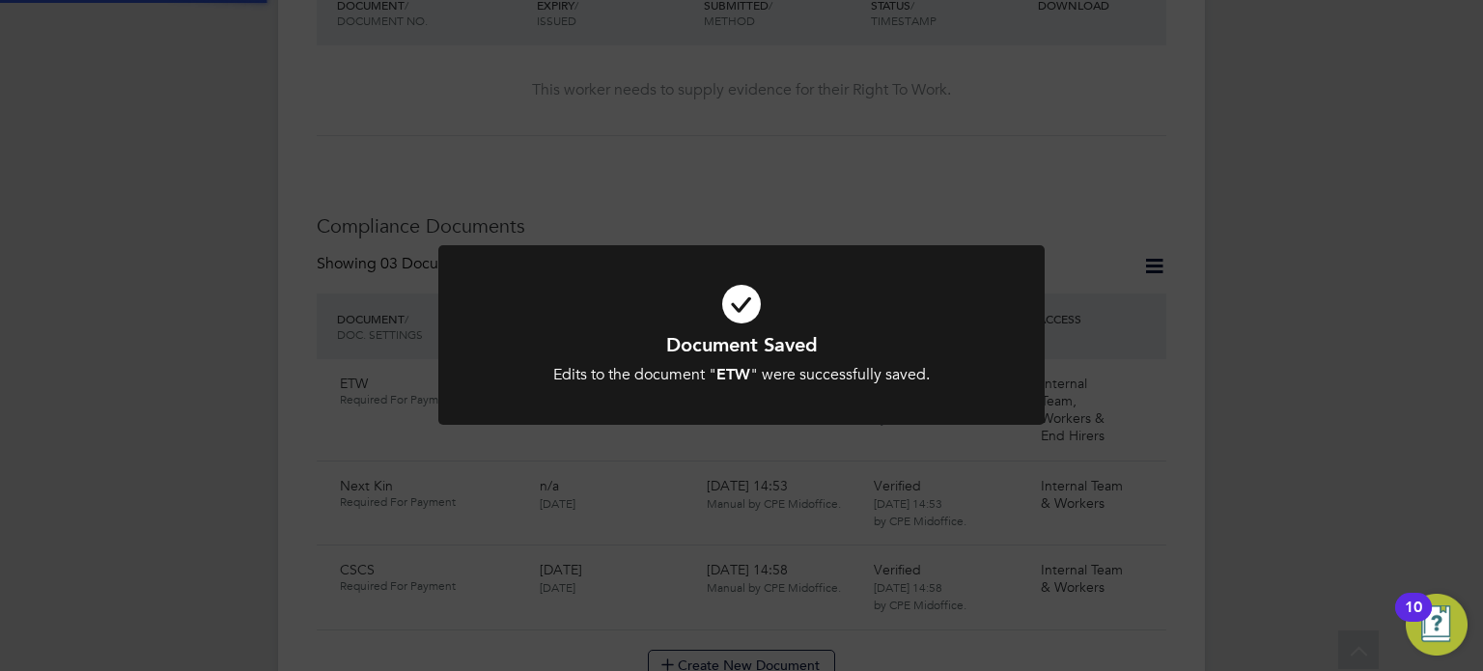
scroll to position [823, 0]
click at [1260, 307] on div "Document Saved Edits to the document " ETW " were successfully saved. Cancel Ok…" at bounding box center [741, 335] width 1483 height 671
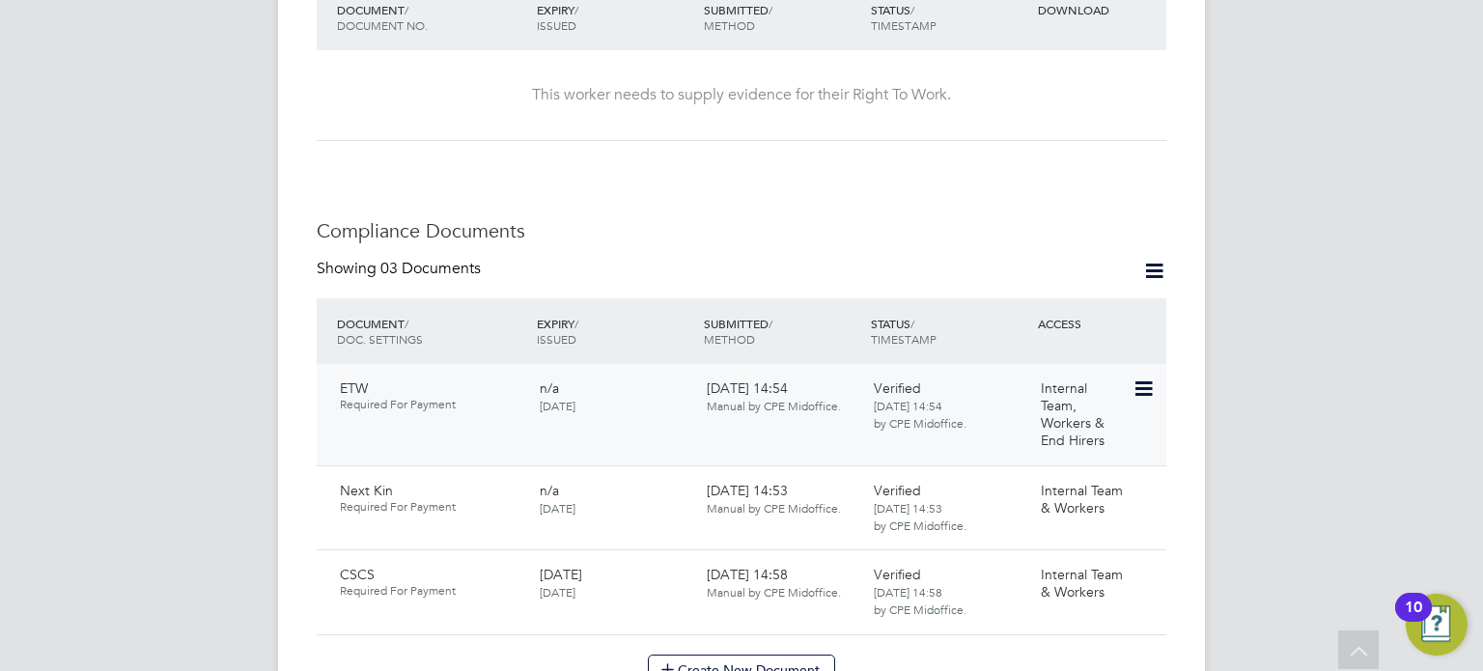
click at [1143, 378] on icon at bounding box center [1142, 389] width 19 height 23
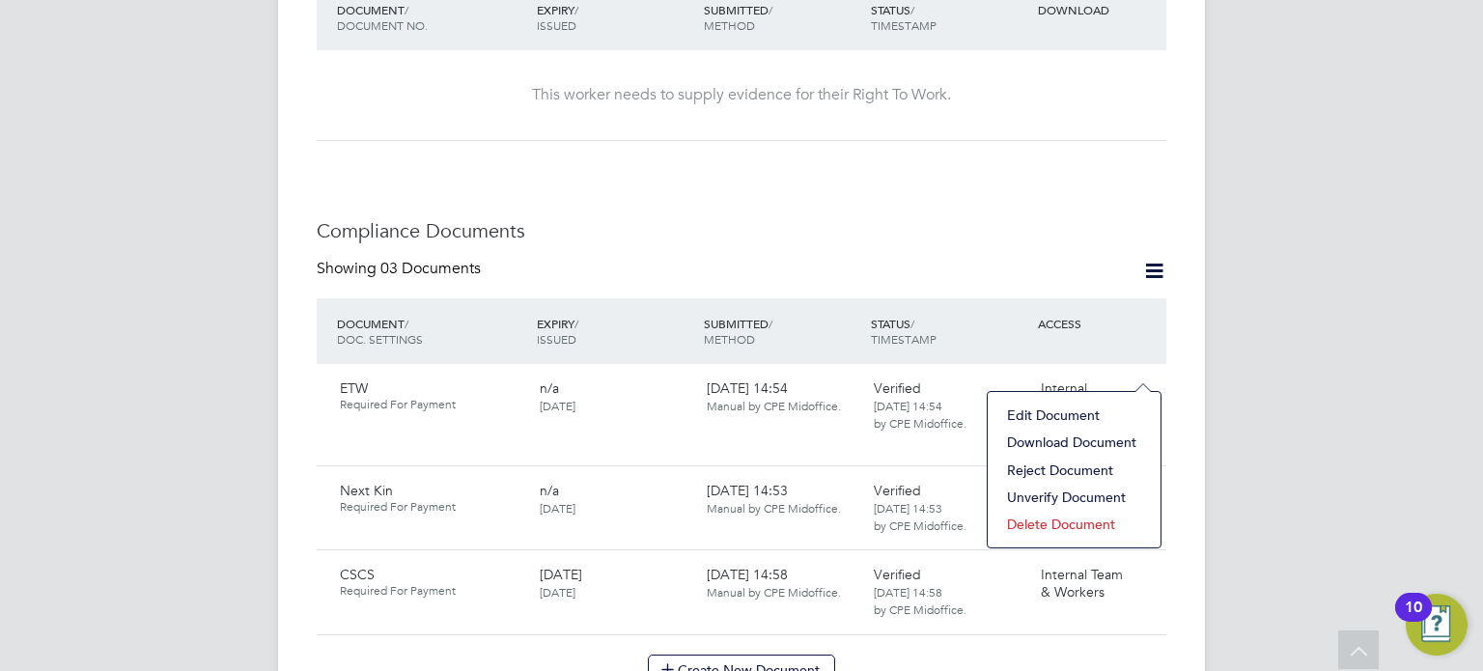
click at [1069, 437] on li "Download Document" at bounding box center [1075, 442] width 154 height 27
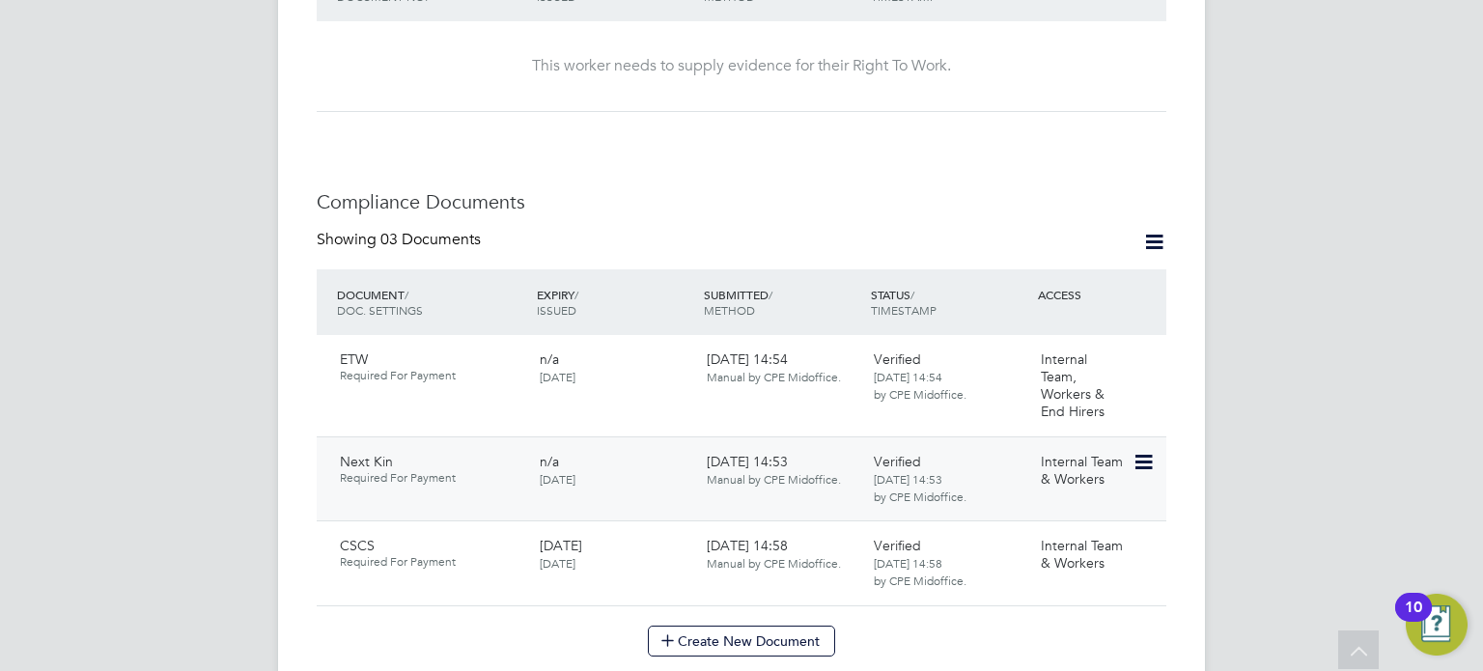
scroll to position [853, 0]
click at [1151, 450] on icon at bounding box center [1142, 461] width 19 height 23
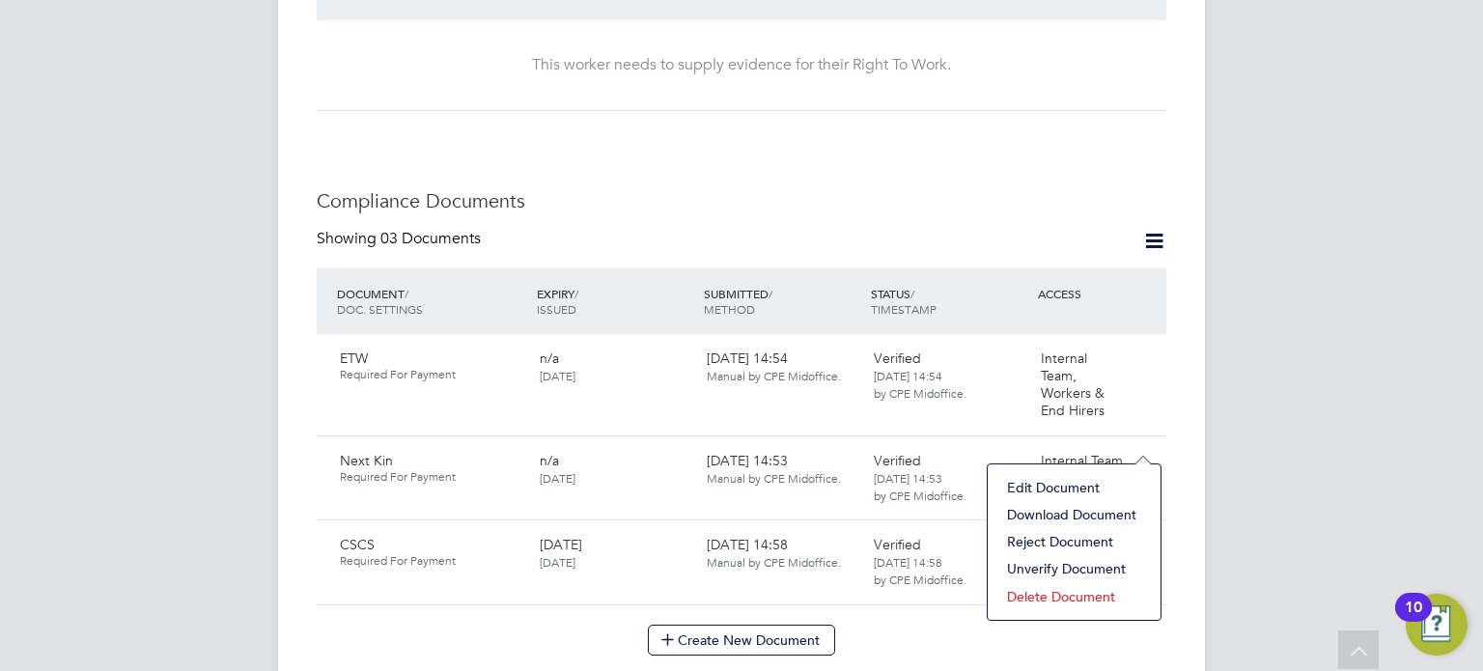
click at [1057, 479] on li "Edit Document" at bounding box center [1075, 487] width 154 height 27
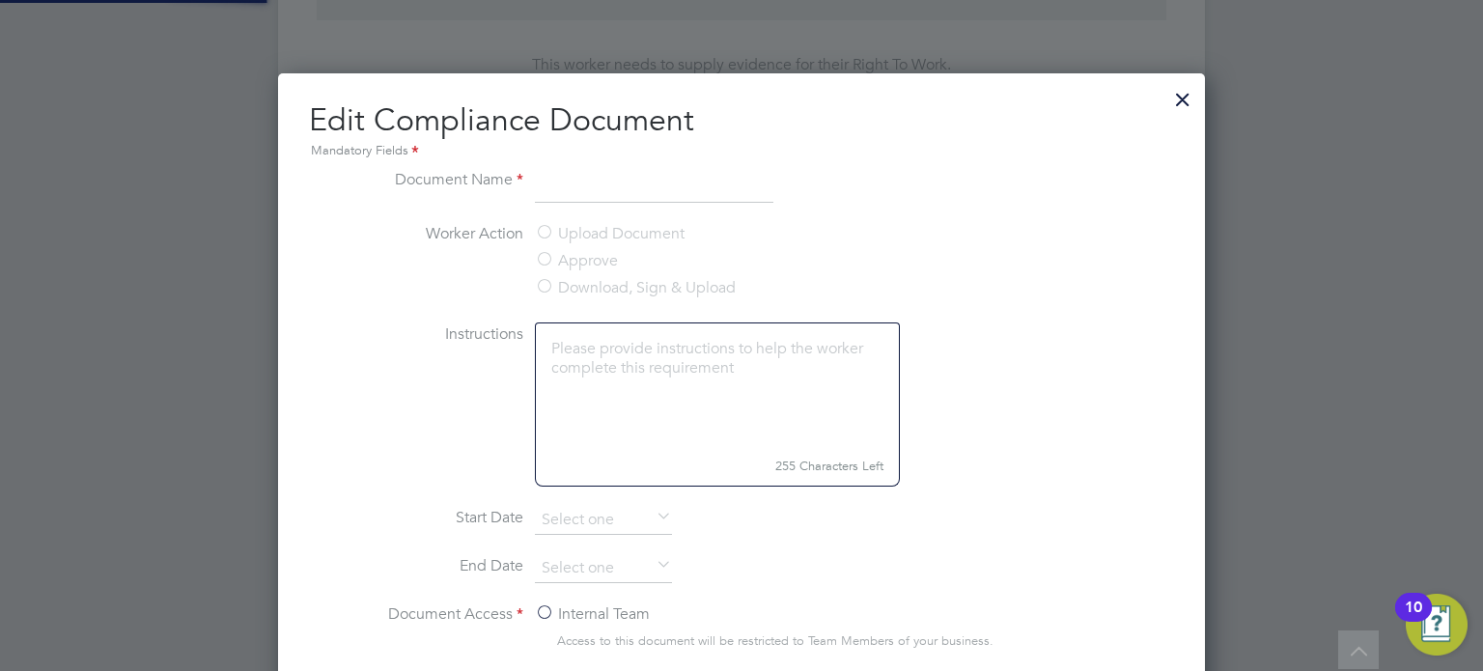
type input "Next Kin"
type input "[DATE]"
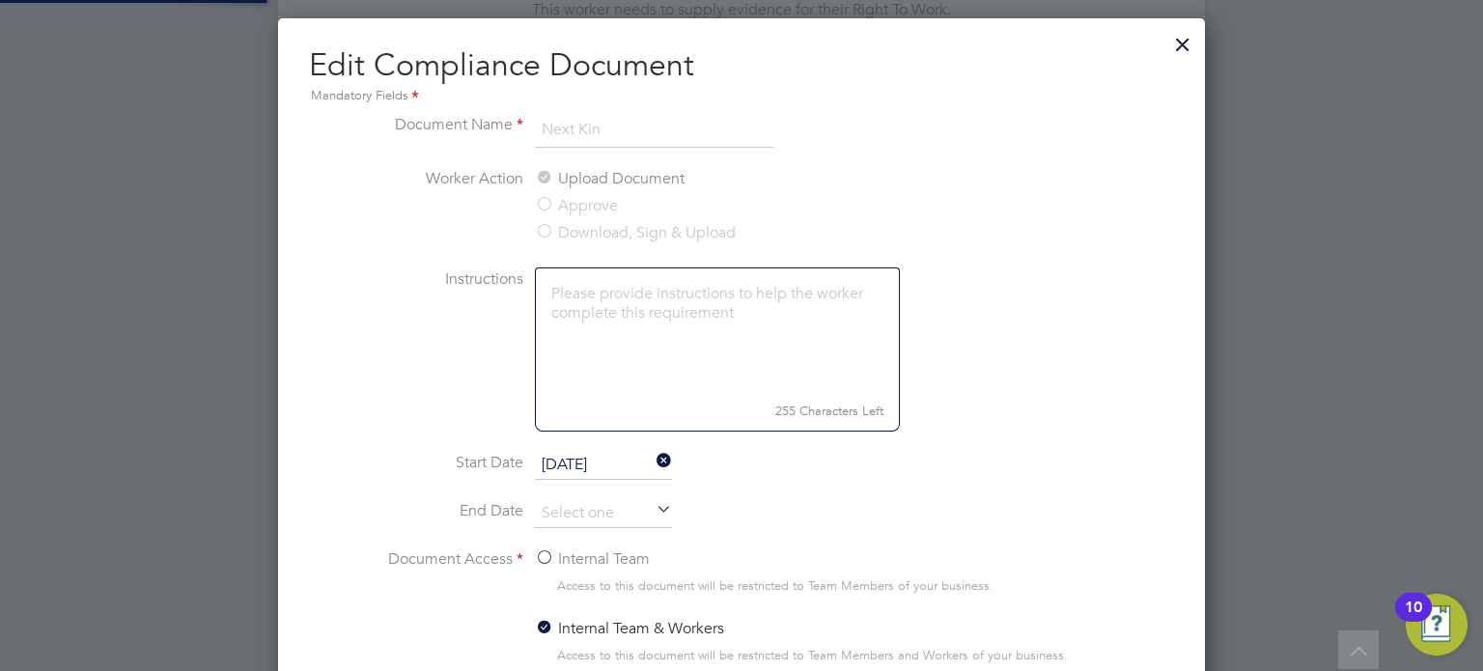
scroll to position [1469, 0]
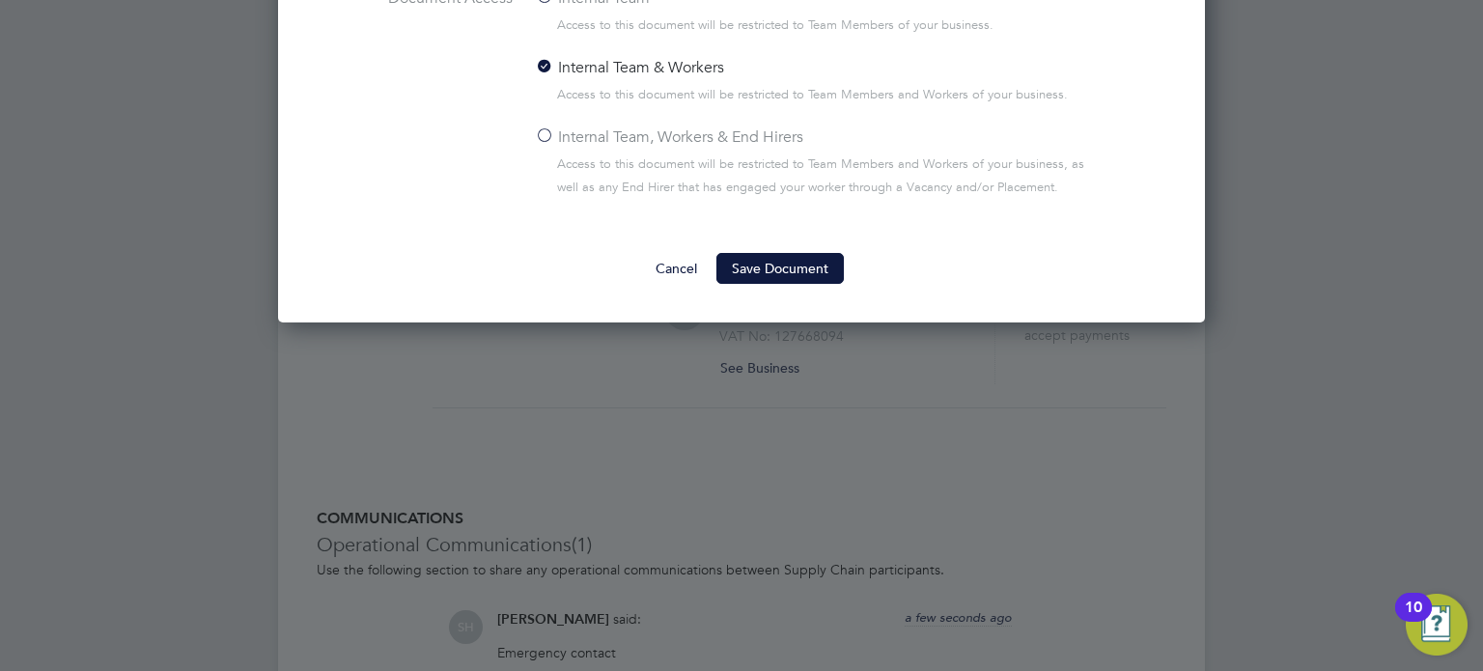
click at [616, 154] on span "Access to this document will be restricted to Team Members and Workers of your …" at bounding box center [831, 176] width 548 height 46
click at [622, 143] on label "Internal Team, Workers & End Hirers" at bounding box center [669, 137] width 268 height 23
click at [0, 0] on input "Internal Team, Workers & End Hirers" at bounding box center [0, 0] width 0 height 0
click at [767, 253] on button "Save Document" at bounding box center [780, 268] width 127 height 31
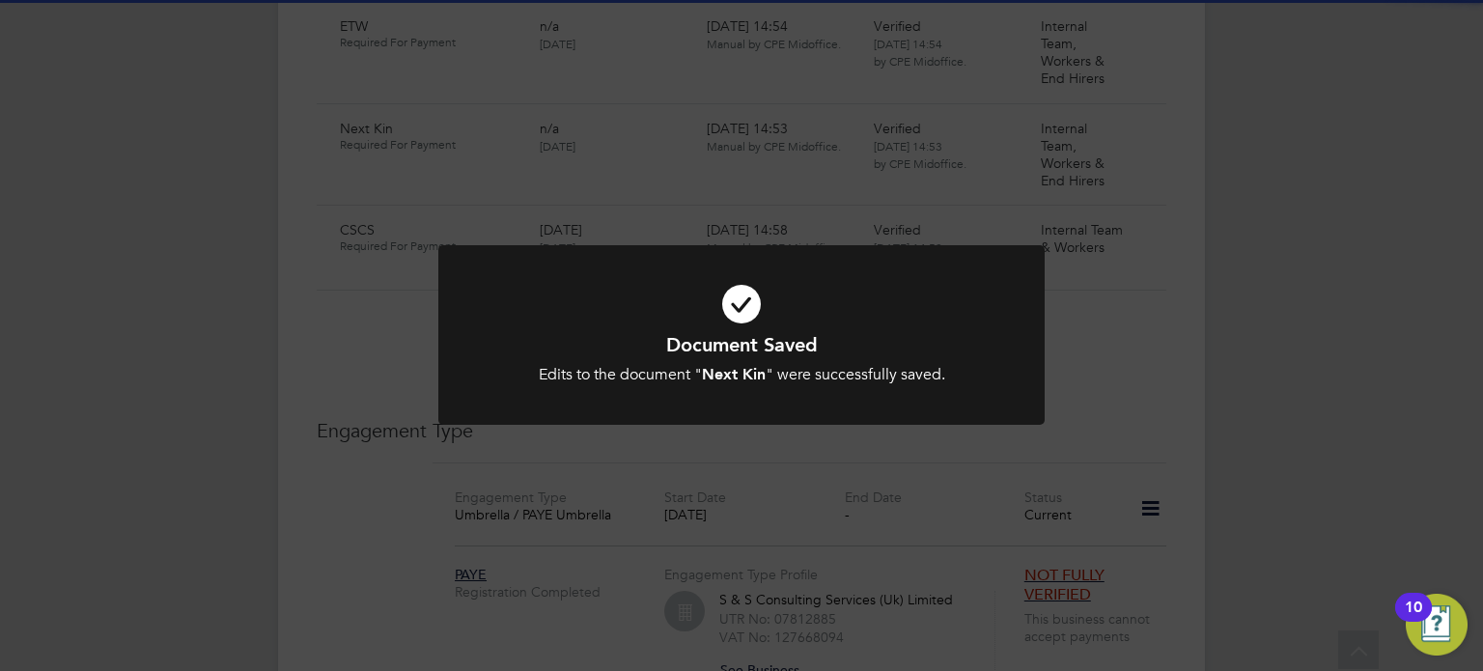
click at [857, 322] on icon at bounding box center [742, 304] width 502 height 75
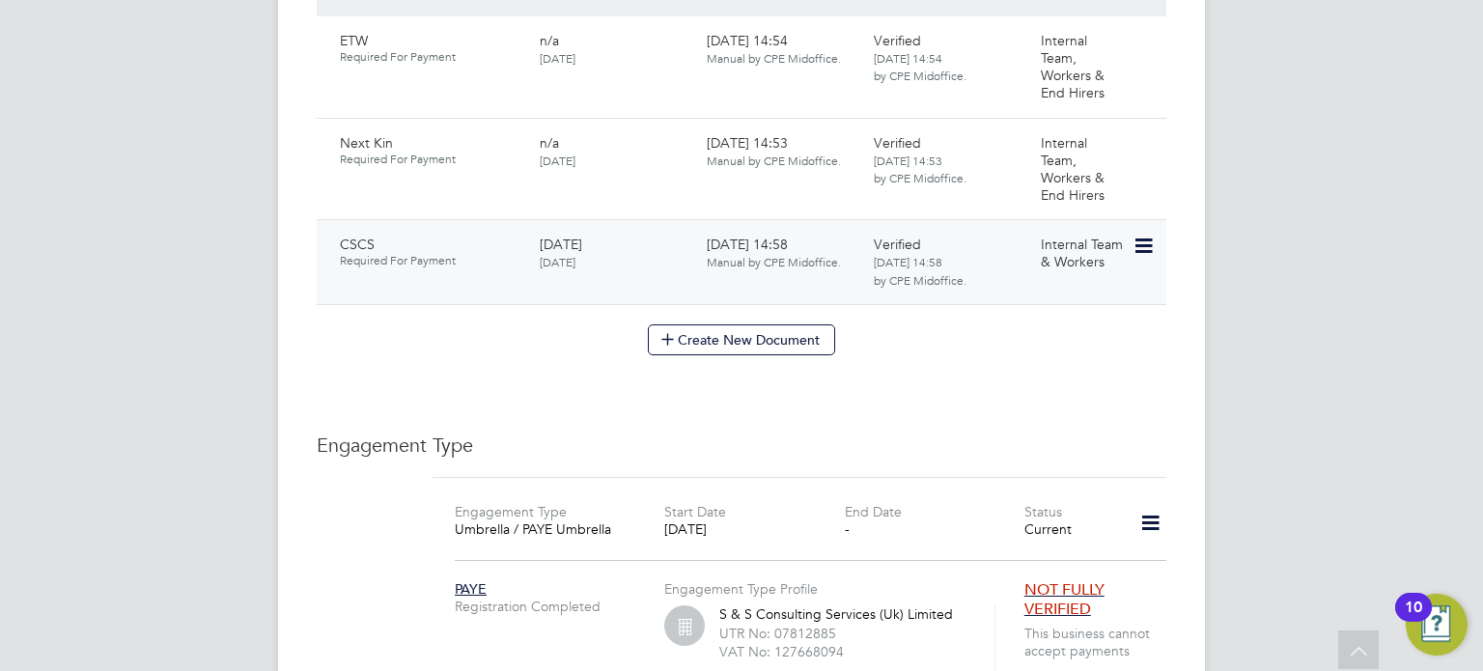
scroll to position [1156, 0]
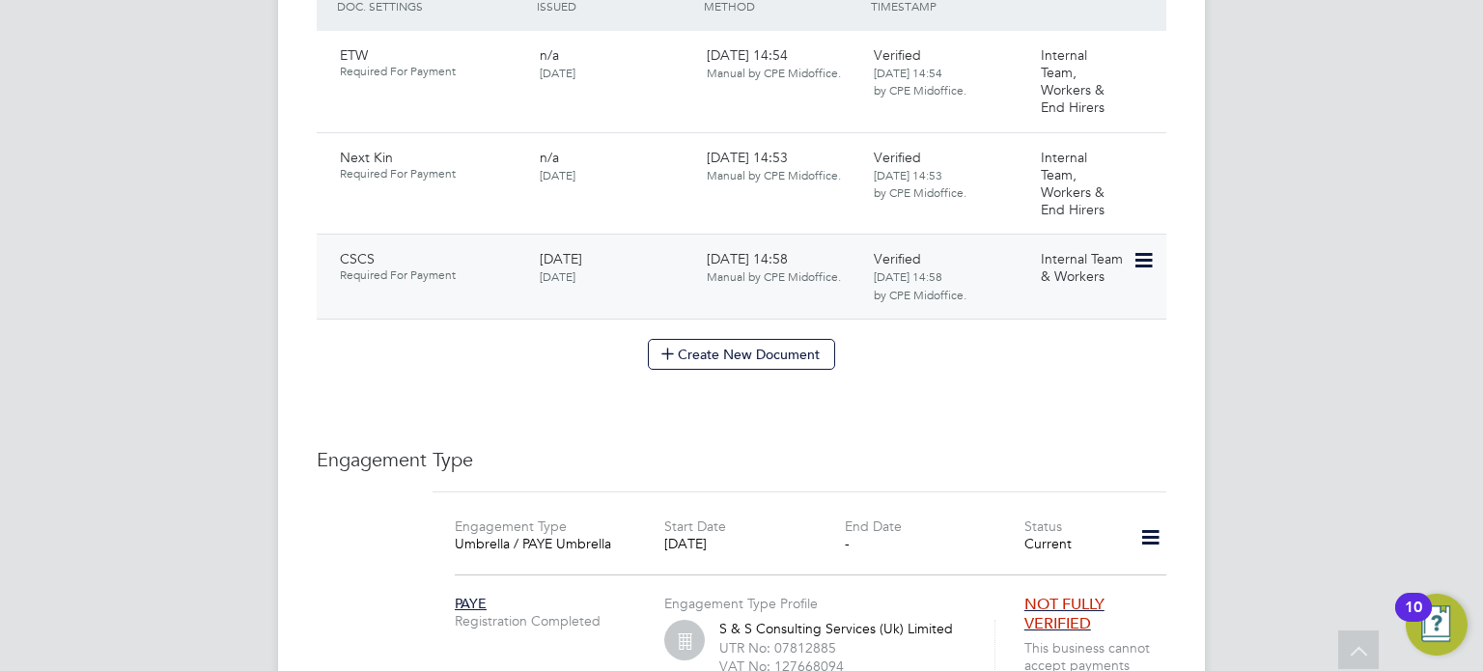
click at [1142, 249] on icon at bounding box center [1142, 260] width 19 height 23
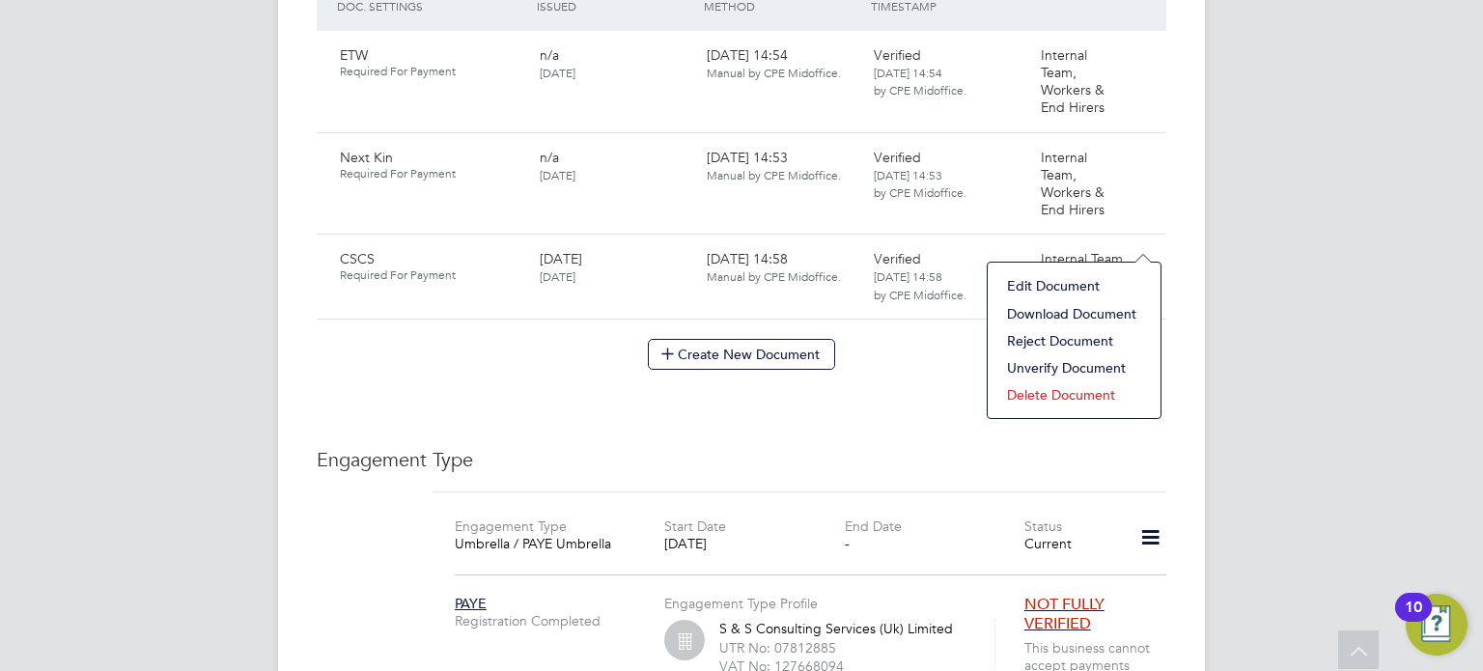
click at [1074, 279] on li "Edit Document" at bounding box center [1075, 285] width 154 height 27
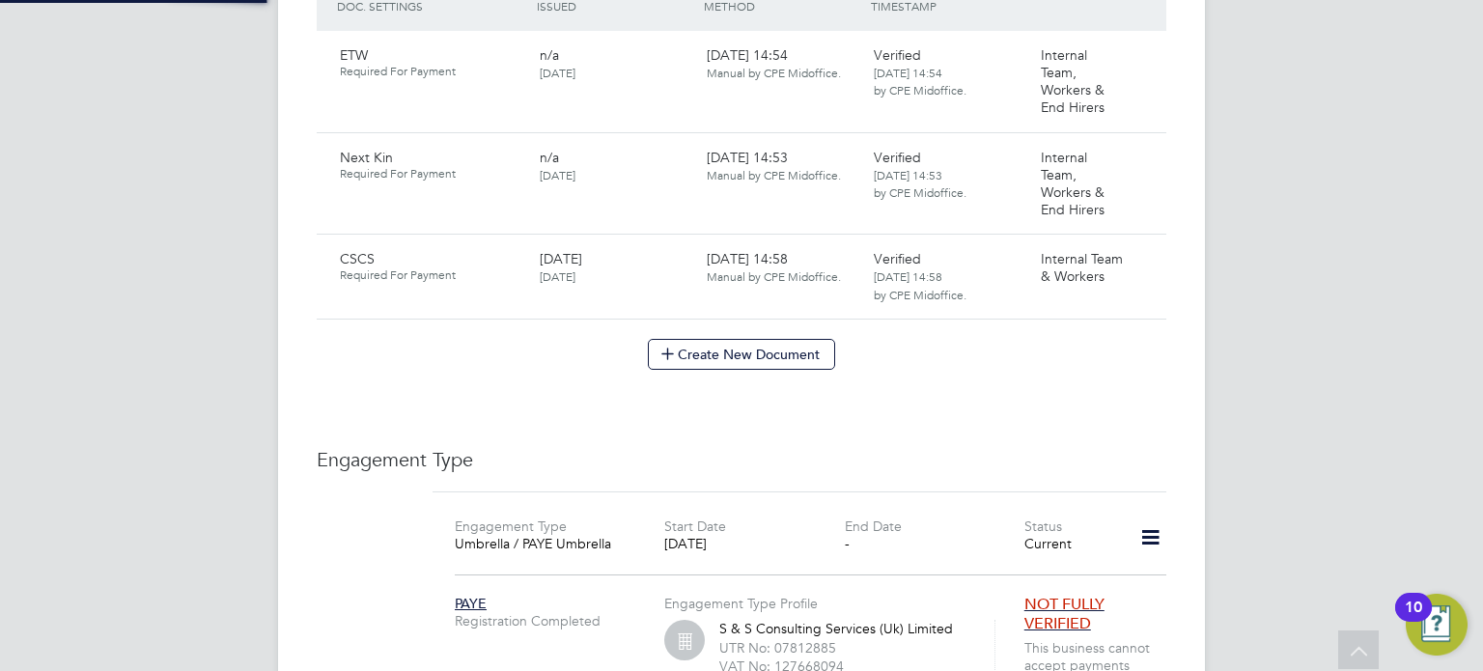
type input "CSCS"
type input "[DATE]"
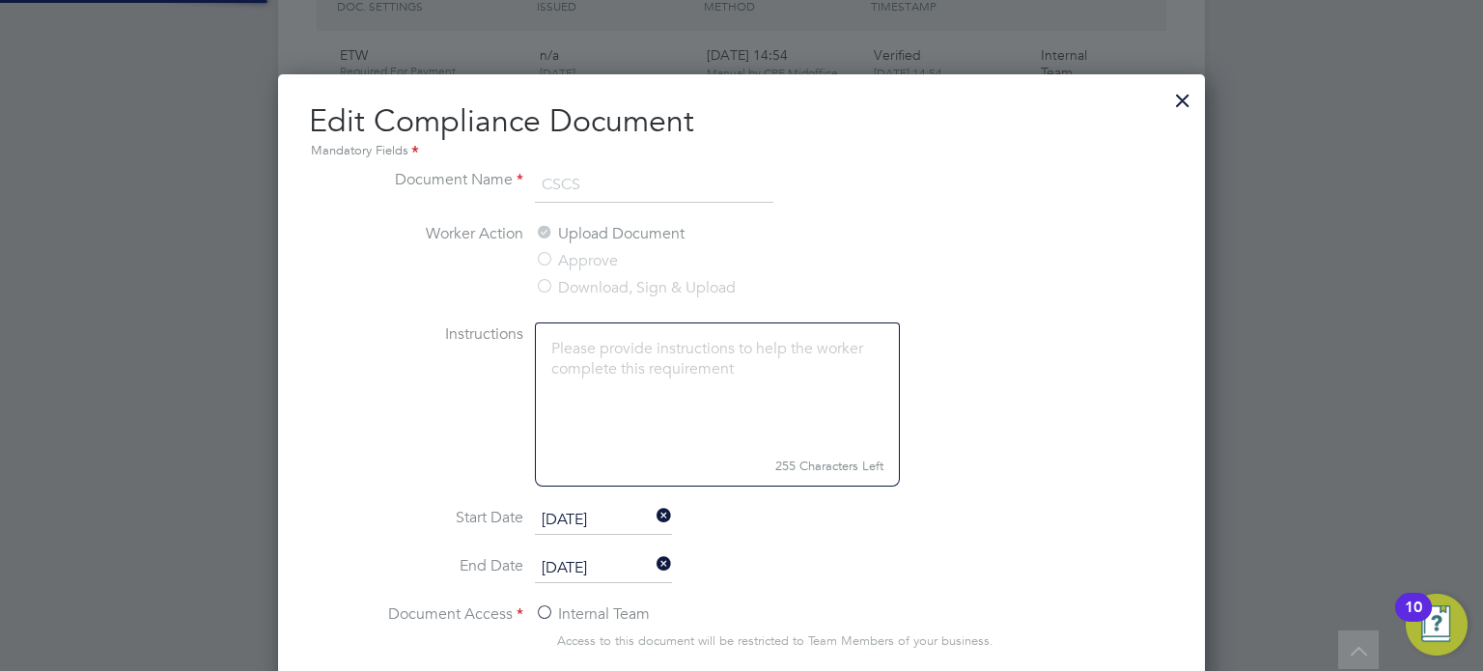
scroll to position [862, 928]
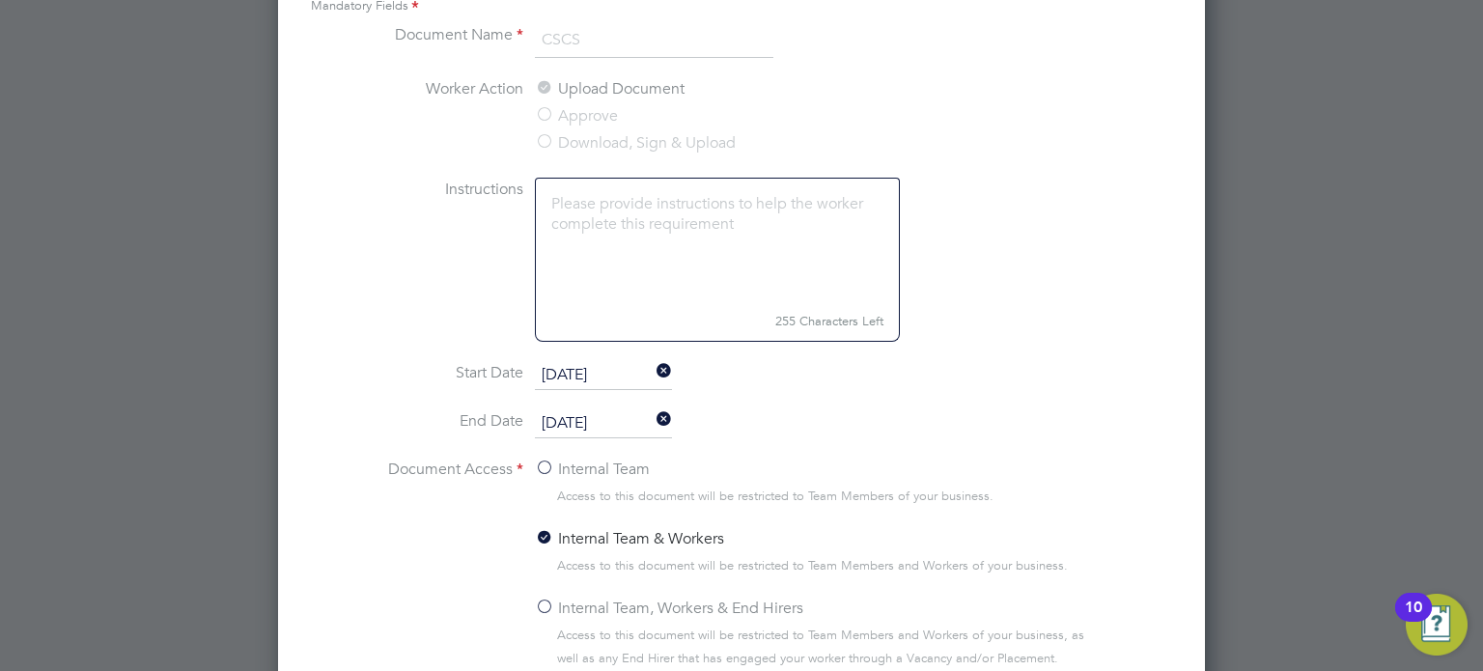
click at [617, 608] on label "Internal Team, Workers & End Hirers" at bounding box center [669, 608] width 268 height 23
click at [0, 0] on input "Internal Team, Workers & End Hirers" at bounding box center [0, 0] width 0 height 0
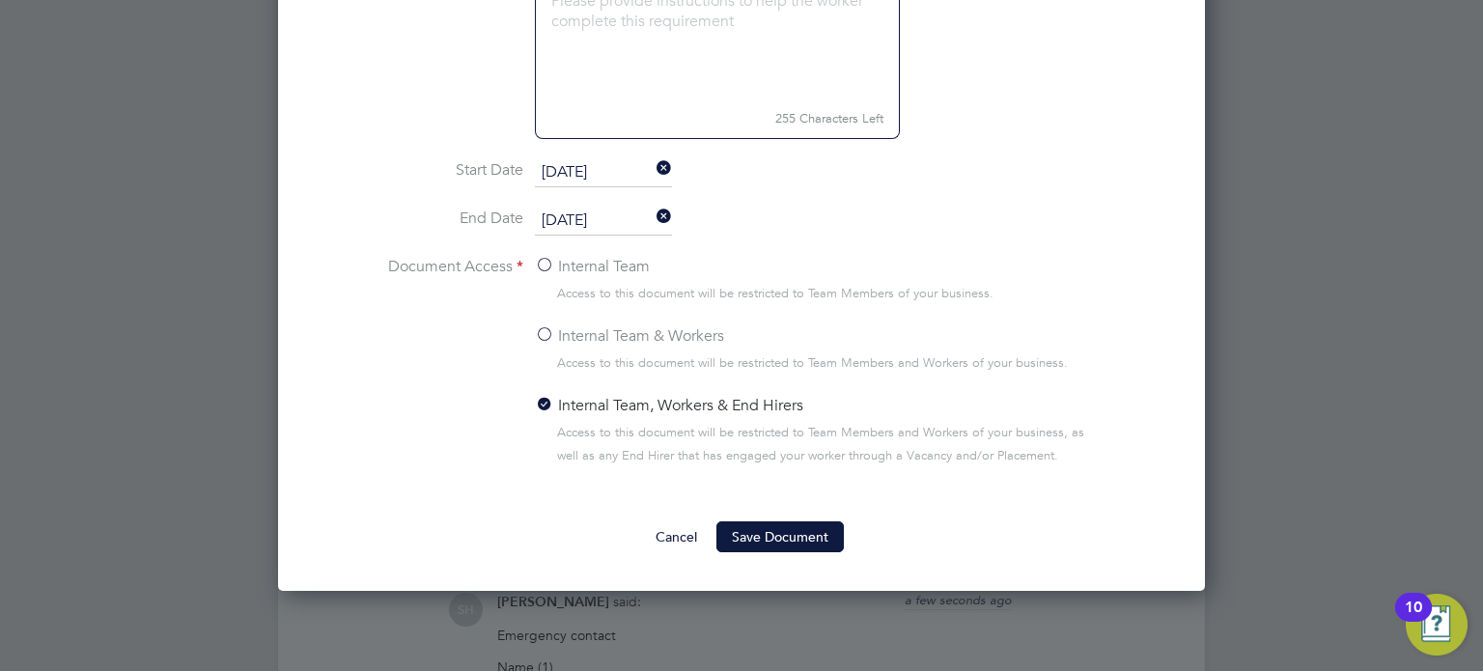
scroll to position [1506, 0]
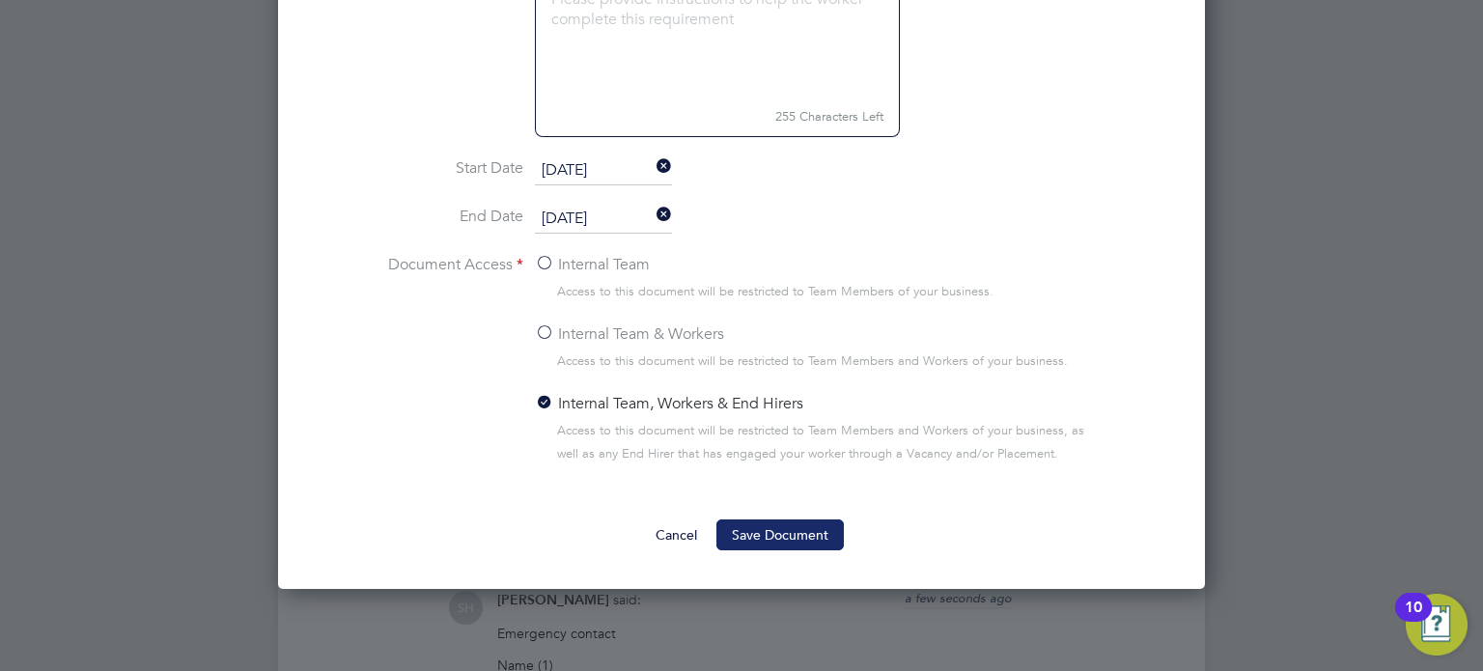
click at [810, 530] on button "Save Document" at bounding box center [780, 535] width 127 height 31
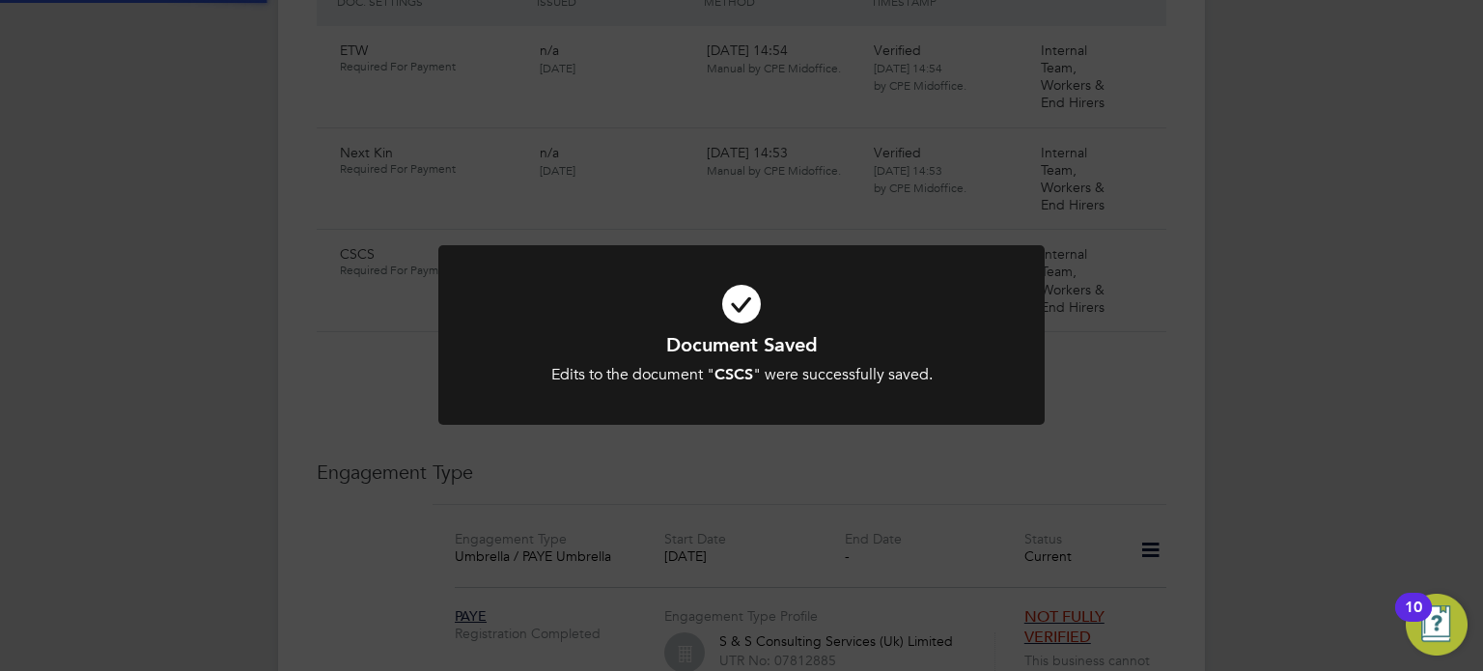
scroll to position [1156, 0]
click at [1077, 348] on div "Document Saved Edits to the document " CSCS " were successfully saved. Cancel O…" at bounding box center [741, 335] width 1483 height 671
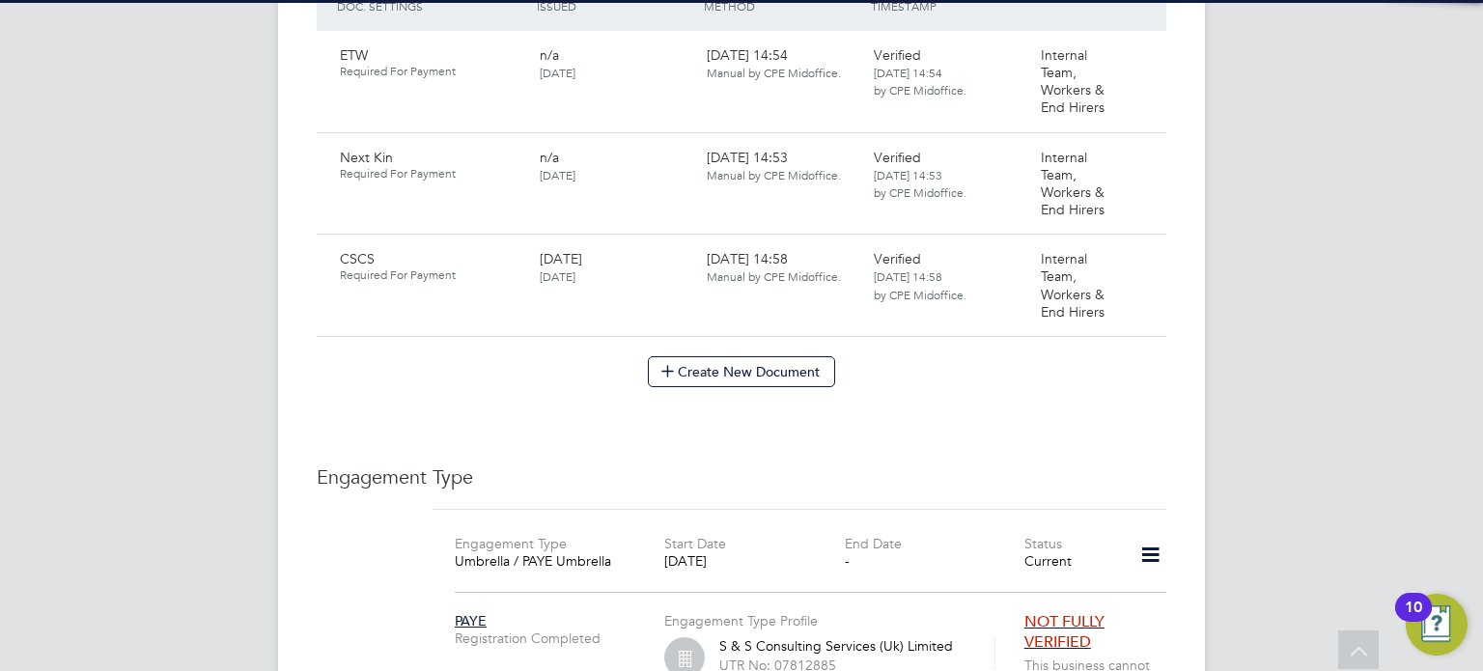
click at [957, 336] on div "All Workers Worker Payment History Tasks Activity Logs Worker Payment History T…" at bounding box center [741, 182] width 927 height 2646
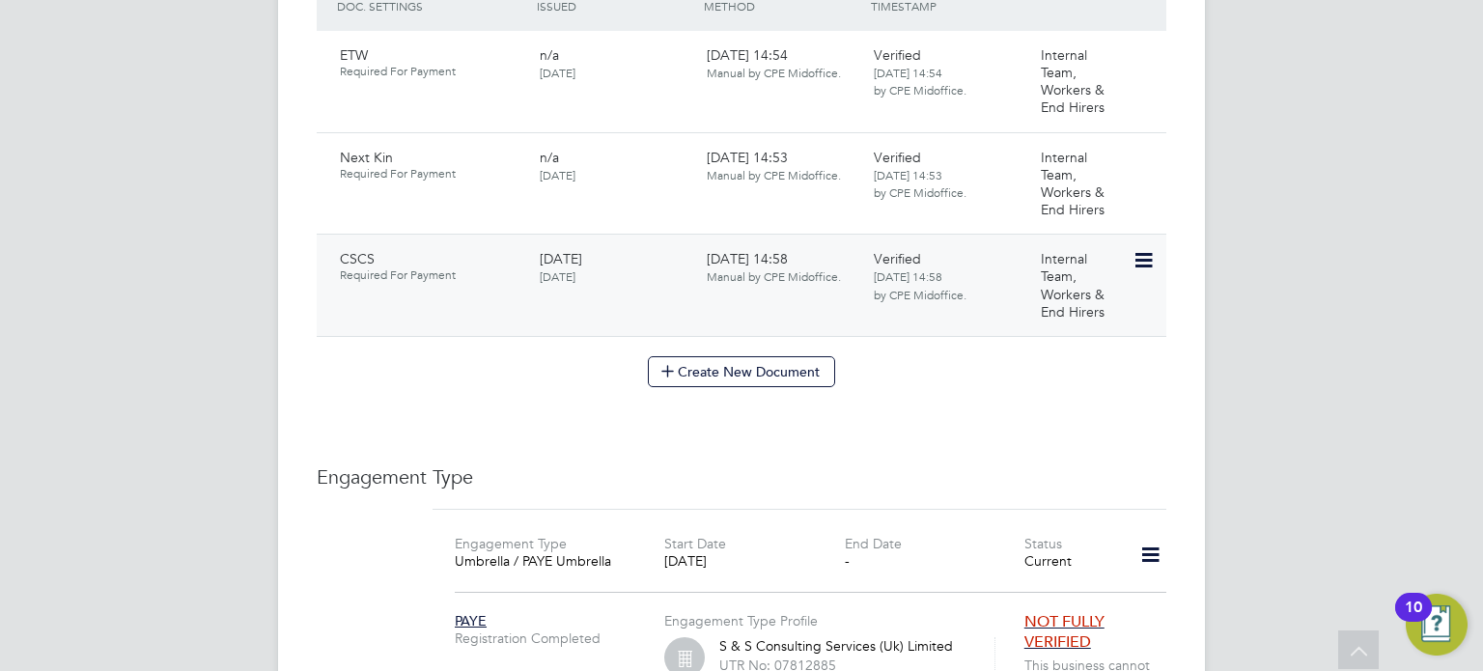
click at [1142, 249] on icon at bounding box center [1142, 260] width 19 height 23
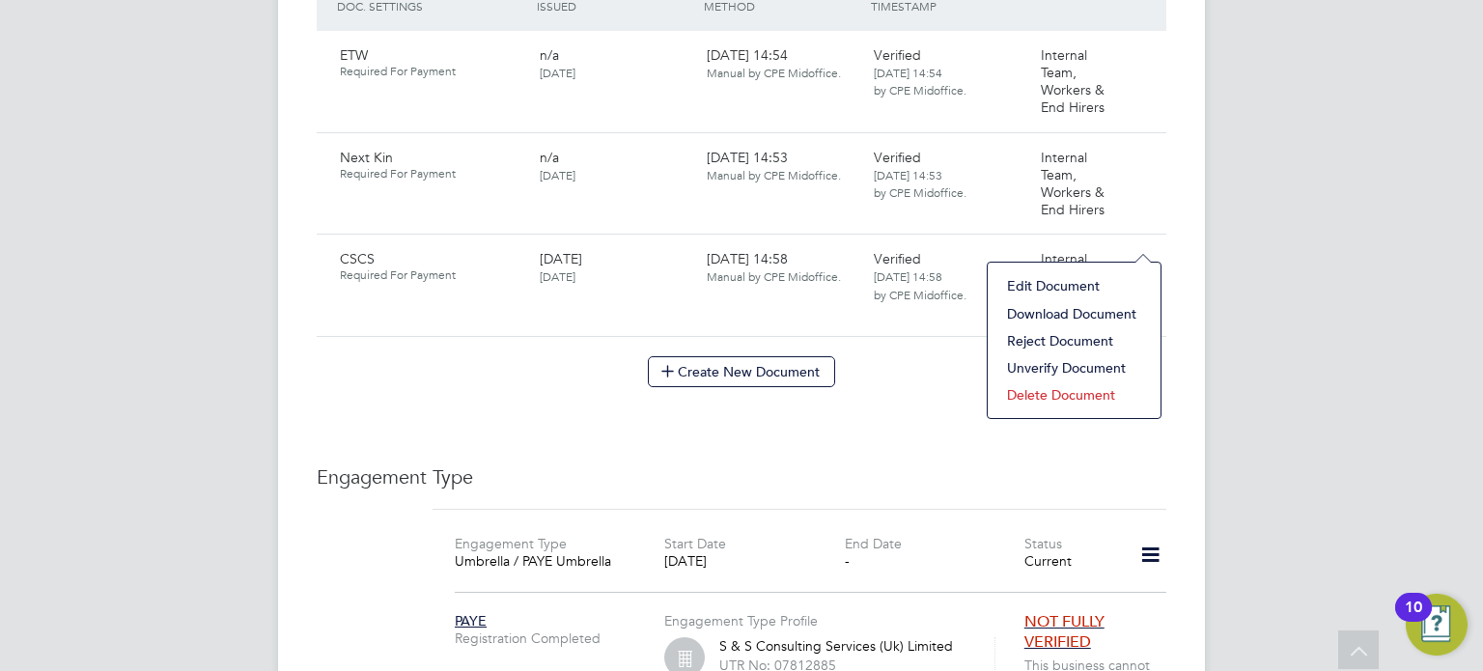
click at [1067, 311] on li "Download Document" at bounding box center [1075, 313] width 154 height 27
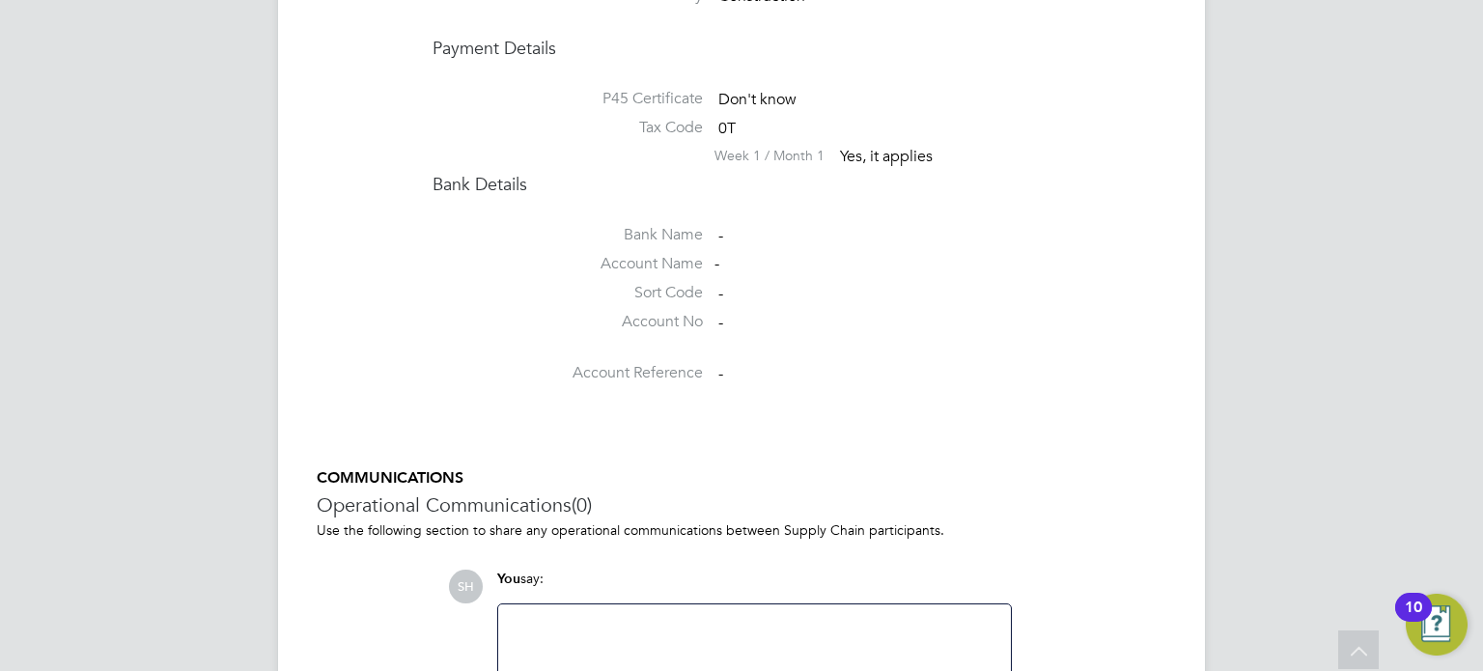
scroll to position [1592, 0]
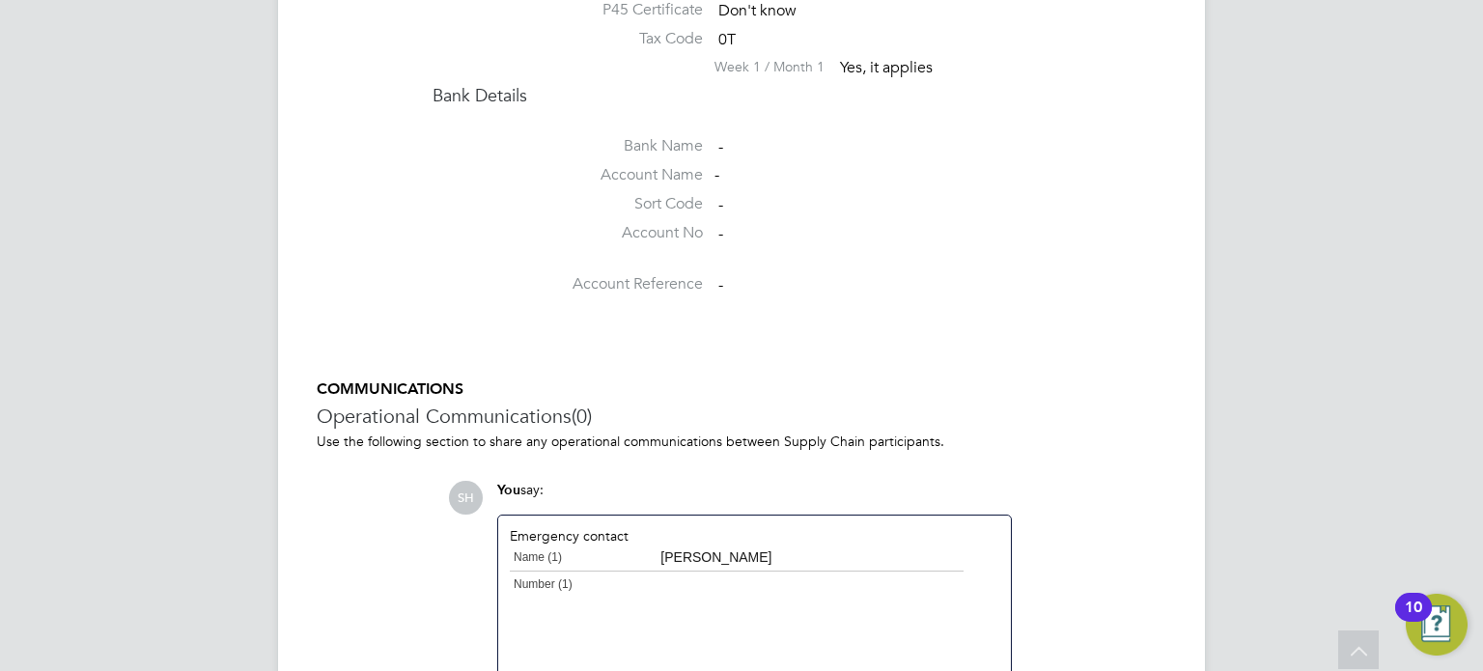
scroll to position [1806, 0]
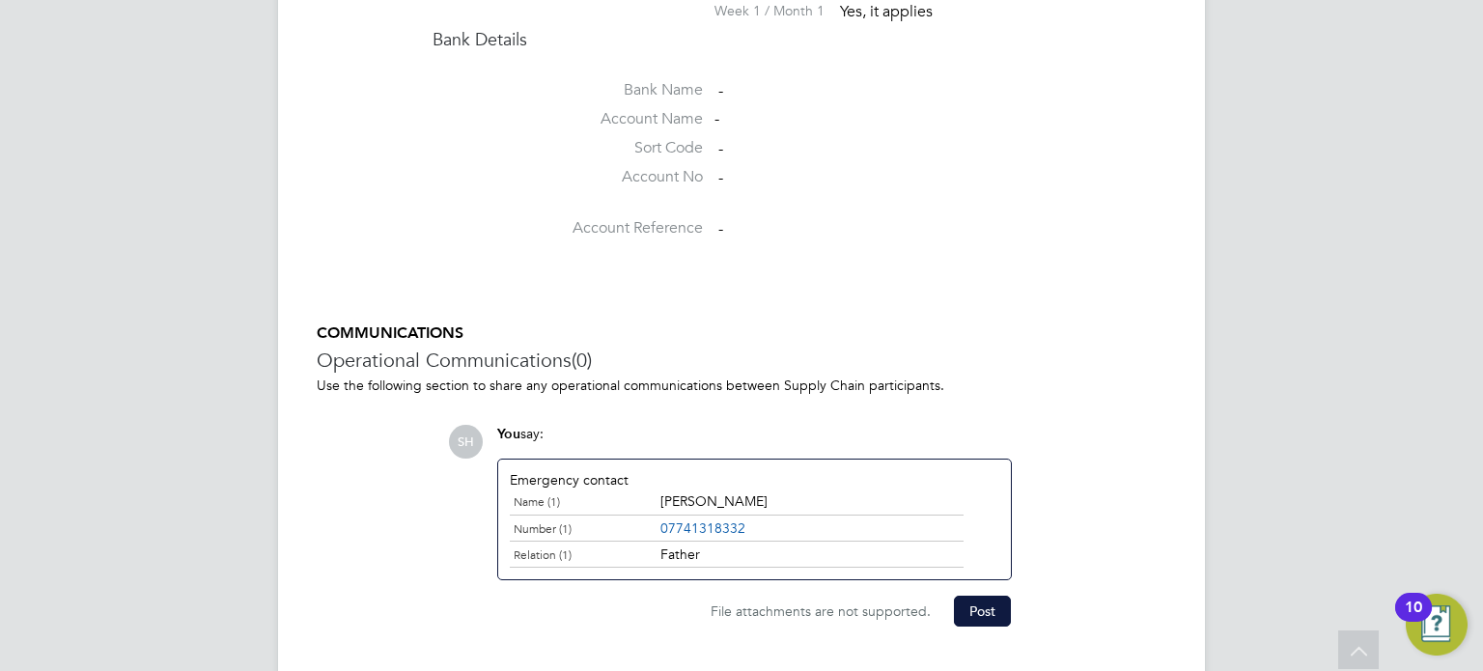
click at [980, 580] on div "File attachments are not supported. Post" at bounding box center [754, 603] width 534 height 46
click at [973, 596] on button "Post" at bounding box center [982, 611] width 57 height 31
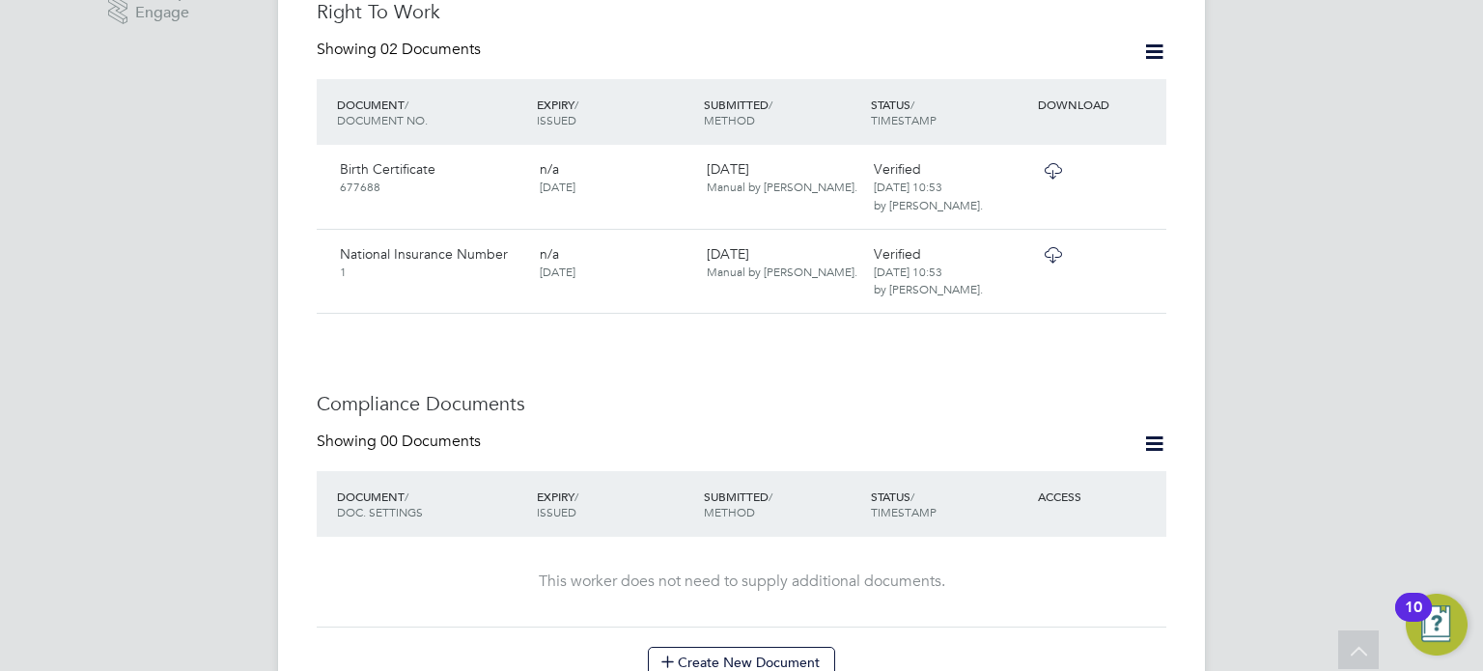
scroll to position [703, 0]
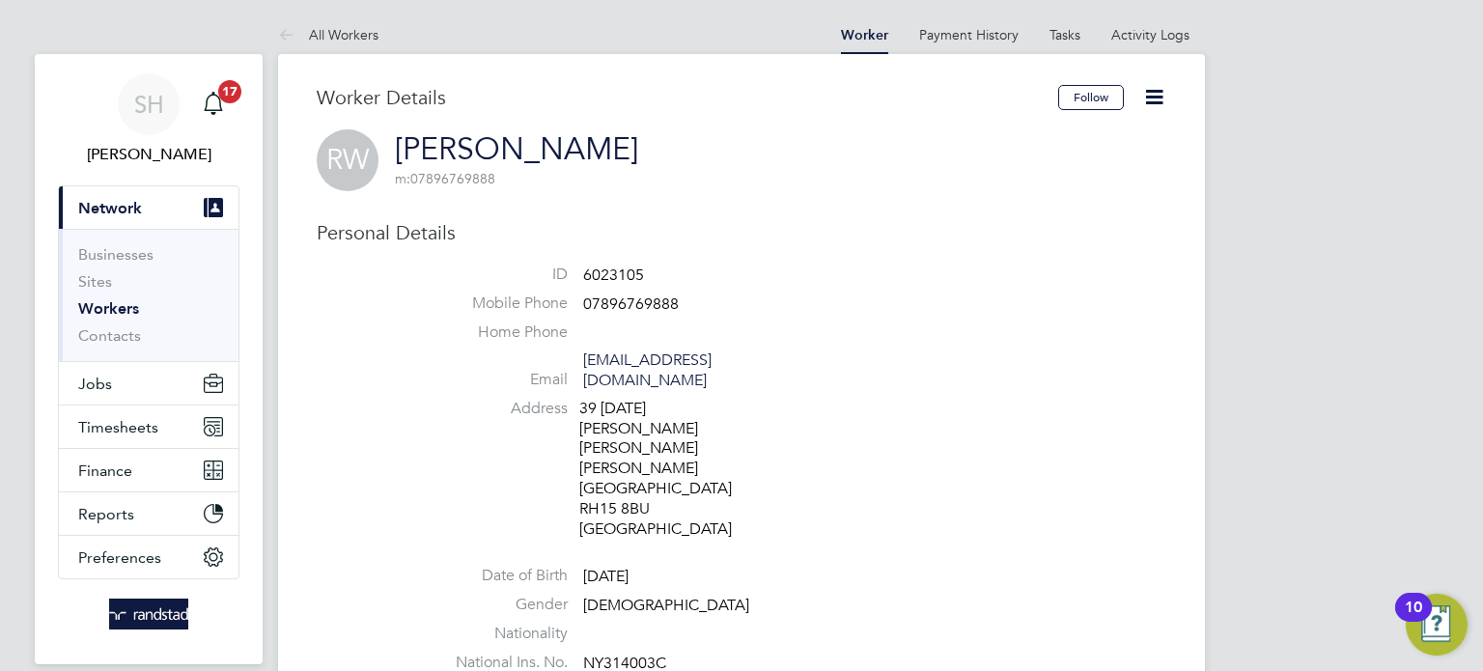
click at [454, 139] on link "Richard Wood" at bounding box center [516, 149] width 243 height 38
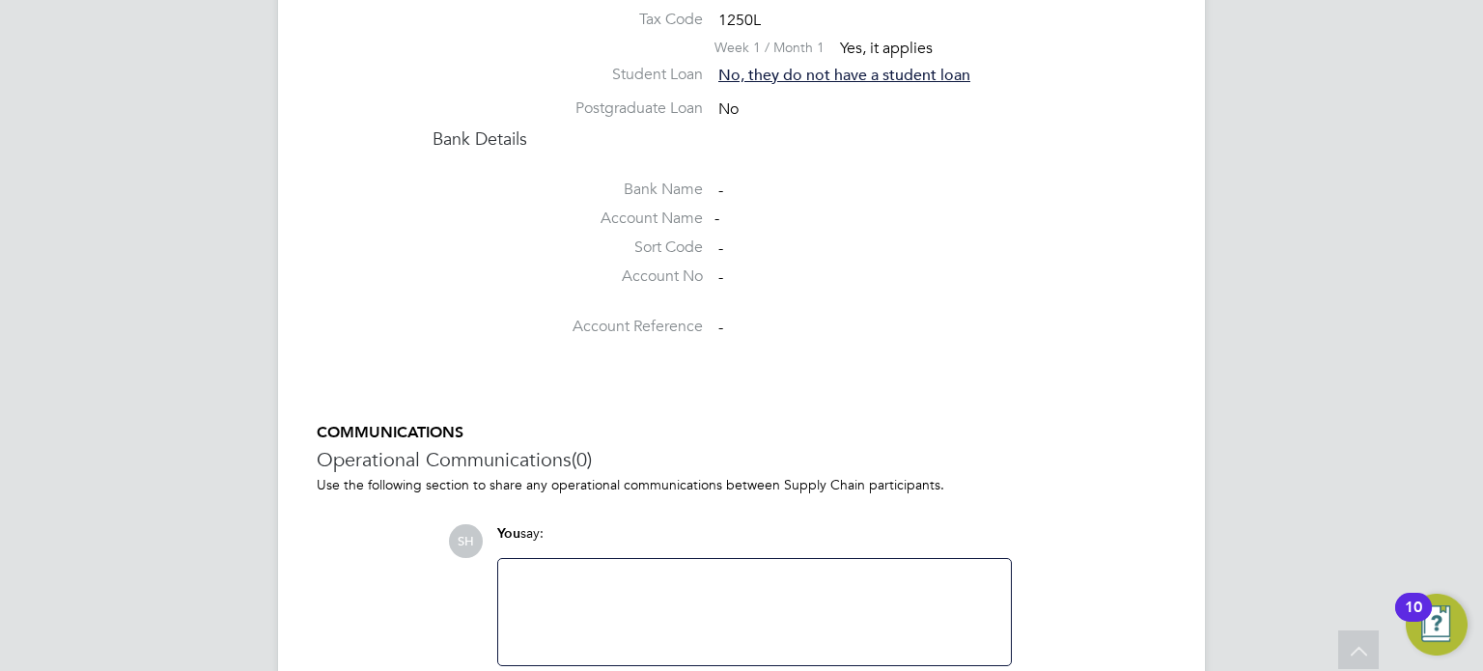
scroll to position [2620, 0]
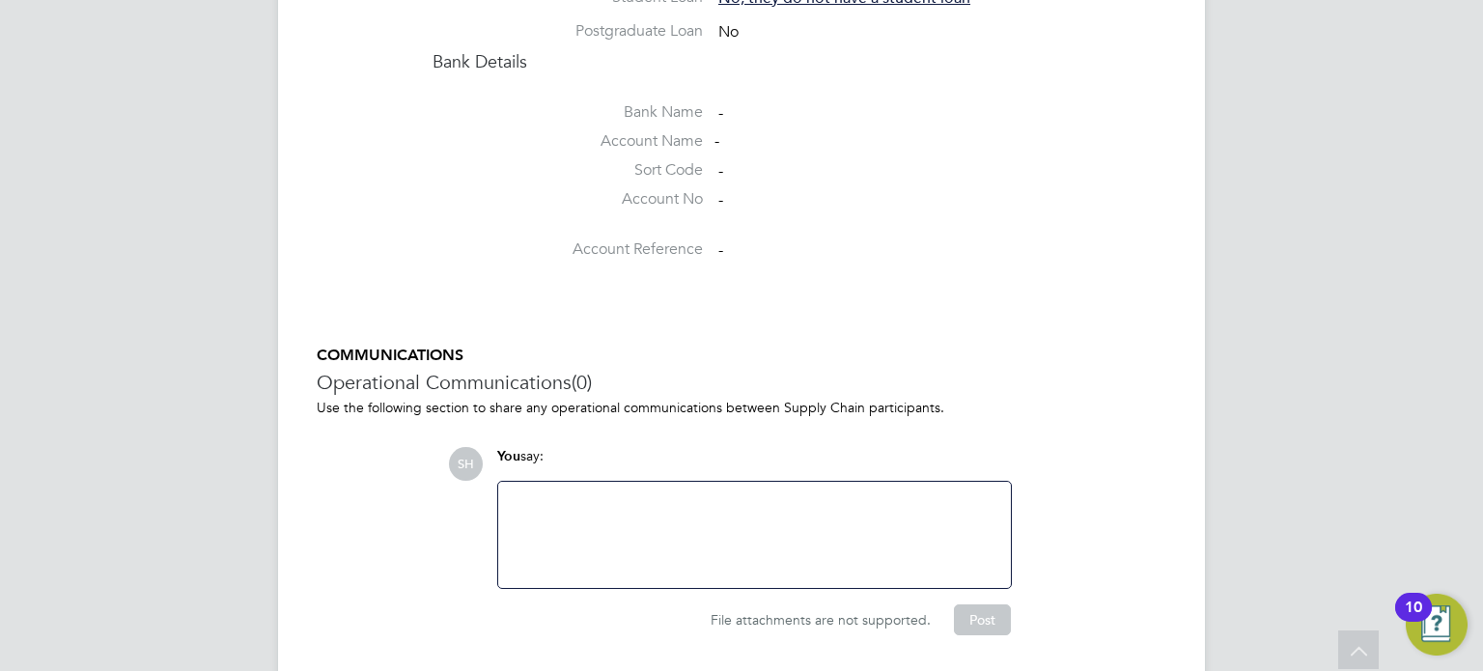
click at [651, 494] on div at bounding box center [755, 535] width 490 height 83
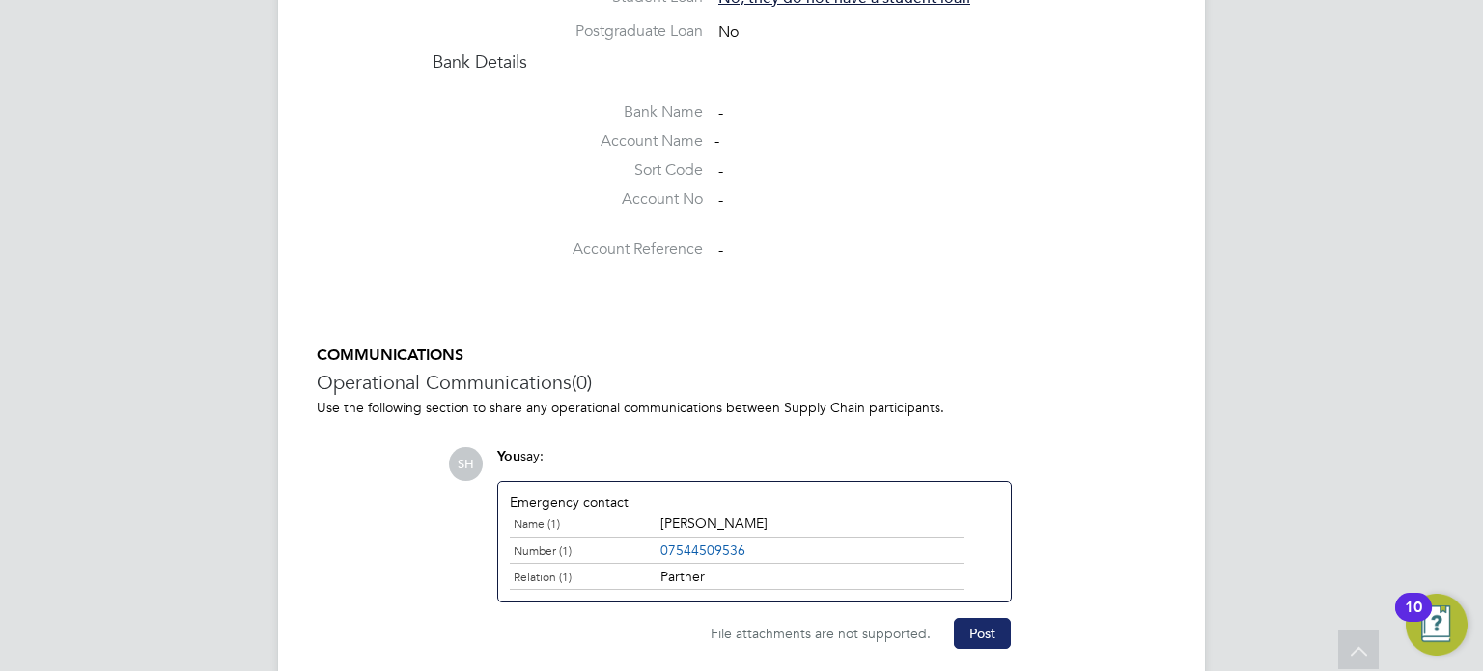
click at [981, 618] on button "Post" at bounding box center [982, 633] width 57 height 31
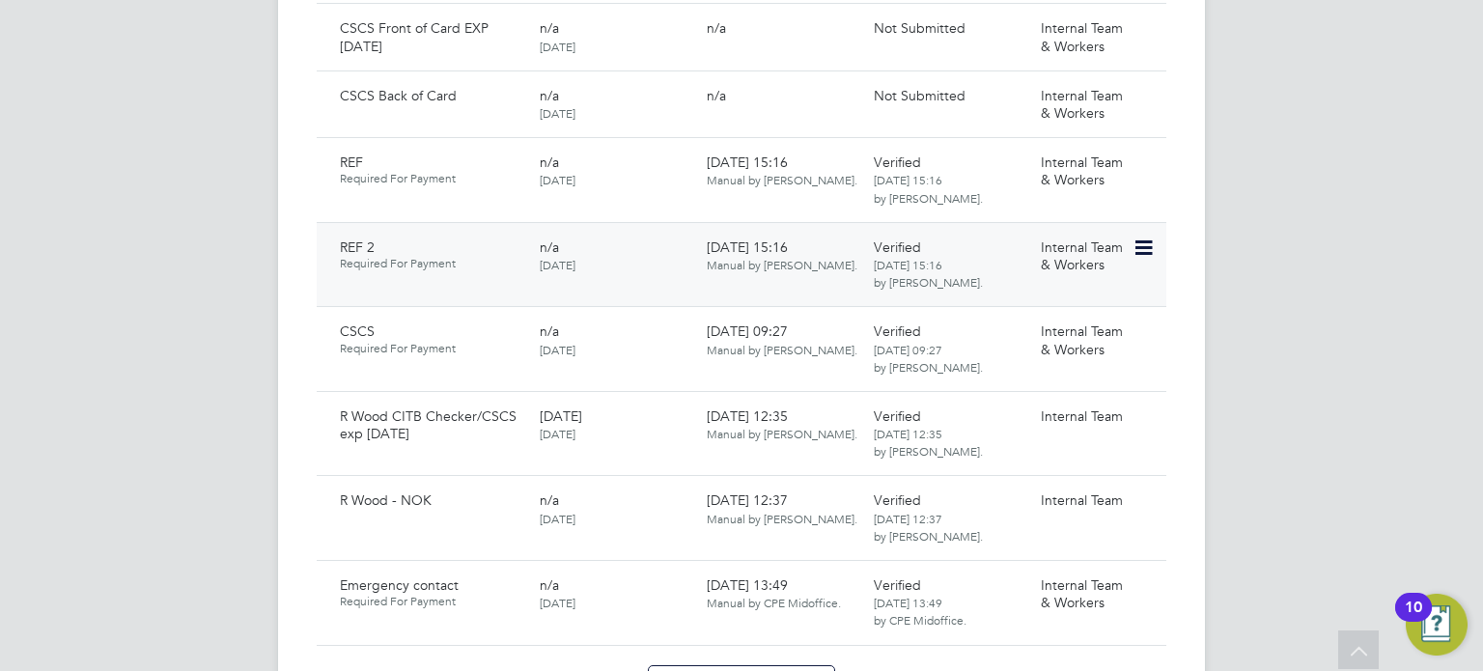
scroll to position [1431, 0]
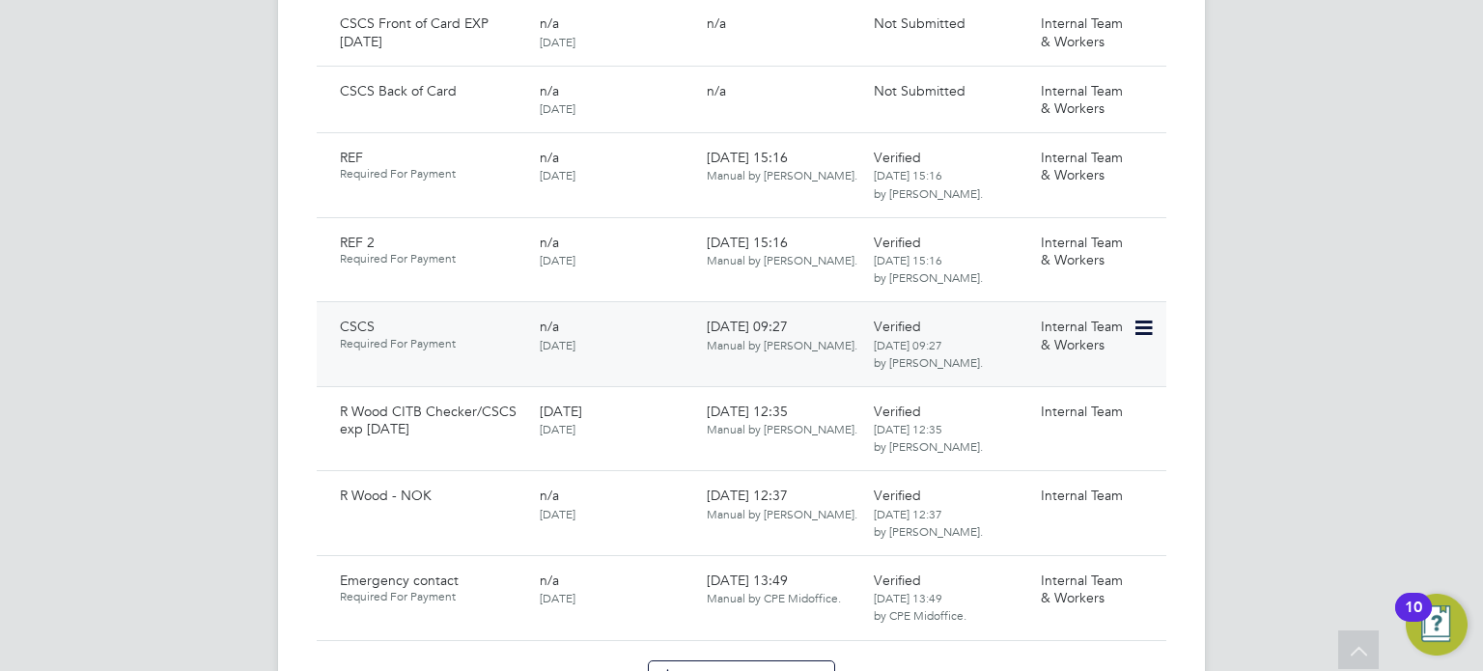
click at [1142, 317] on icon at bounding box center [1142, 328] width 19 height 23
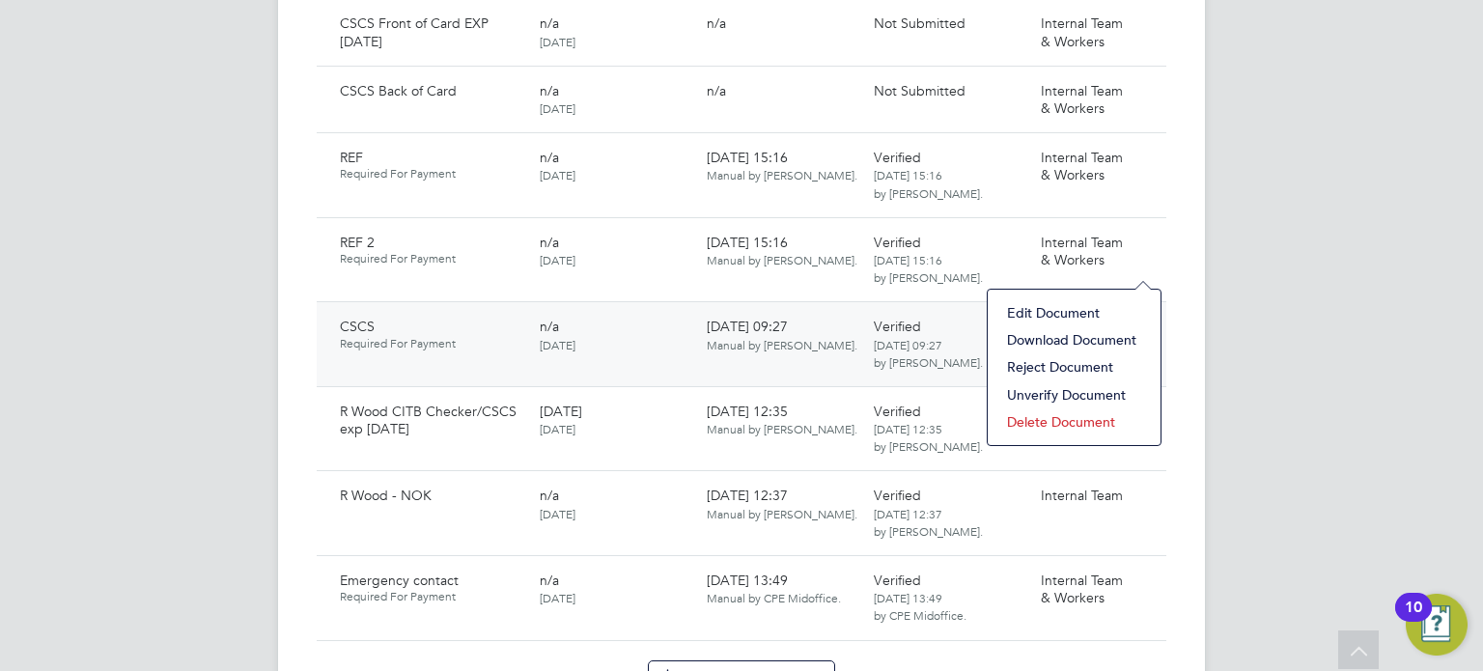
click at [1152, 317] on icon at bounding box center [1142, 328] width 19 height 23
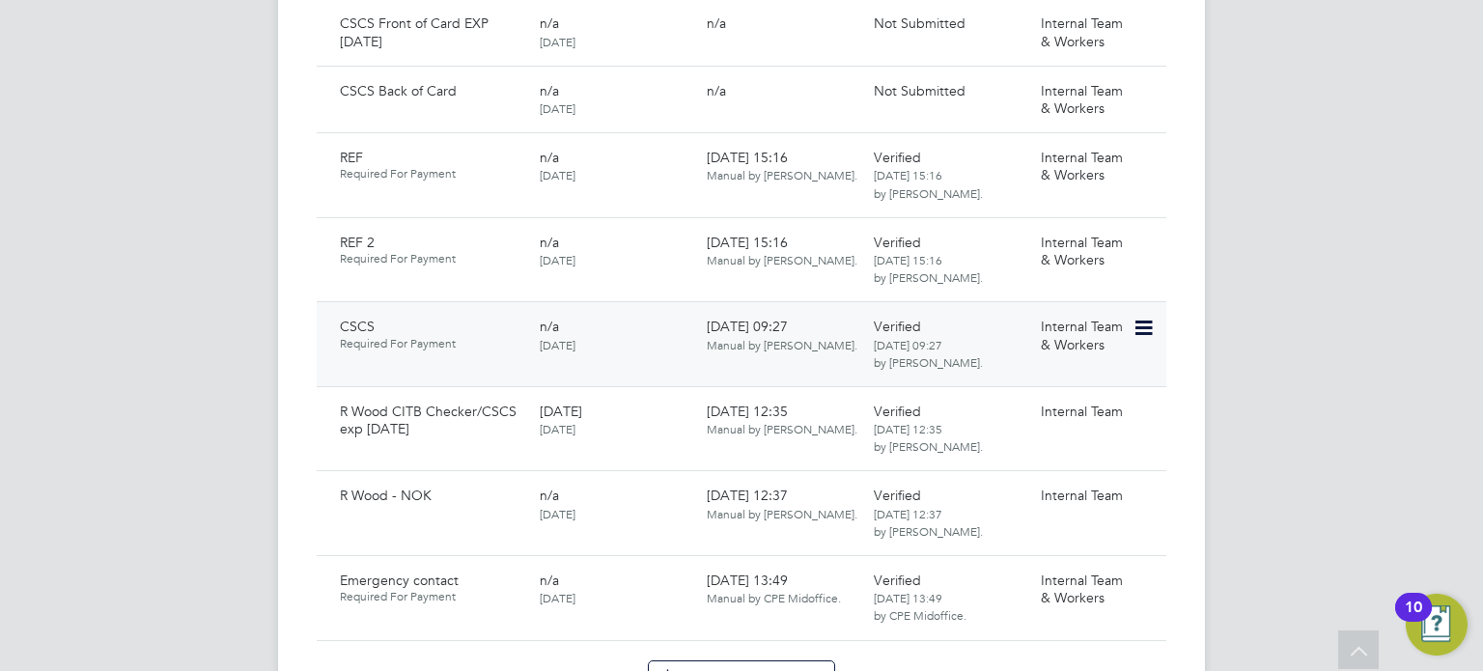
click at [1152, 317] on icon at bounding box center [1142, 328] width 19 height 23
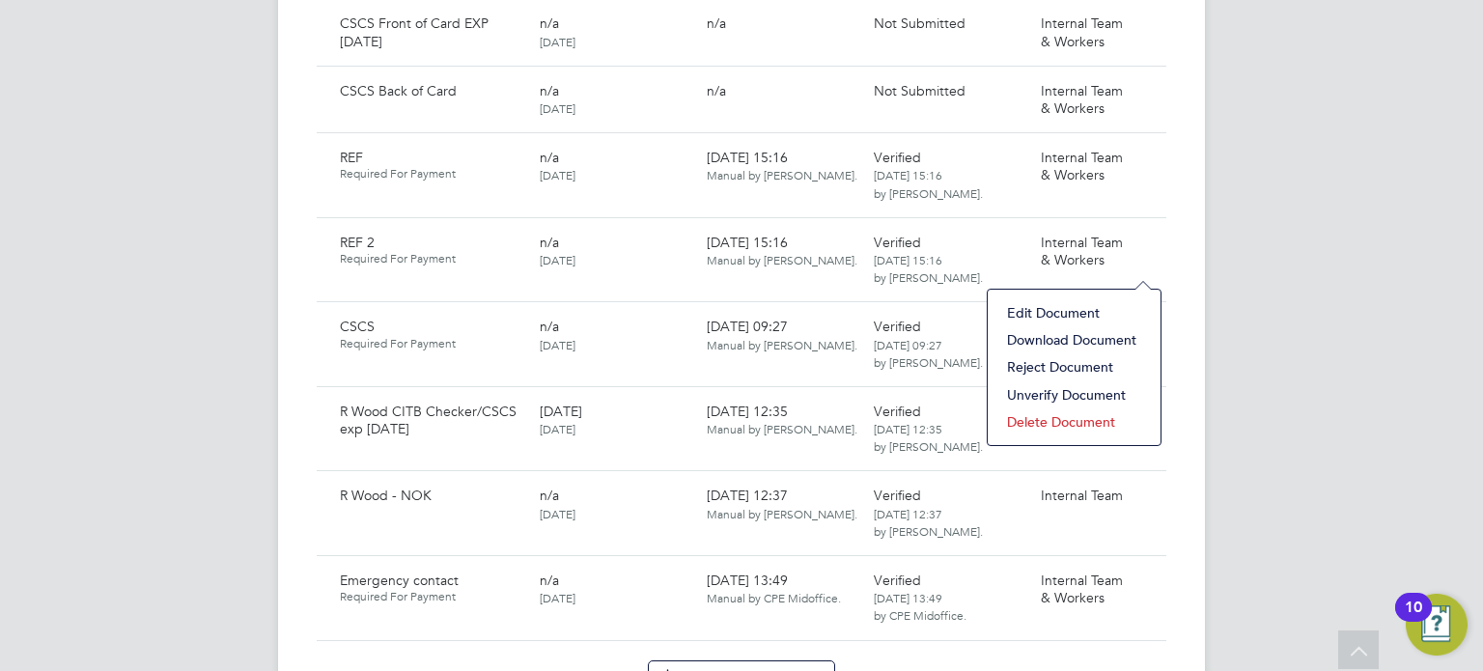
click at [1106, 331] on li "Download Document" at bounding box center [1075, 339] width 154 height 27
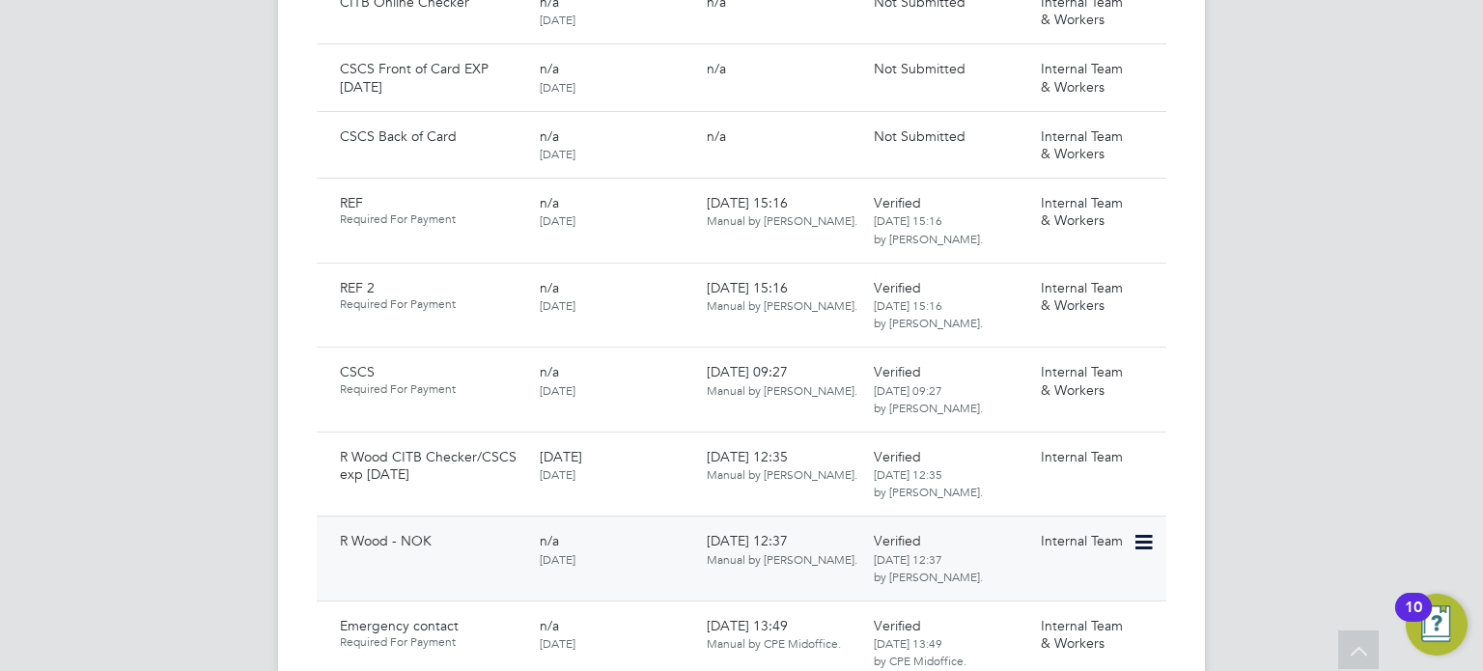
scroll to position [1375, 0]
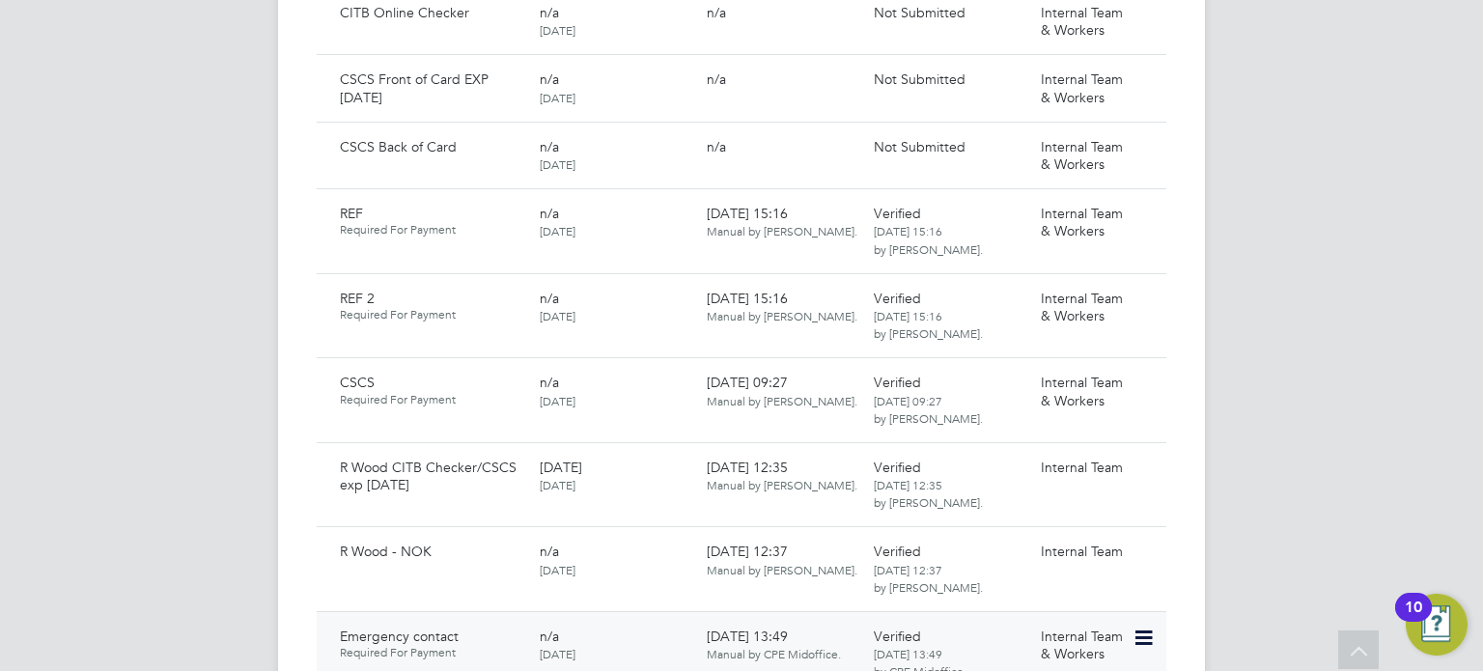
click at [1142, 627] on icon at bounding box center [1142, 638] width 19 height 23
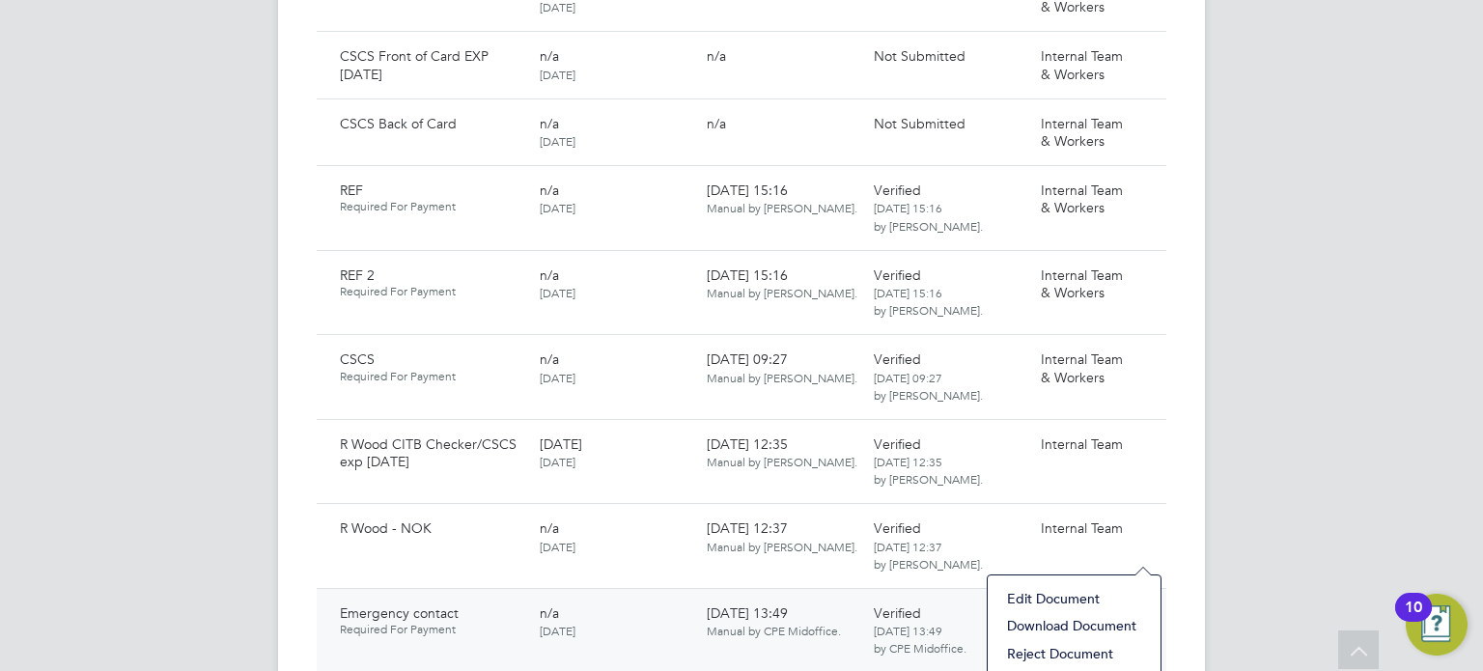
scroll to position [1516, 0]
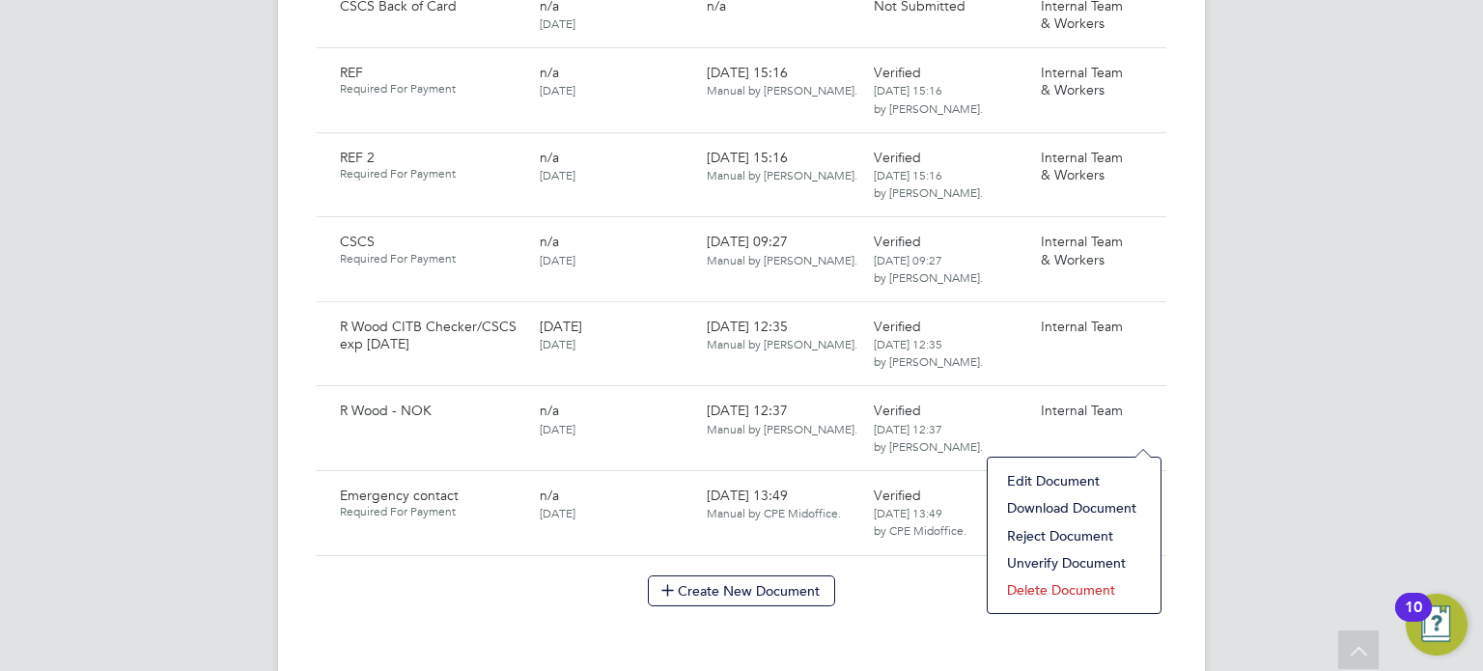
click at [1081, 483] on li "Edit Document" at bounding box center [1075, 480] width 154 height 27
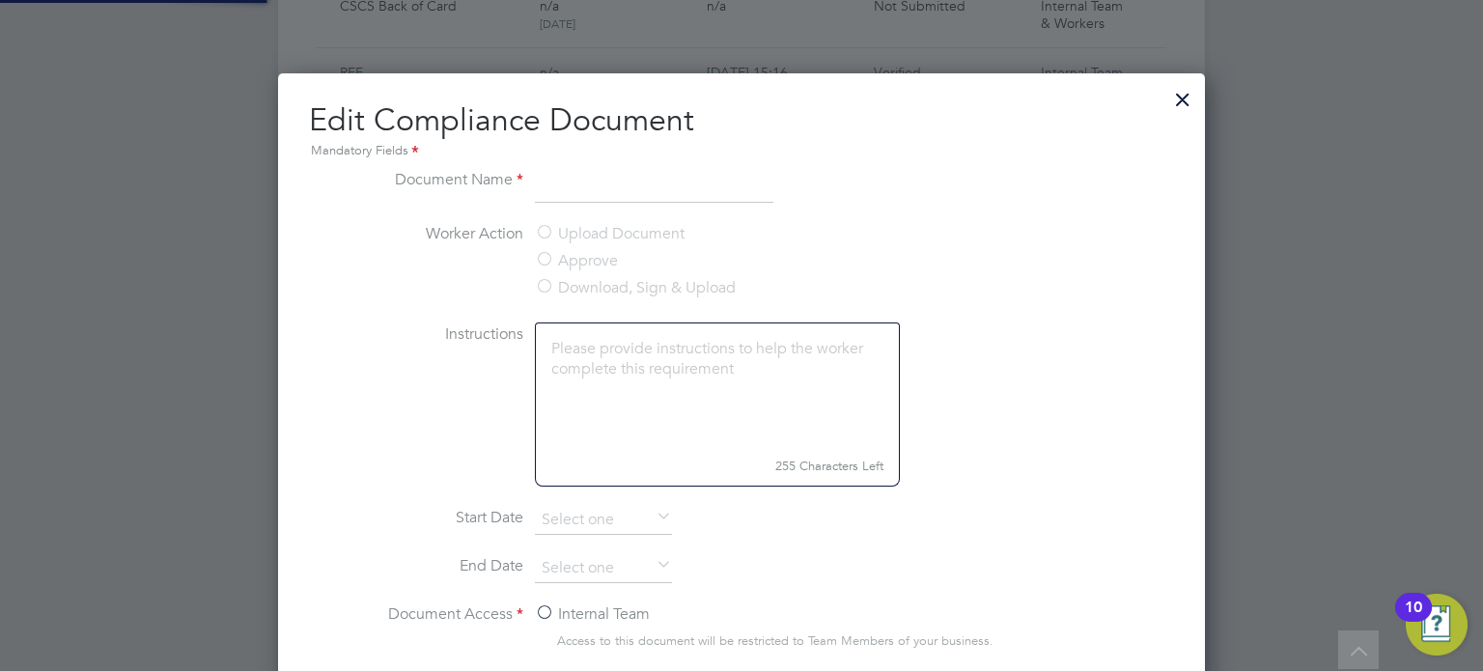
type input "Emergency contact"
type input "12 Sep 2023"
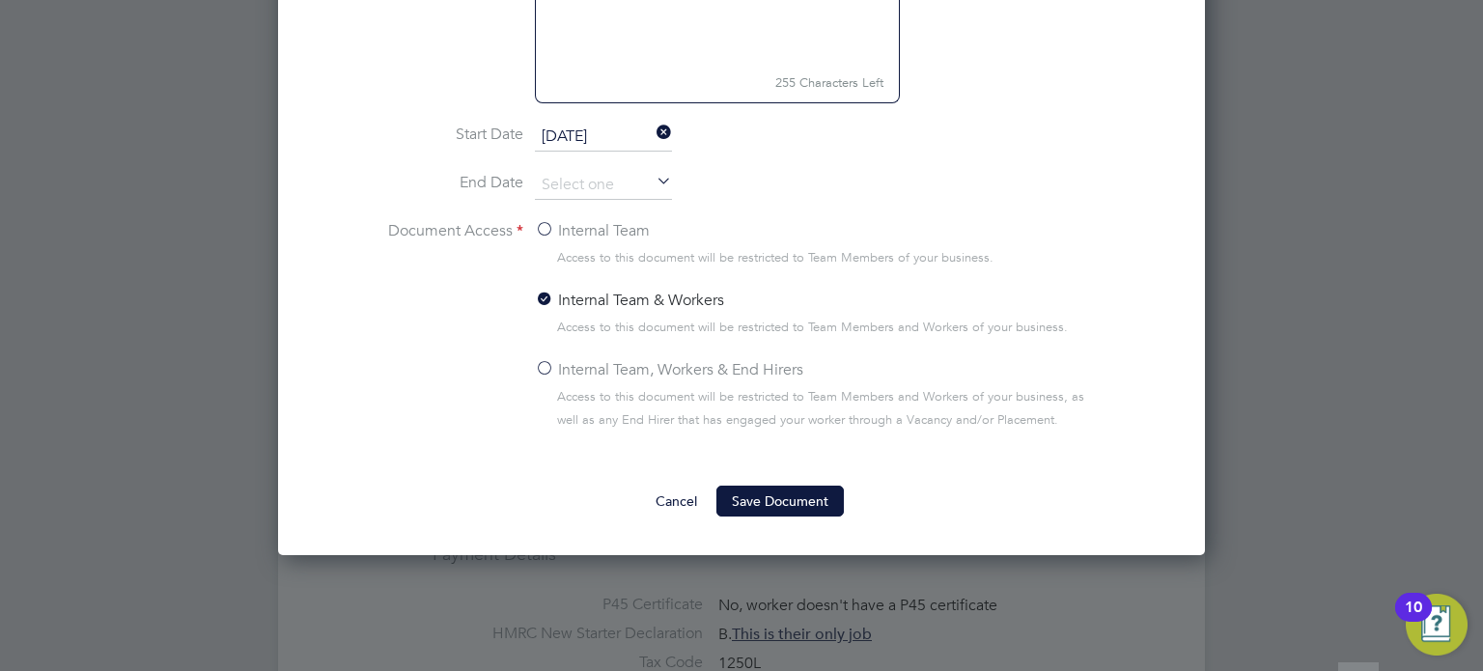
scroll to position [2008, 0]
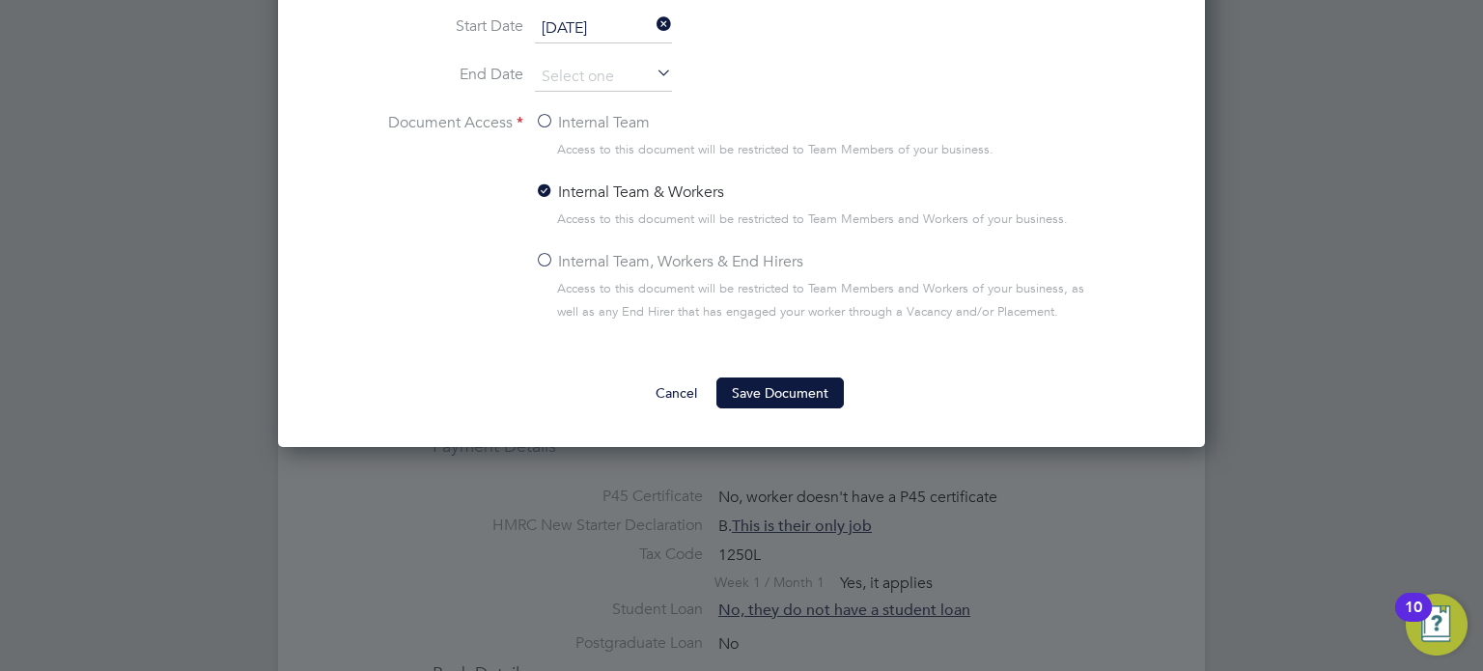
click at [657, 250] on label "Internal Team, Workers & End Hirers" at bounding box center [669, 261] width 268 height 23
click at [0, 0] on input "Internal Team, Workers & End Hirers" at bounding box center [0, 0] width 0 height 0
click at [775, 414] on div "Edit Compliance Document Mandatory Fields Document Name Emergency contact Worke…" at bounding box center [741, 14] width 927 height 865
click at [780, 384] on button "Save Document" at bounding box center [780, 393] width 127 height 31
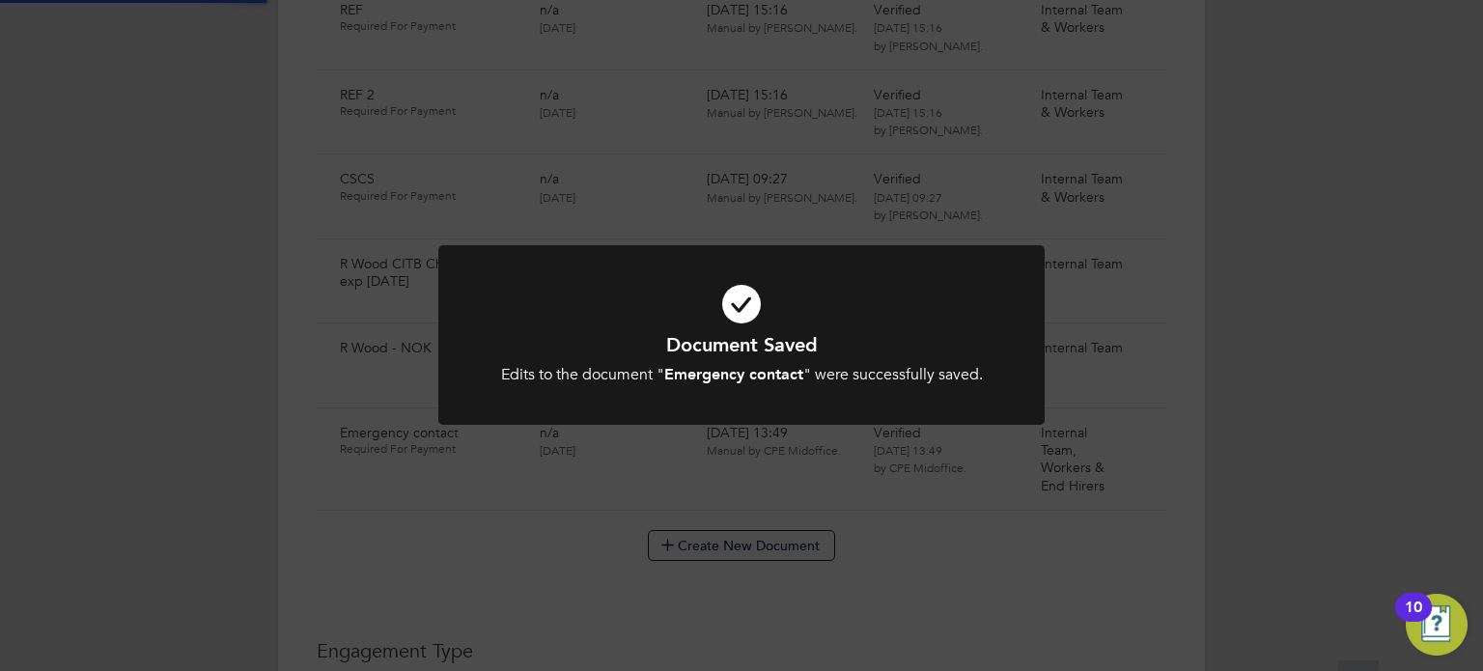
scroll to position [1516, 0]
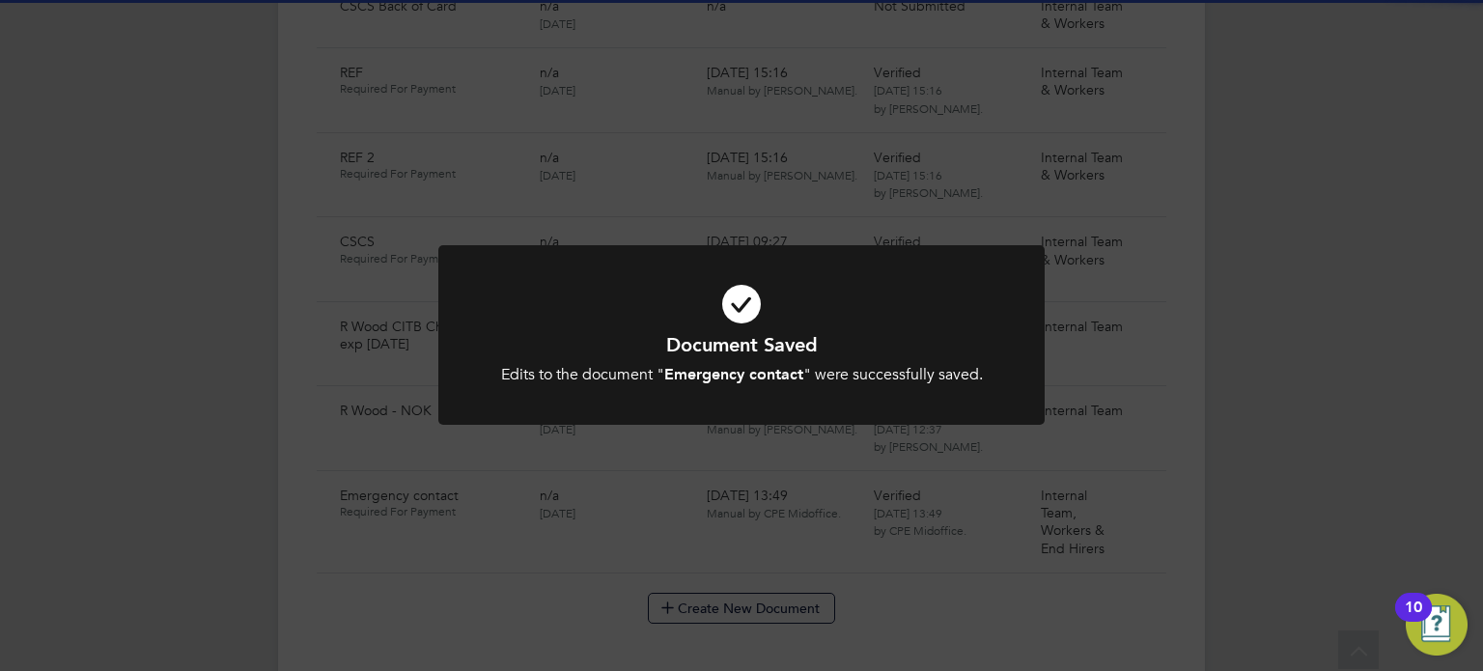
click at [931, 368] on div "Edits to the document " Emergency contact " were successfully saved." at bounding box center [742, 375] width 502 height 20
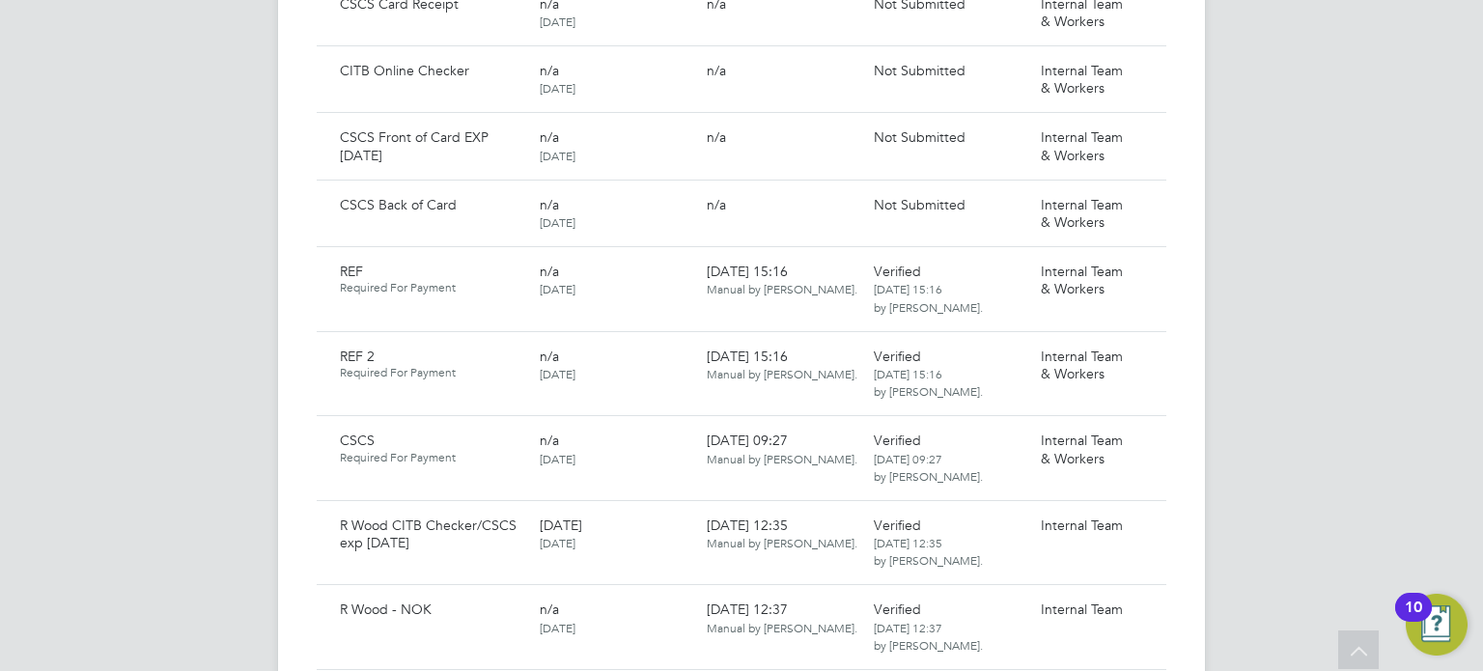
scroll to position [1147, 0]
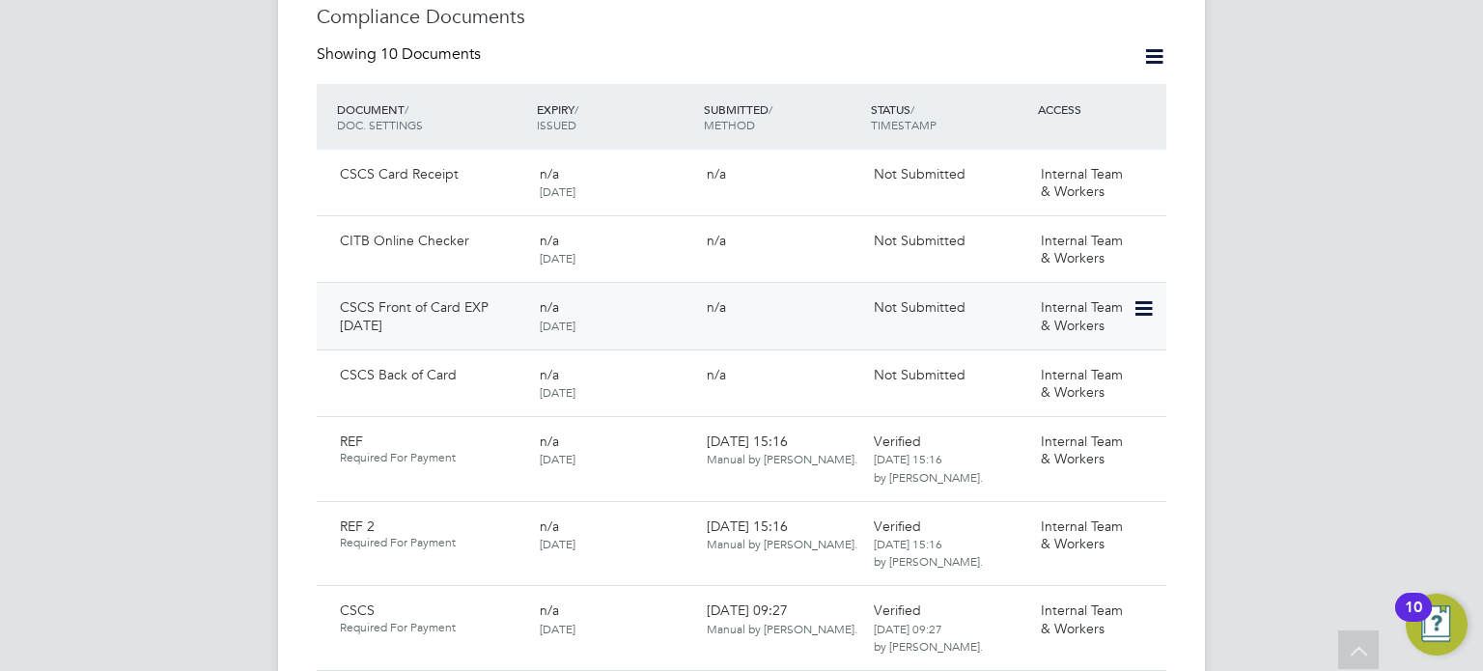
click at [1145, 282] on div "CSCS Front of Card EXP Sept 2026 n/a 04 Oct 2021 n/a Not Submitted Internal Tea…" at bounding box center [742, 315] width 850 height 67
click at [1147, 297] on icon at bounding box center [1142, 308] width 19 height 23
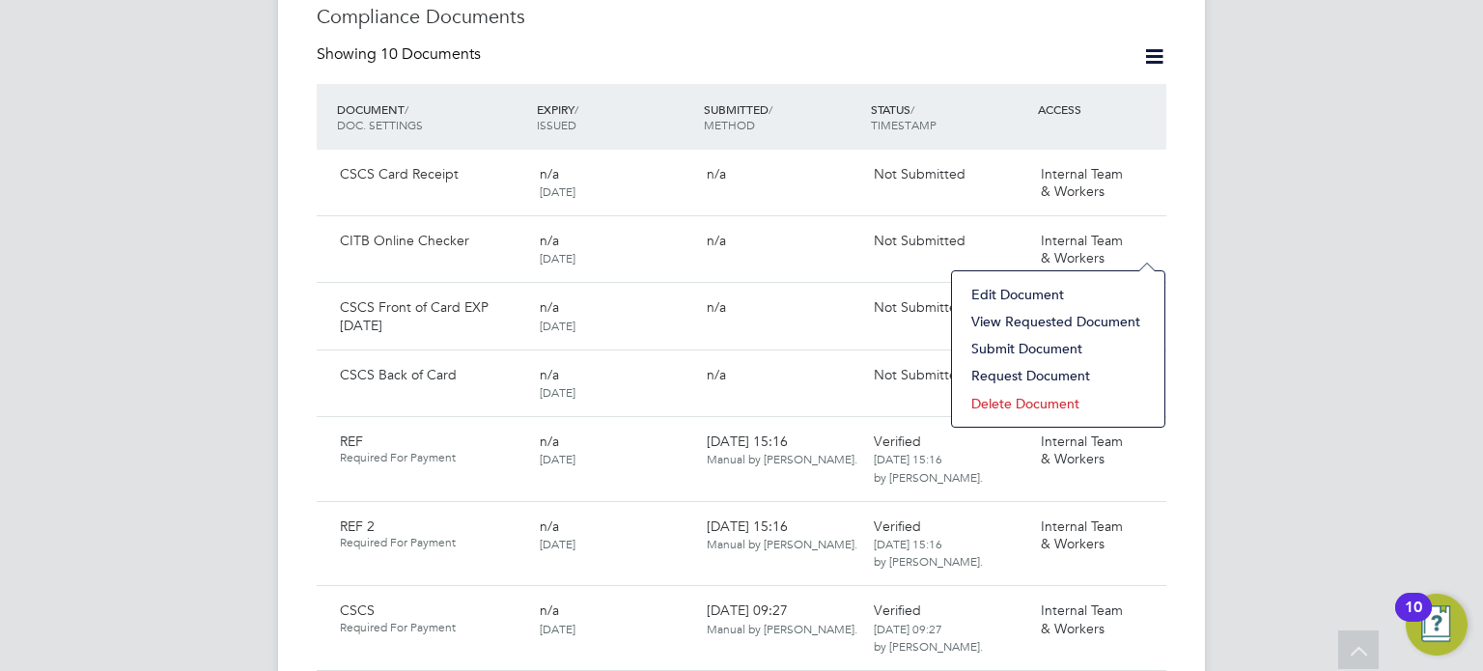
click at [1017, 324] on li "View Requested Document" at bounding box center [1058, 321] width 193 height 27
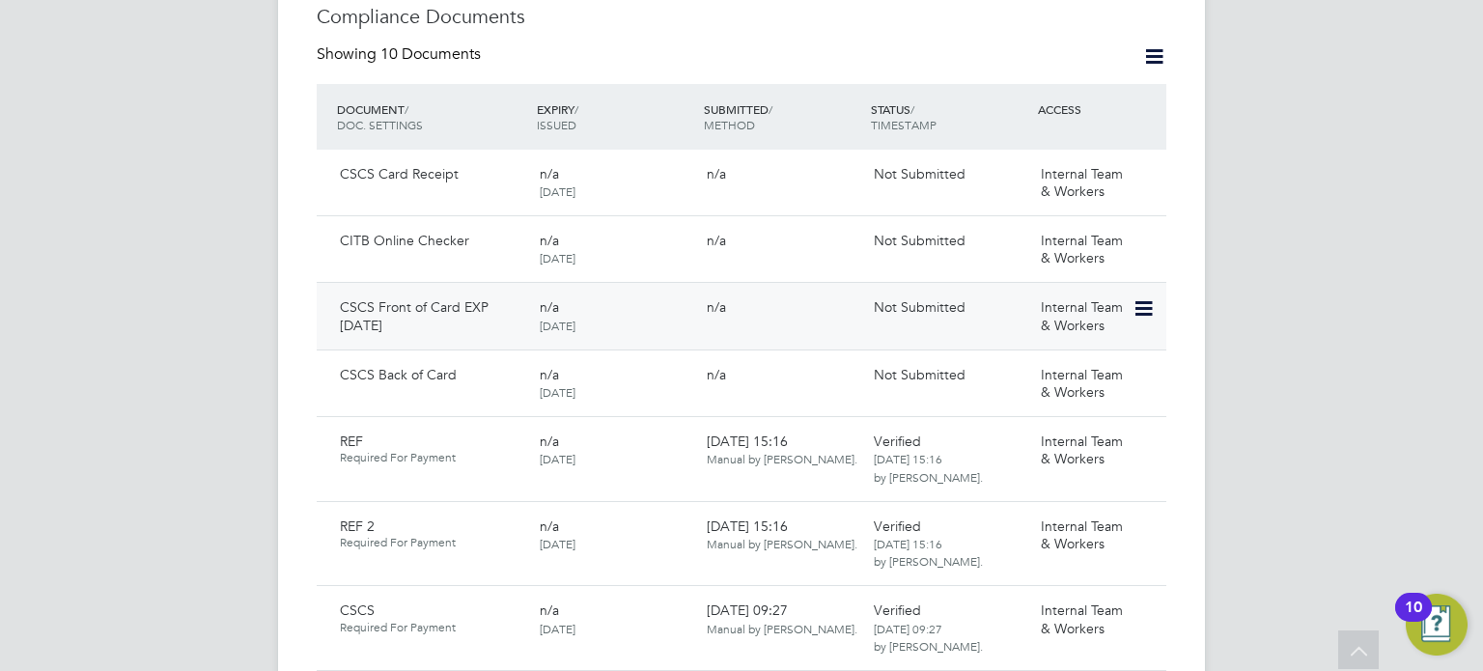
click at [1152, 297] on icon at bounding box center [1142, 308] width 19 height 23
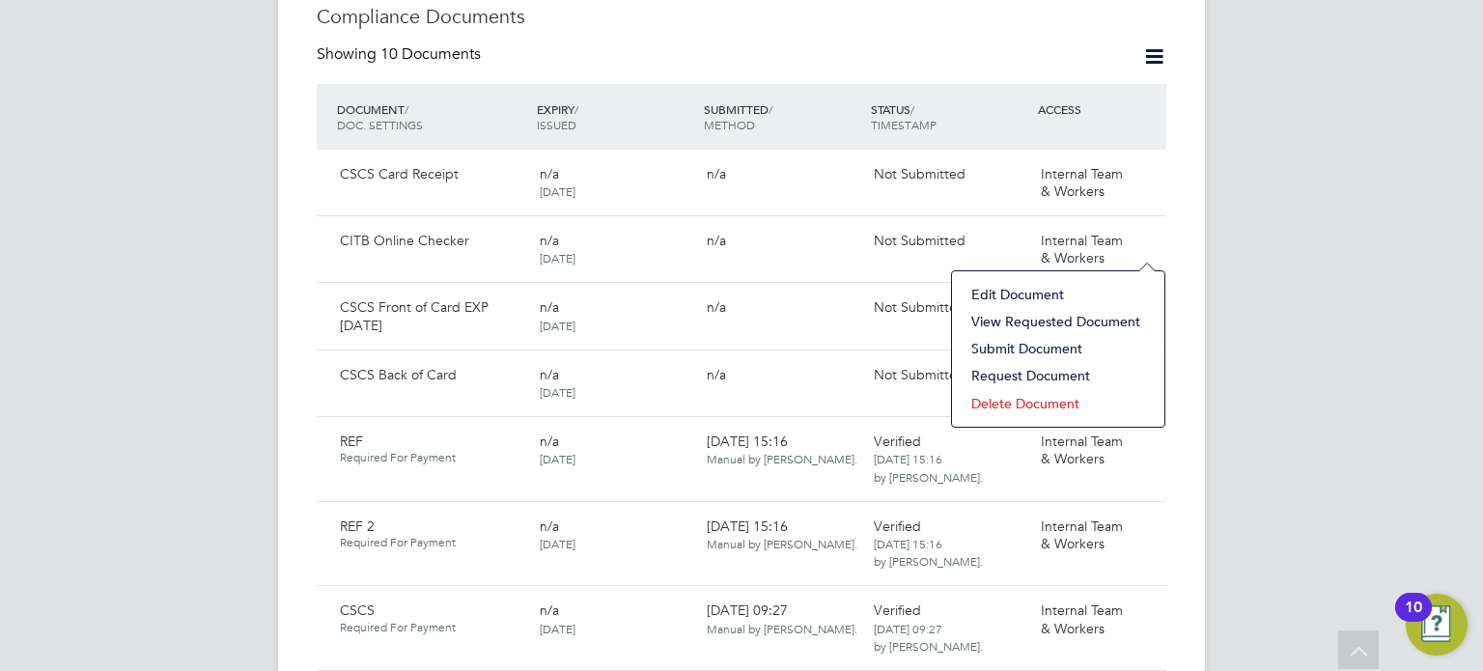
click at [1038, 289] on li "Edit Document" at bounding box center [1058, 294] width 193 height 27
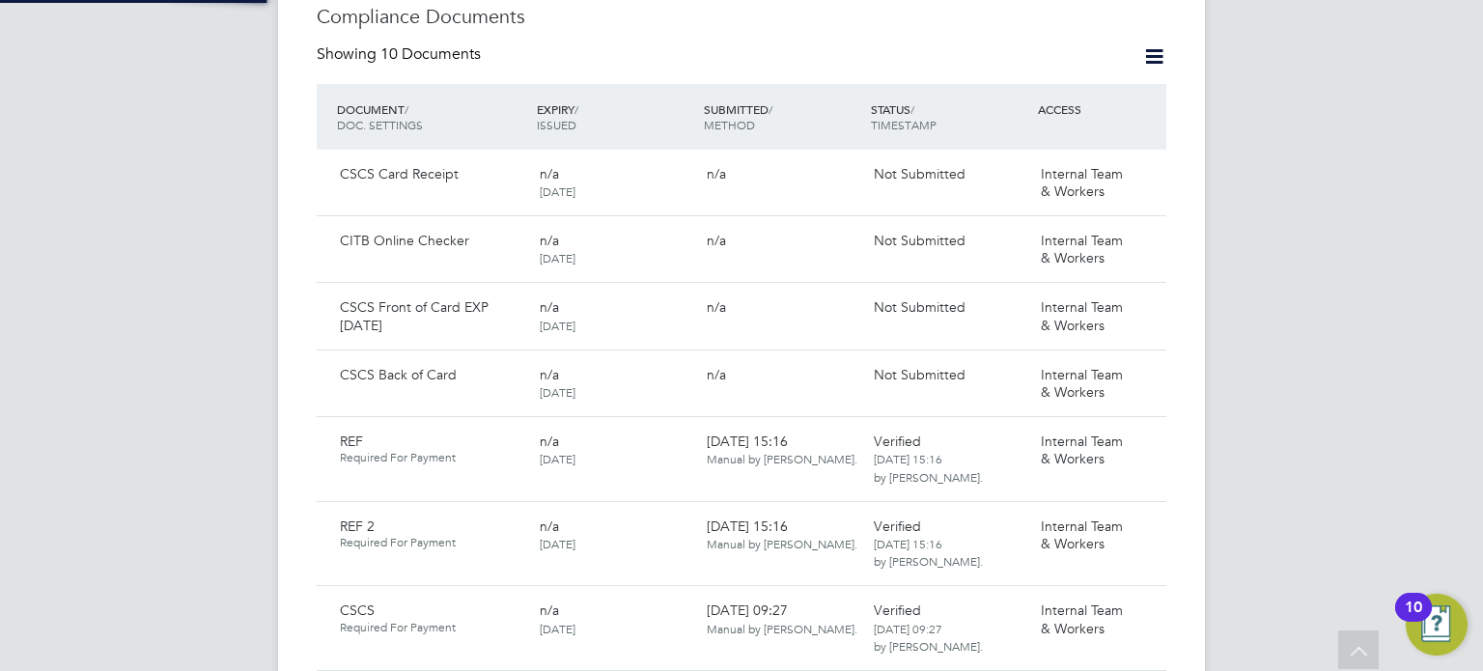
type input "CSCS Front of Card EXP Sept 2026"
type input "04 Oct 2021"
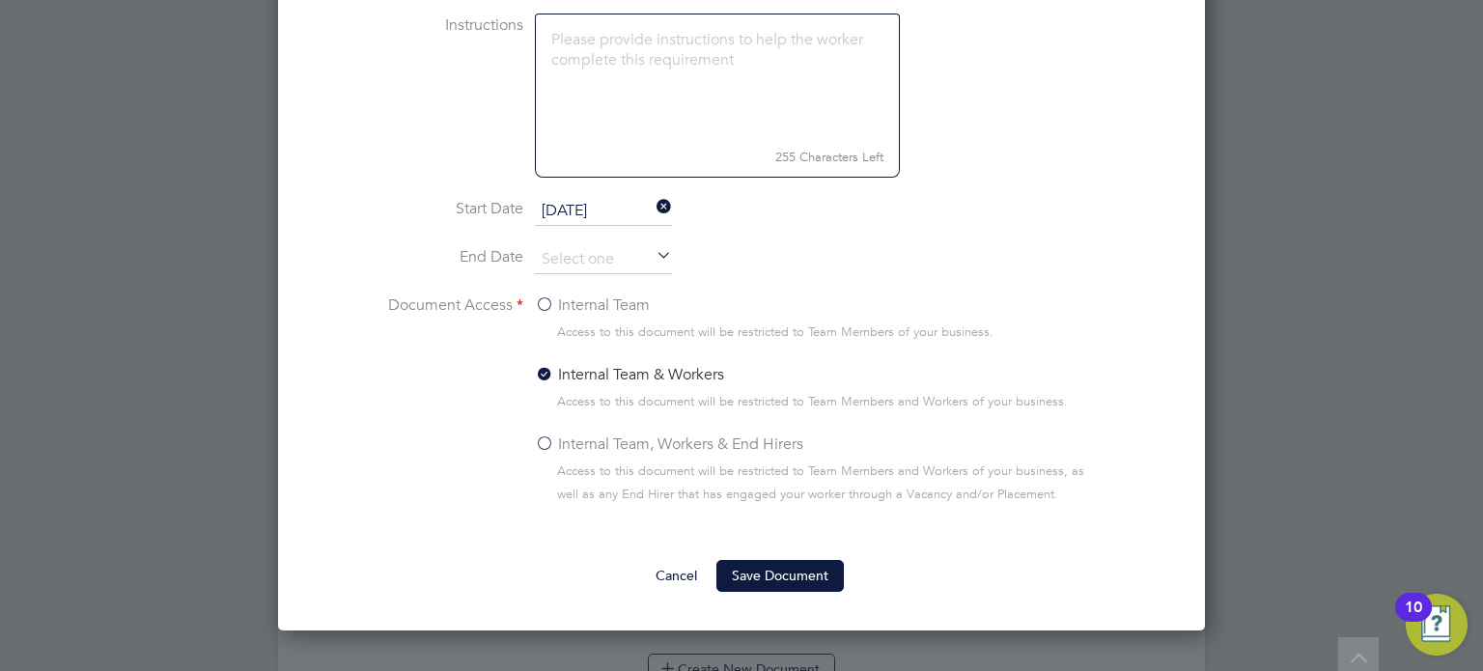
scroll to position [1763, 0]
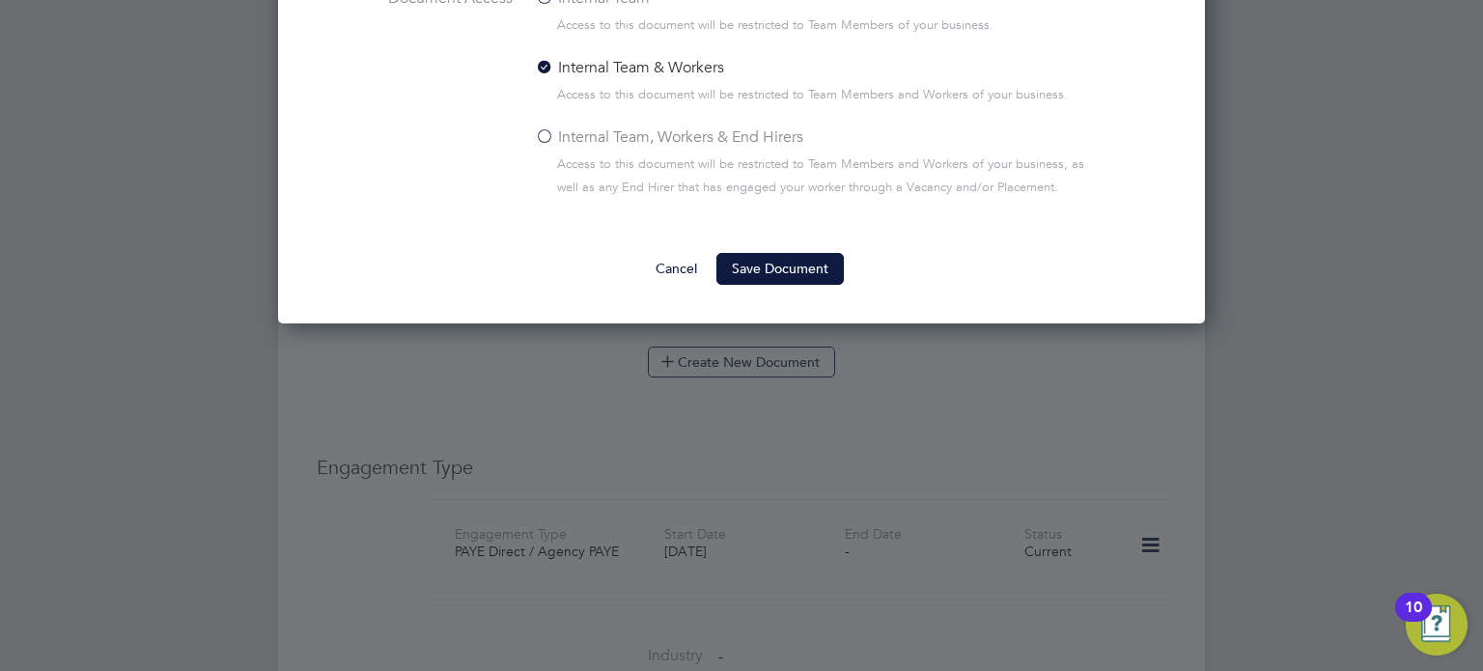
drag, startPoint x: 657, startPoint y: 152, endPoint x: 659, endPoint y: 136, distance: 15.6
click at [657, 153] on span "Access to this document will be restricted to Team Members and Workers of your …" at bounding box center [831, 176] width 548 height 46
click at [659, 135] on label "Internal Team, Workers & End Hirers" at bounding box center [669, 137] width 268 height 23
click at [0, 0] on input "Internal Team, Workers & End Hirers" at bounding box center [0, 0] width 0 height 0
click at [757, 260] on button "Save Document" at bounding box center [780, 268] width 127 height 31
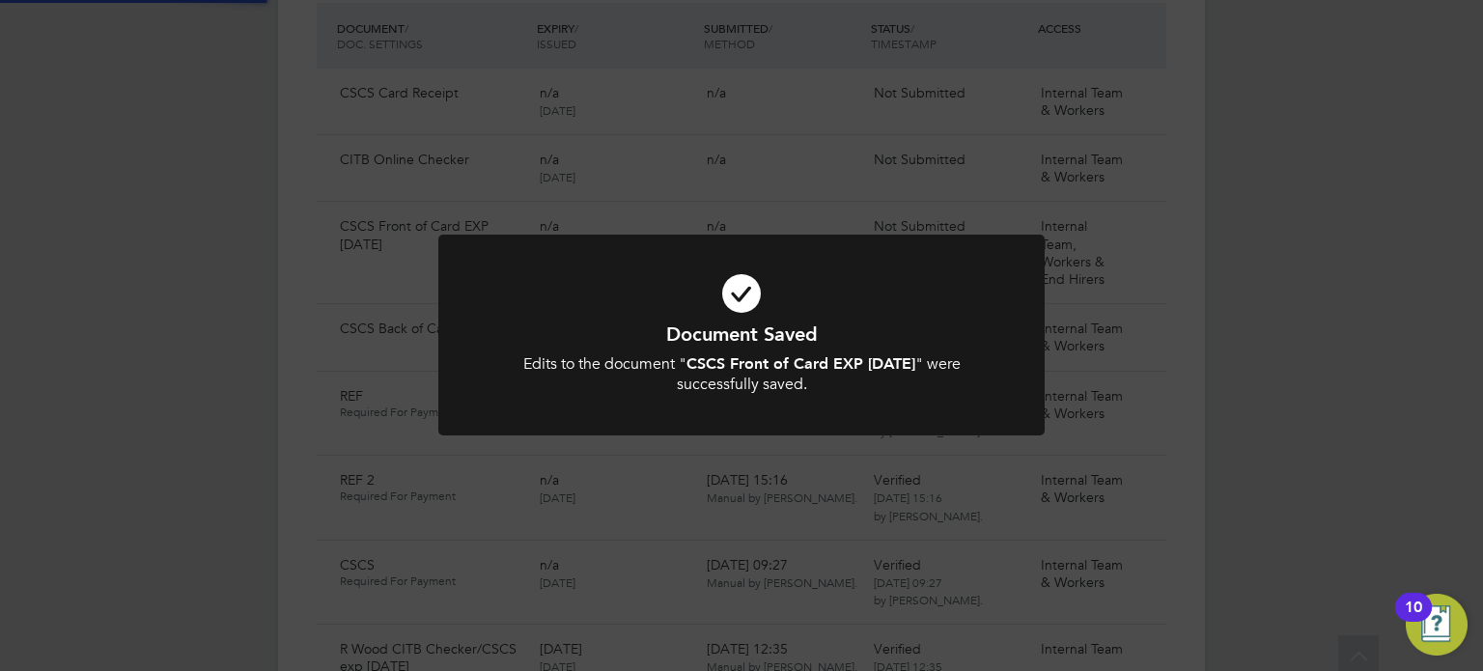
scroll to position [1147, 0]
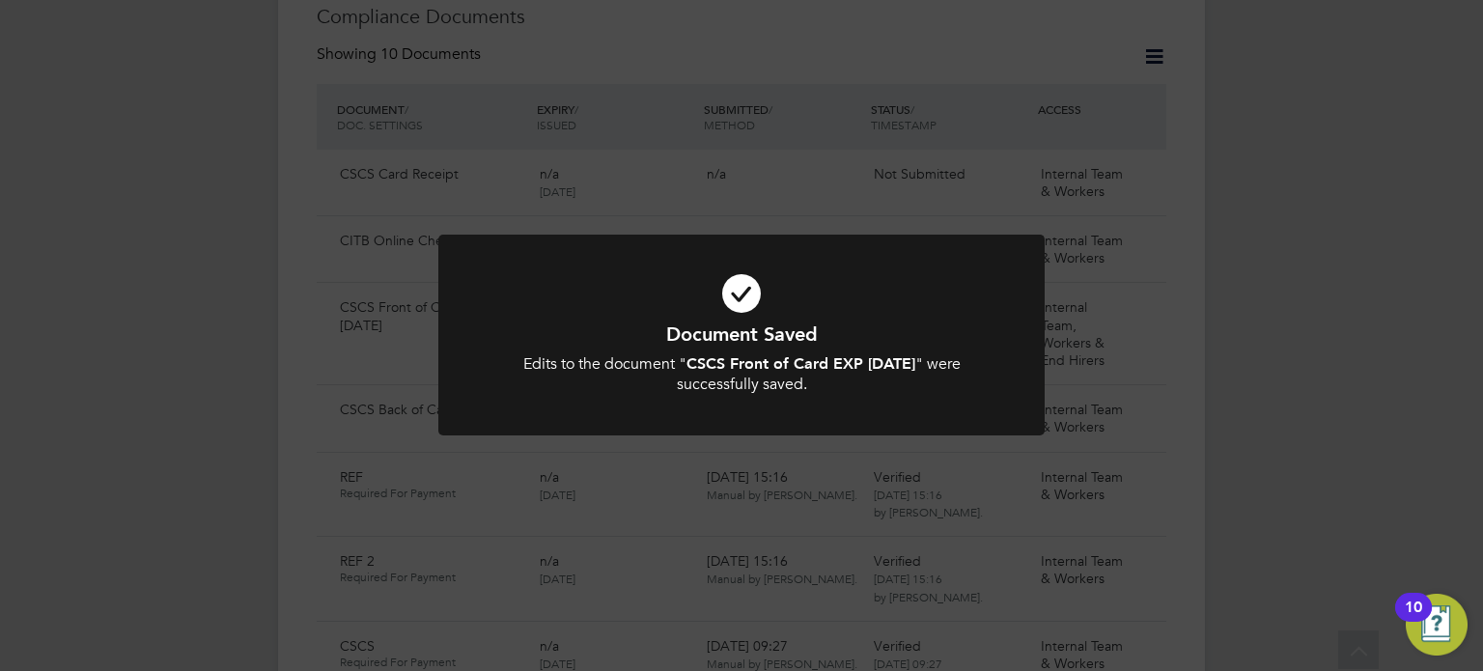
click at [758, 262] on icon at bounding box center [742, 293] width 502 height 75
